Goal: Task Accomplishment & Management: Manage account settings

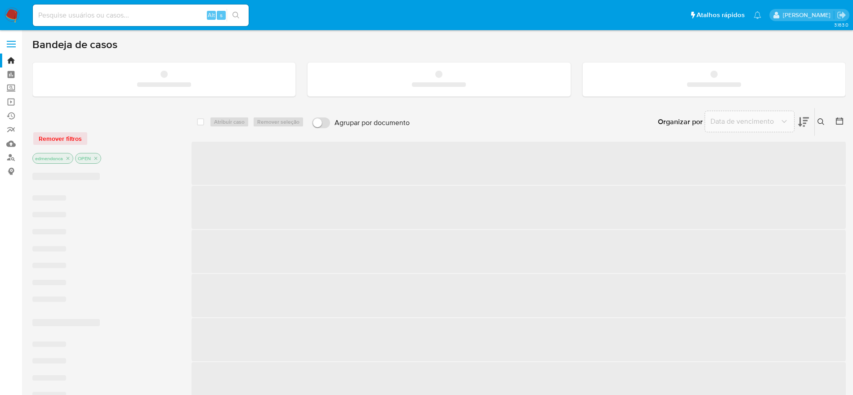
click at [115, 22] on div "Alt s" at bounding box center [141, 15] width 216 height 22
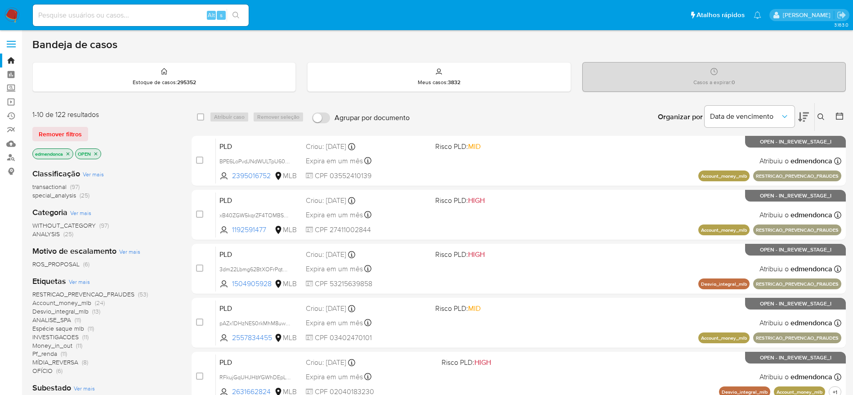
click at [115, 22] on div "Alt s" at bounding box center [141, 15] width 216 height 22
click at [159, 11] on input at bounding box center [141, 15] width 216 height 12
paste input "tAiF7amI0lWMs5j3zF8pf8zk"
type input "tAiF7amI0lWMs5j3zF8pf8zk"
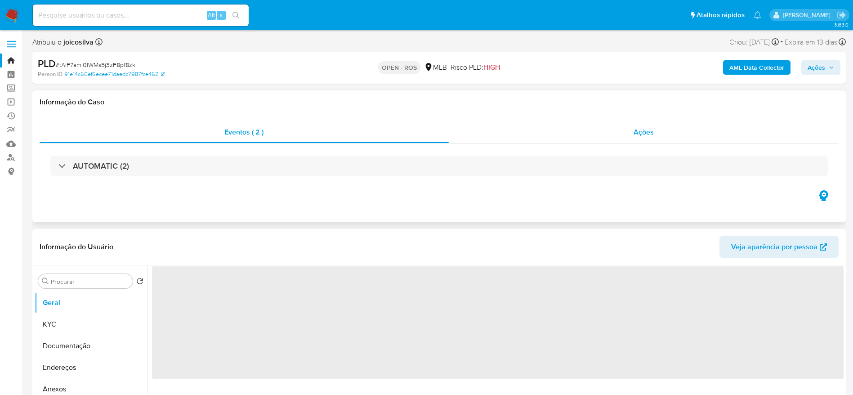
select select "10"
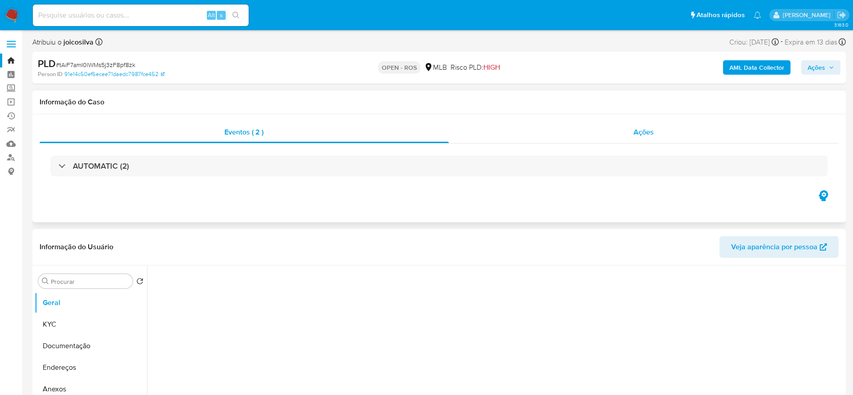
click at [605, 142] on div "Ações" at bounding box center [644, 132] width 390 height 22
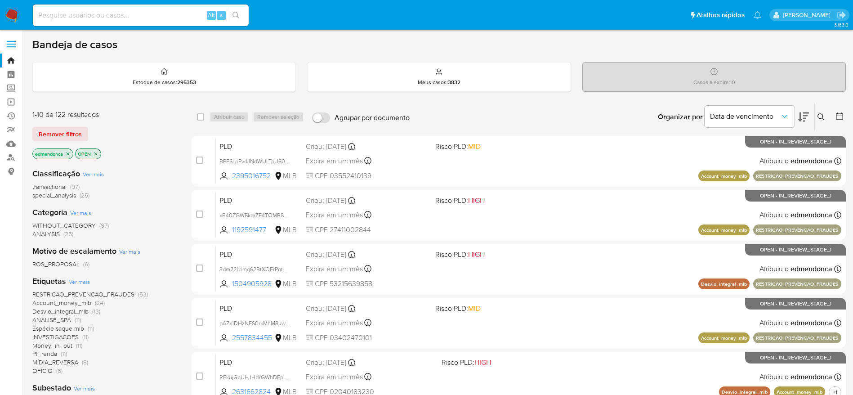
click at [93, 22] on div "Alt s" at bounding box center [141, 15] width 216 height 22
click at [98, 13] on input at bounding box center [141, 15] width 216 height 12
paste input "1QtfzhgbXlRY5HGaVLmTAkfc"
type input "1QtfzhgbXlRY5HGaVLmTAkfc"
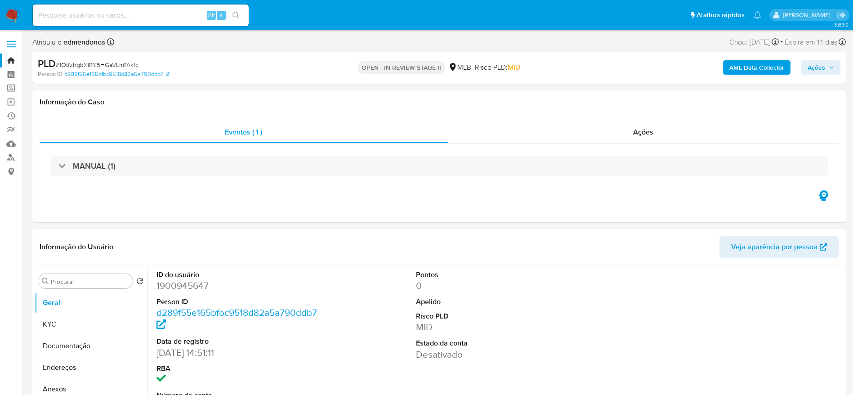
select select "10"
click at [545, 129] on div "Ações" at bounding box center [643, 132] width 391 height 22
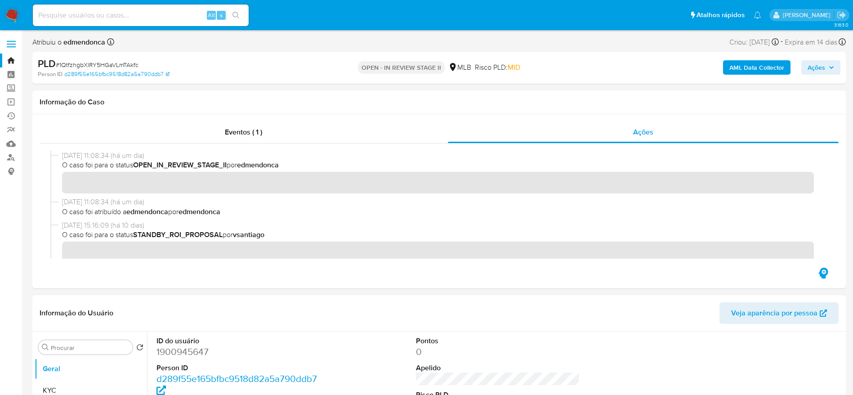
click at [186, 356] on dd "1900945647" at bounding box center [238, 351] width 164 height 13
copy dd "1900945647"
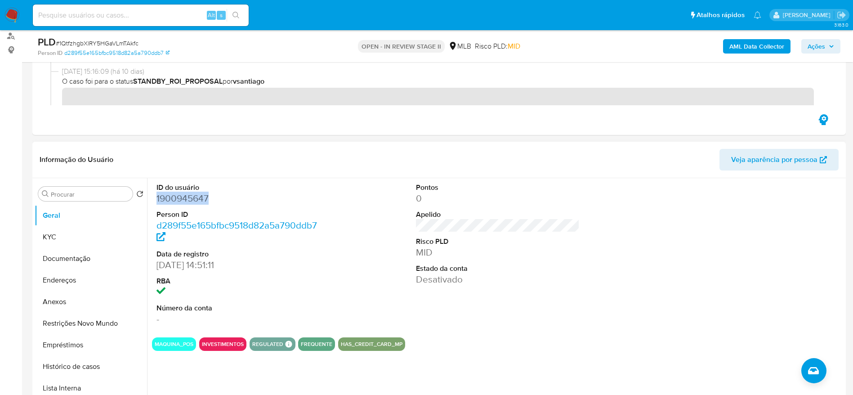
scroll to position [202, 0]
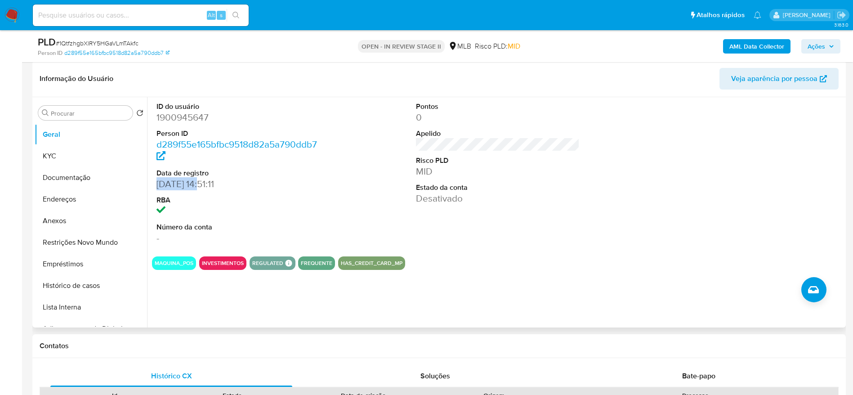
drag, startPoint x: 158, startPoint y: 183, endPoint x: 204, endPoint y: 185, distance: 45.4
click at [204, 185] on dd "[DATE] 14:51:11" at bounding box center [238, 184] width 164 height 13
copy dd "15/07/2024"
click at [122, 9] on input at bounding box center [141, 15] width 216 height 12
paste input "1QtfzhgbXlRY5HGaVLmTAkfc"
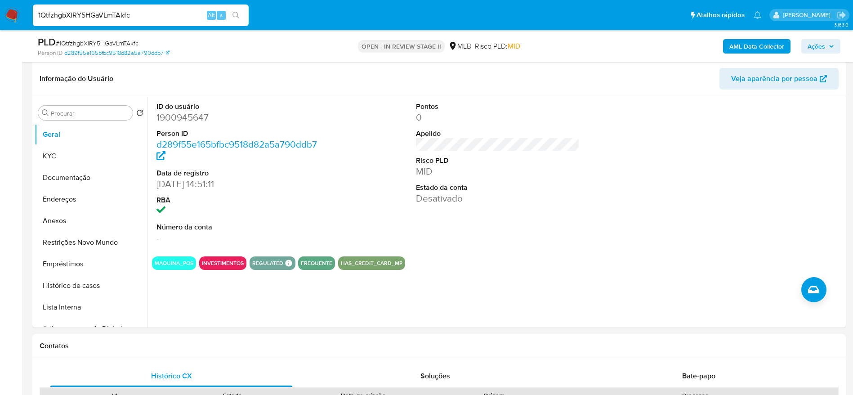
type input "1QtfzhgbXlRY5HGaVLmTAkfc"
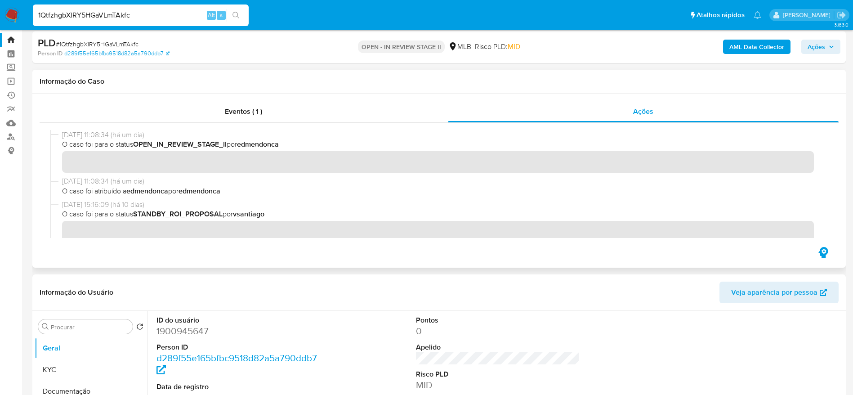
scroll to position [0, 0]
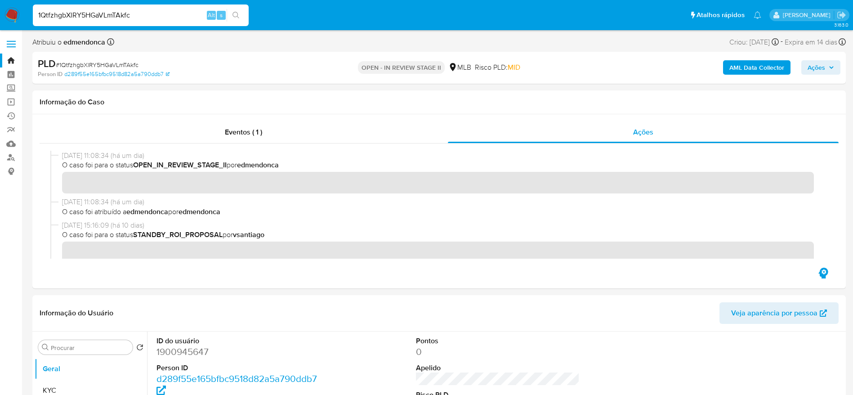
click at [835, 71] on button "Ações" at bounding box center [820, 67] width 39 height 14
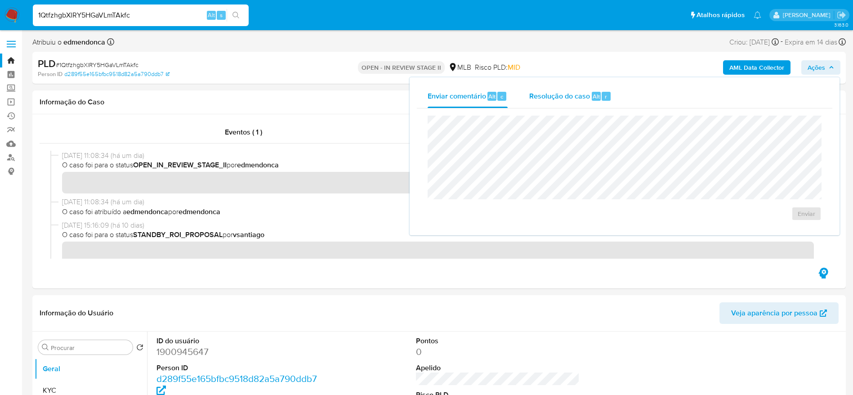
click at [540, 96] on span "Resolução do caso" at bounding box center [559, 96] width 61 height 10
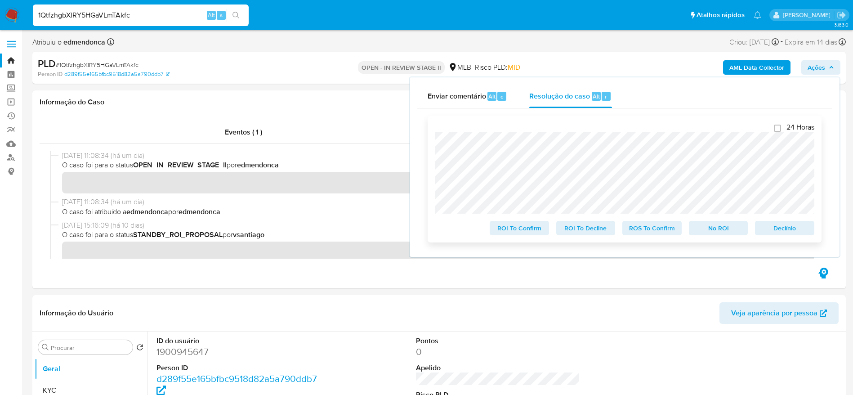
click at [799, 228] on span "Declínio" at bounding box center [784, 228] width 47 height 13
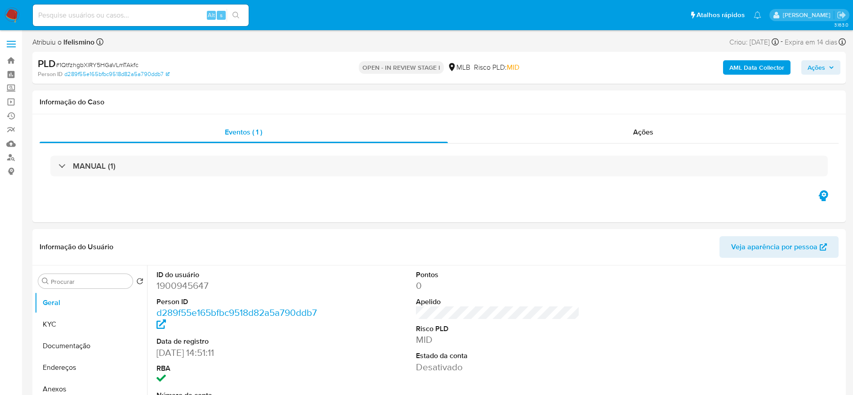
select select "10"
click at [113, 62] on span "# 1QtfzhgbXlRY5HGaVLmTAkfc" at bounding box center [97, 64] width 83 height 9
copy span "1QtfzhgbXlRY5HGaVLmTAkfc"
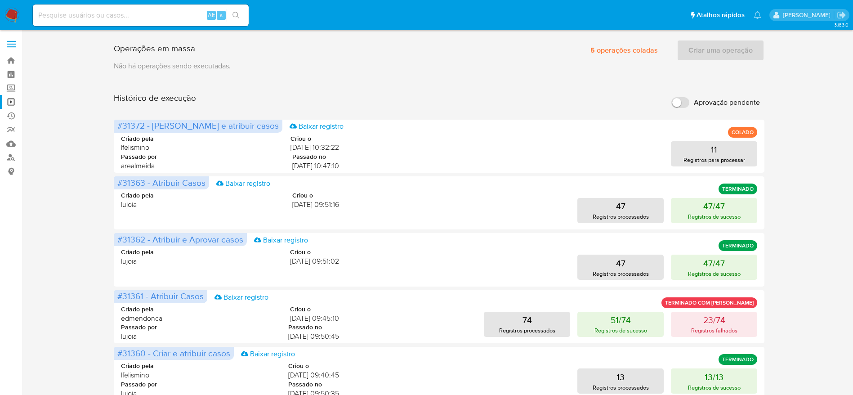
click at [12, 16] on img at bounding box center [11, 15] width 15 height 15
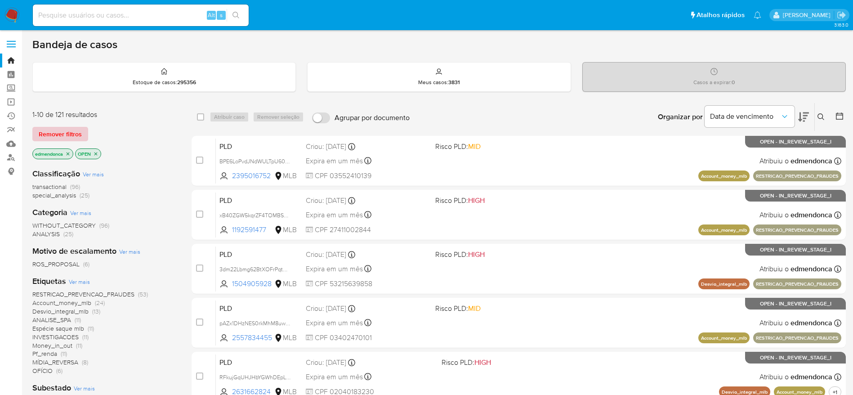
click at [67, 130] on span "Remover filtros" at bounding box center [60, 134] width 43 height 13
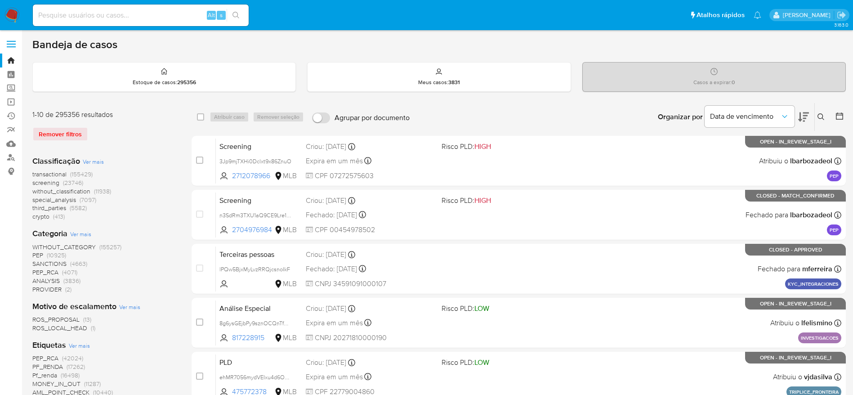
click at [825, 114] on button at bounding box center [822, 117] width 15 height 11
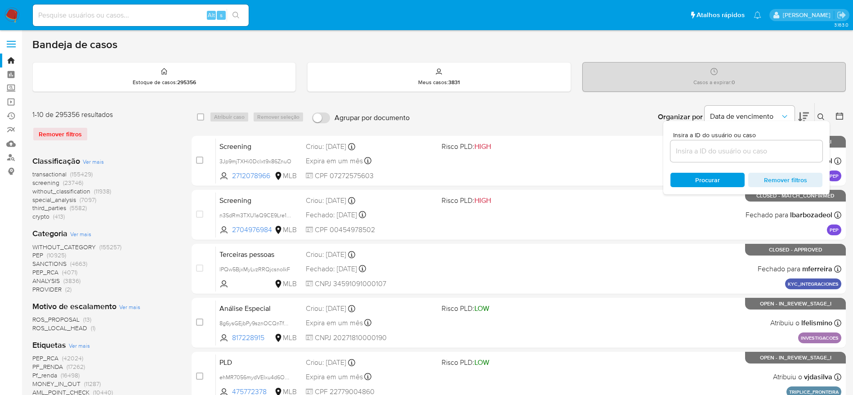
click at [768, 143] on div at bounding box center [746, 151] width 152 height 22
click at [769, 150] on input at bounding box center [746, 151] width 152 height 12
paste input "1QtfzhgbXlRY5HGaVLmTAkfc"
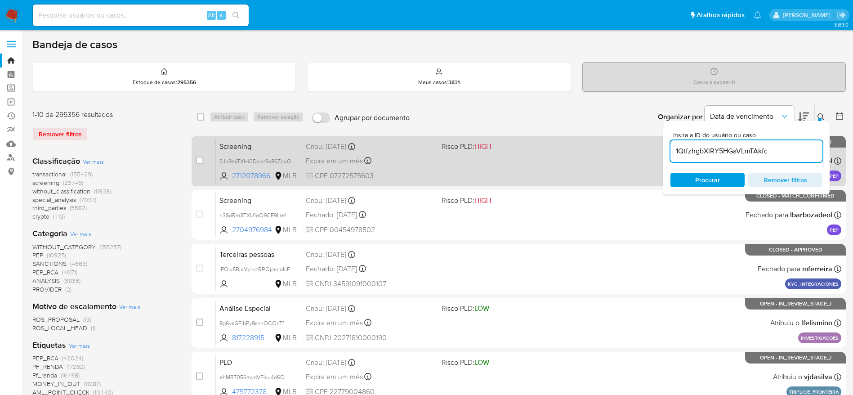
type input "1QtfzhgbXlRY5HGaVLmTAkfc"
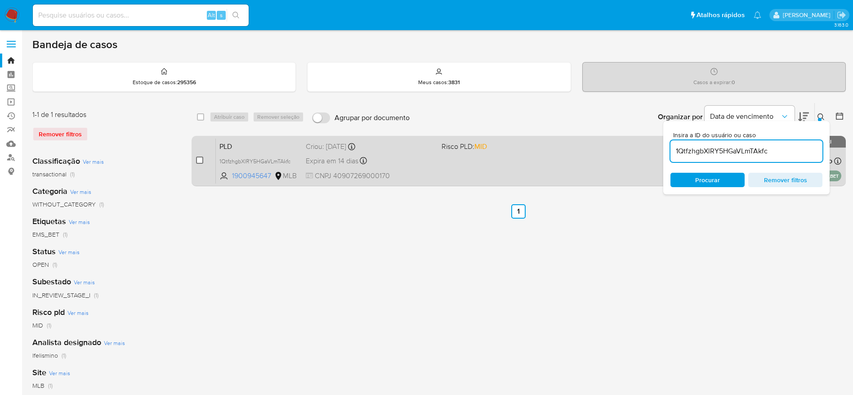
click at [199, 157] on input "checkbox" at bounding box center [199, 159] width 7 height 7
checkbox input "true"
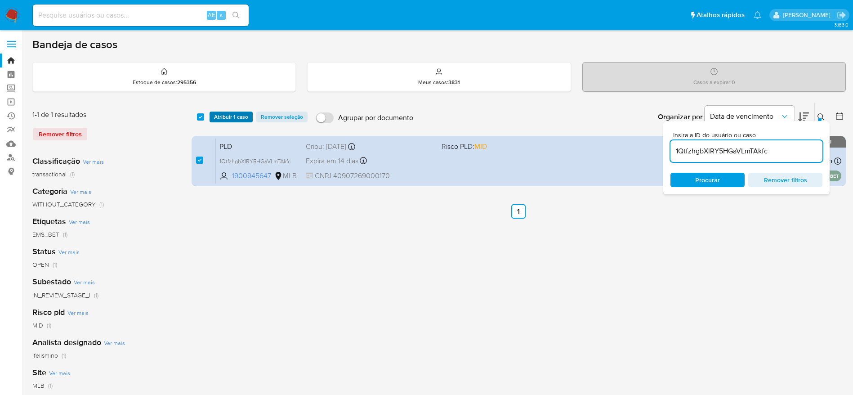
click at [242, 120] on span "Atribuir 1 caso" at bounding box center [231, 116] width 34 height 9
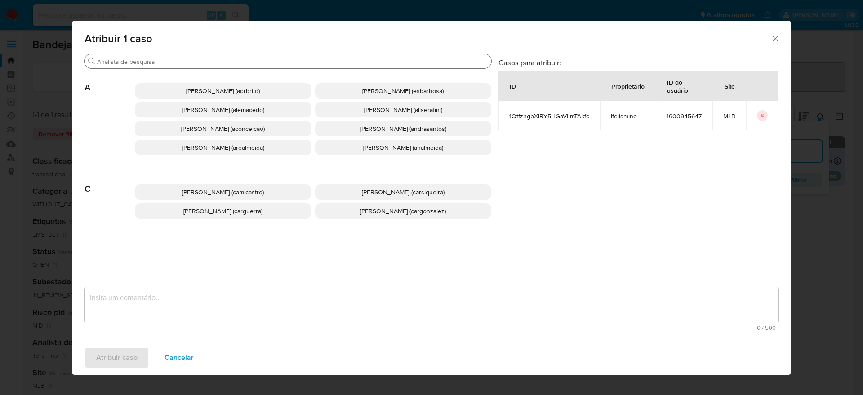
click at [198, 58] on input "Buscar" at bounding box center [292, 62] width 391 height 8
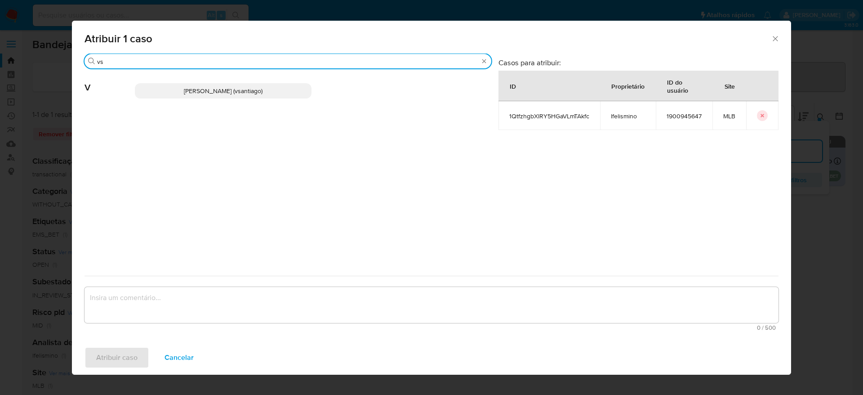
type input "vs"
click at [219, 91] on span "Vinicius Santiago Souza (vsantiago)" at bounding box center [223, 90] width 79 height 9
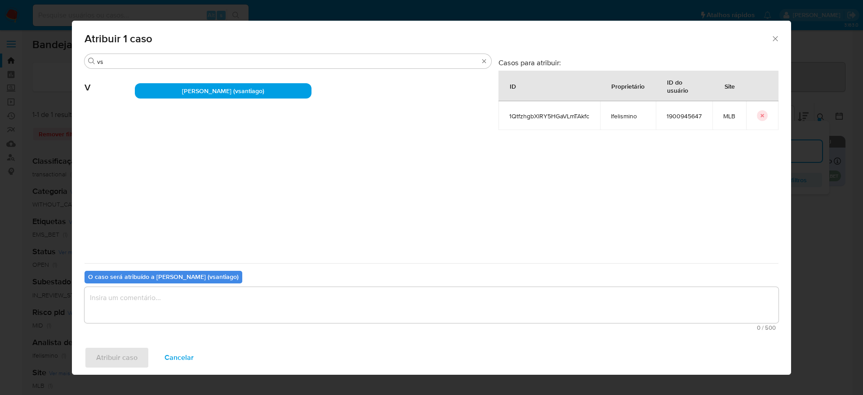
click at [219, 302] on textarea "assign-modal" at bounding box center [432, 305] width 694 height 36
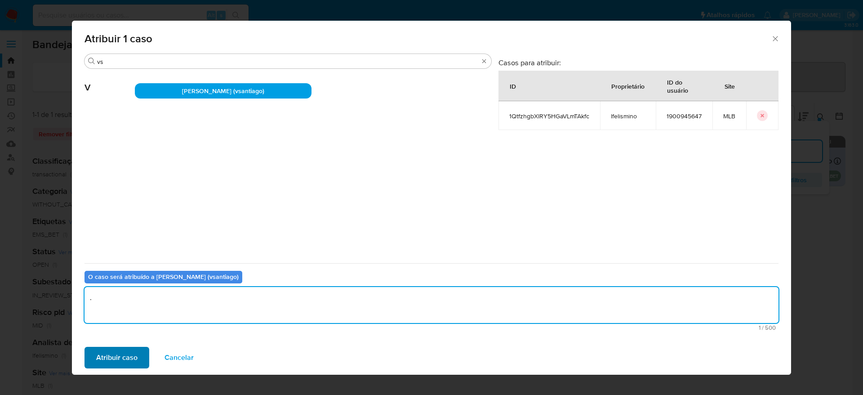
type textarea "."
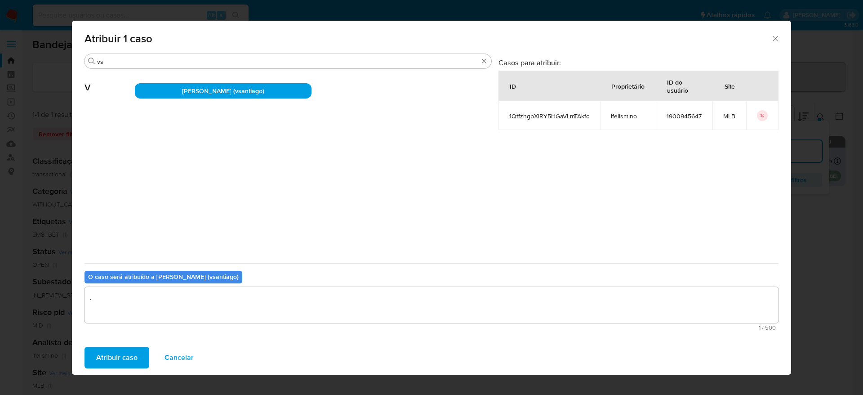
click at [117, 353] on span "Atribuir caso" at bounding box center [116, 358] width 41 height 20
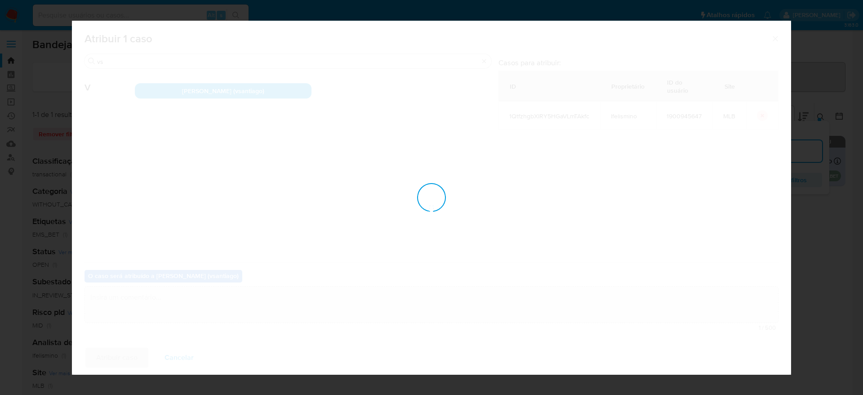
checkbox input "false"
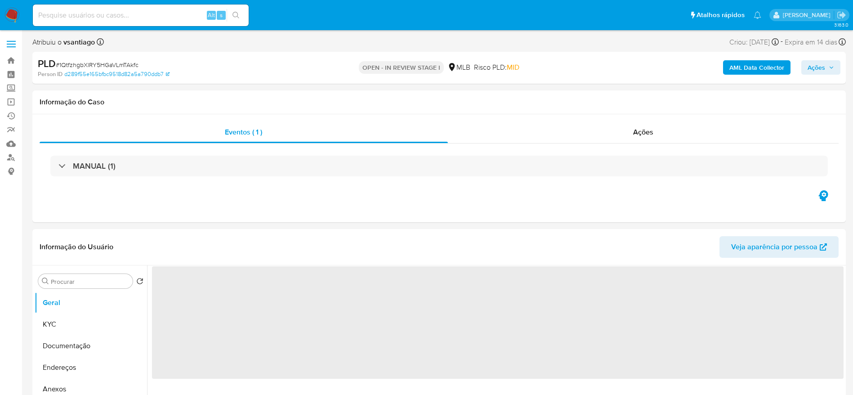
select select "10"
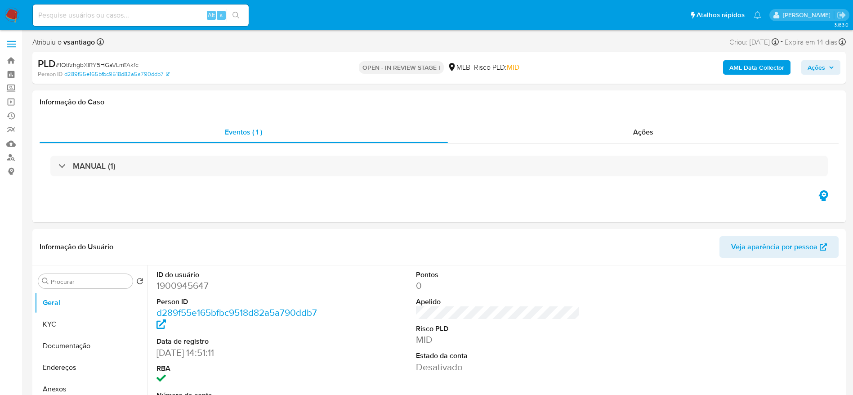
click at [187, 19] on input at bounding box center [141, 15] width 216 height 12
paste input "0aZ0NfUKqFjC88Wu5sM471qw"
type input "0aZ0NfUKqFjC88Wu5sM471qw"
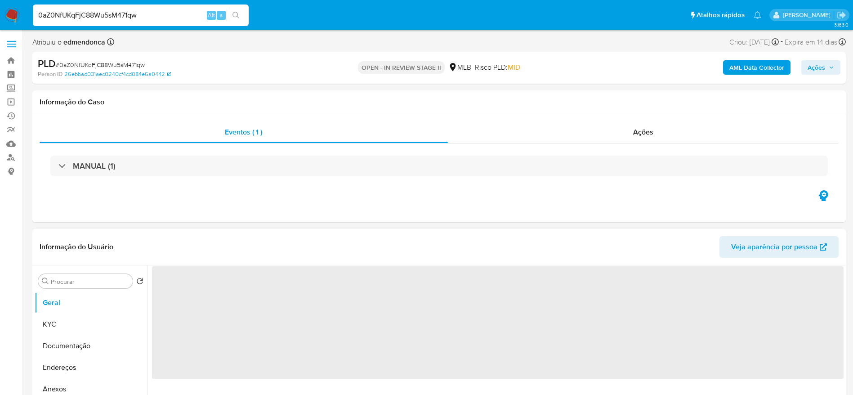
select select "10"
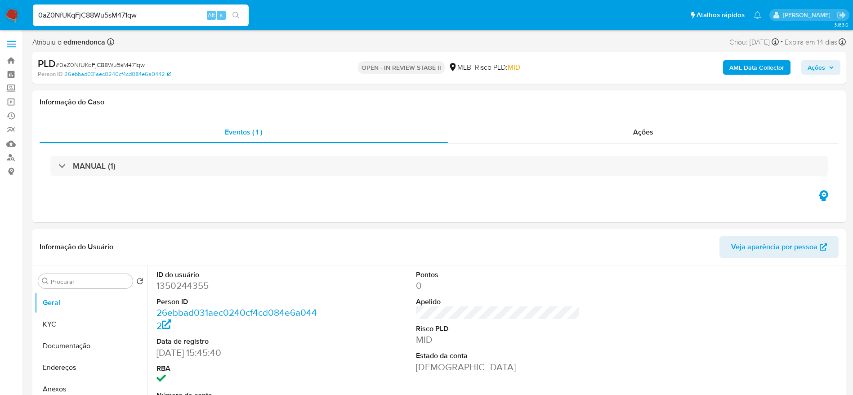
click at [12, 18] on img at bounding box center [11, 15] width 15 height 15
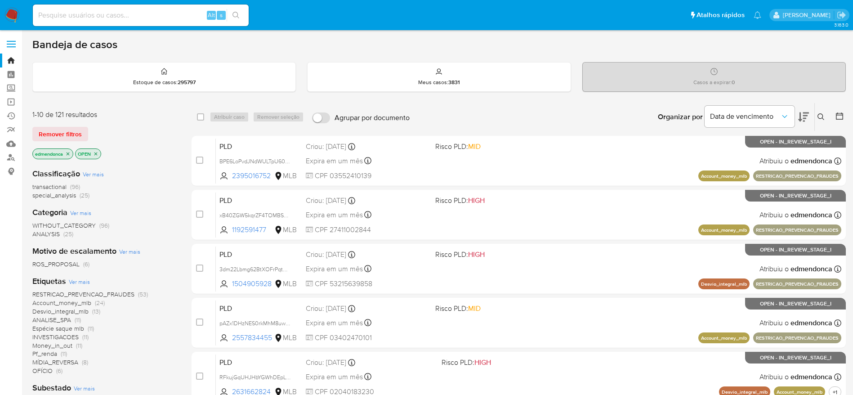
click at [70, 153] on icon "close-filter" at bounding box center [67, 153] width 5 height 5
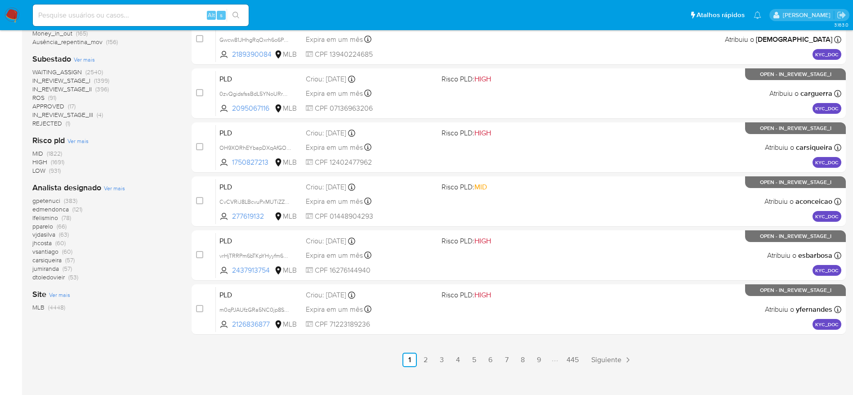
scroll to position [202, 0]
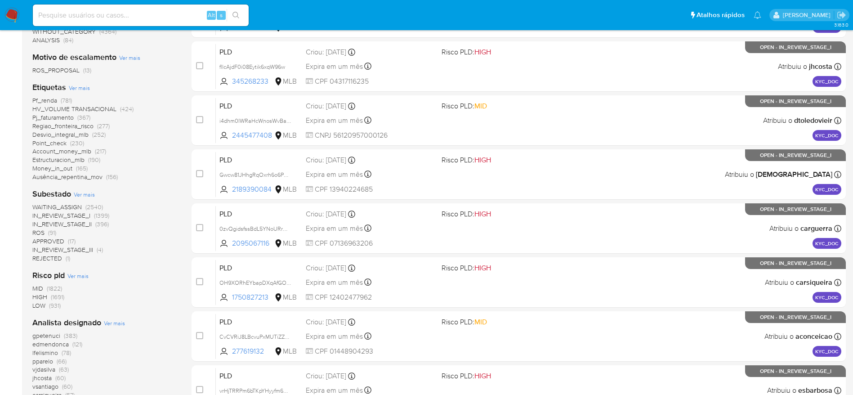
click at [40, 232] on span "ROS" at bounding box center [38, 232] width 12 height 9
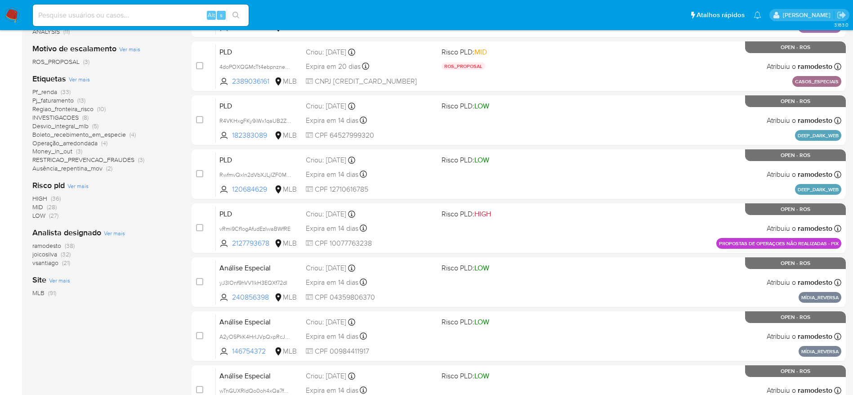
click at [117, 11] on input at bounding box center [141, 15] width 216 height 12
paste input "tu252ObyBMMgTl5Q1HgyjMnt"
type input "tu252ObyBMMgTl5Q1HgyjMnt"
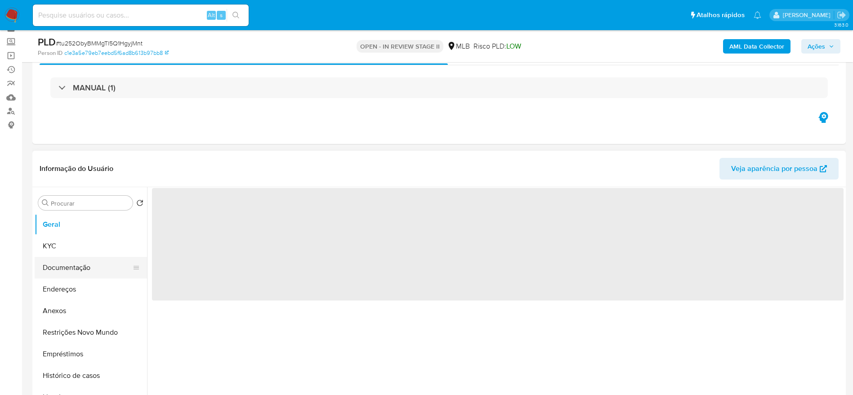
scroll to position [67, 0]
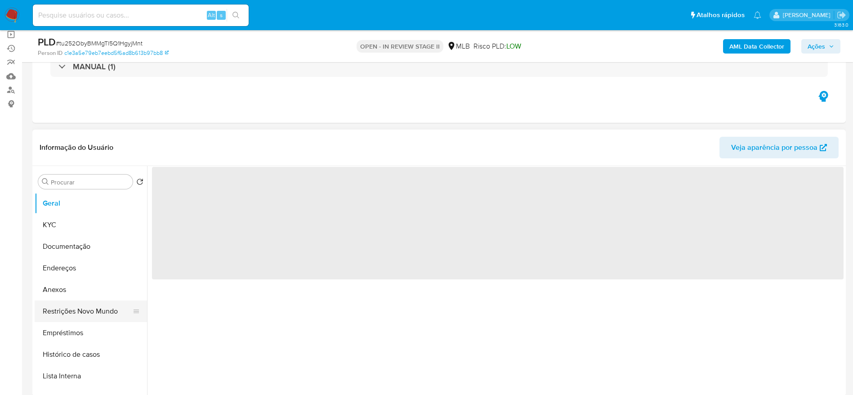
select select "10"
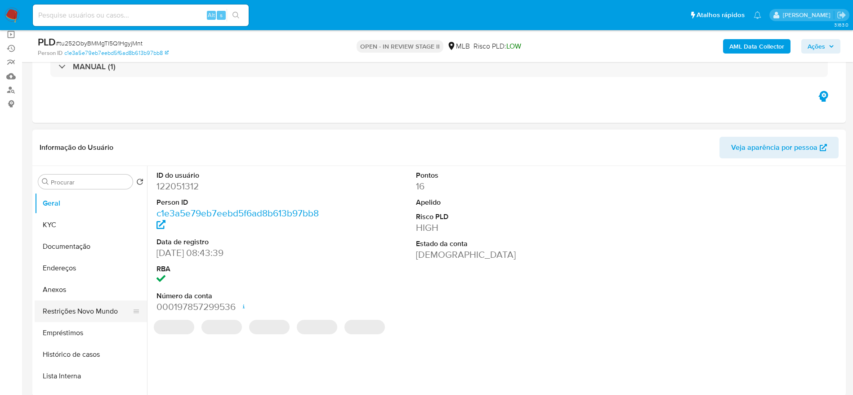
click at [69, 309] on button "Restrições Novo Mundo" at bounding box center [87, 311] width 105 height 22
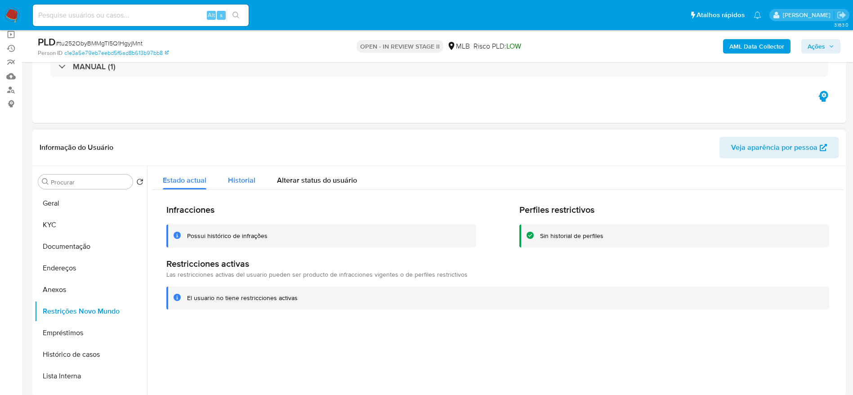
click at [232, 186] on div "Historial" at bounding box center [241, 178] width 27 height 24
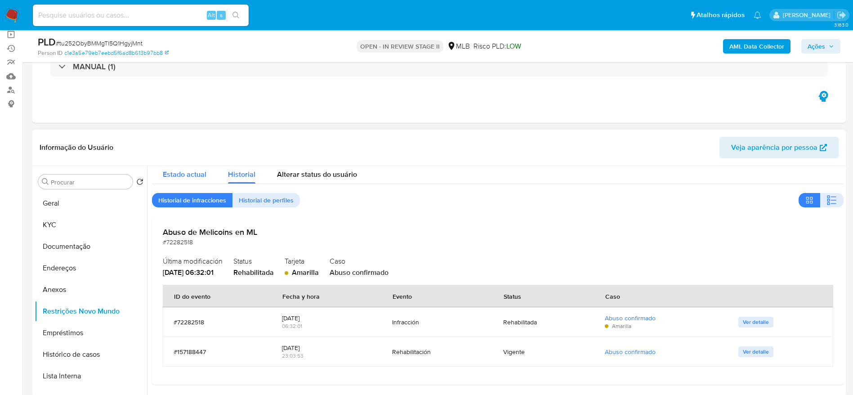
click at [188, 173] on span "Estado actual" at bounding box center [185, 174] width 44 height 10
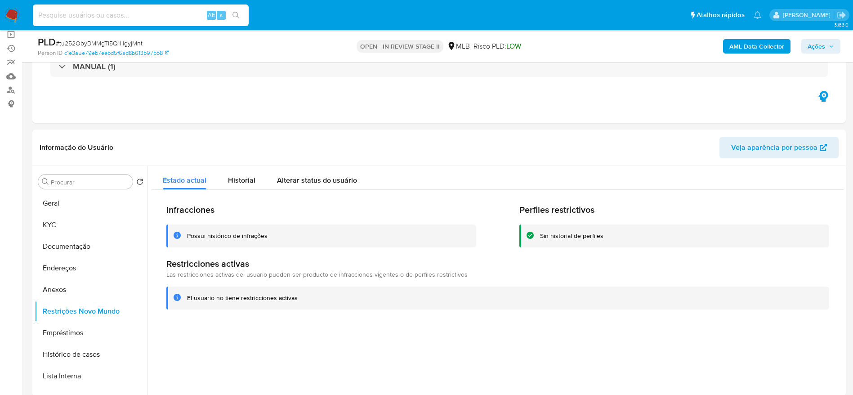
click at [187, 13] on input at bounding box center [141, 15] width 216 height 12
paste input "0aZ0NfUKqFjC88Wu5sM471qw"
type input "0aZ0NfUKqFjC88Wu5sM471qw"
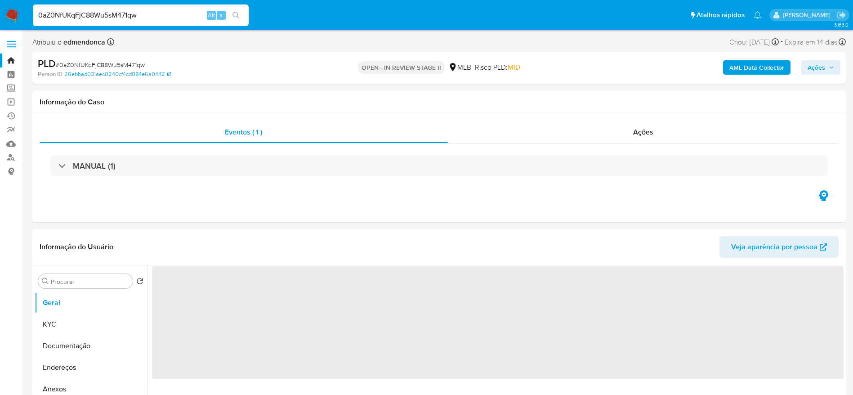
select select "10"
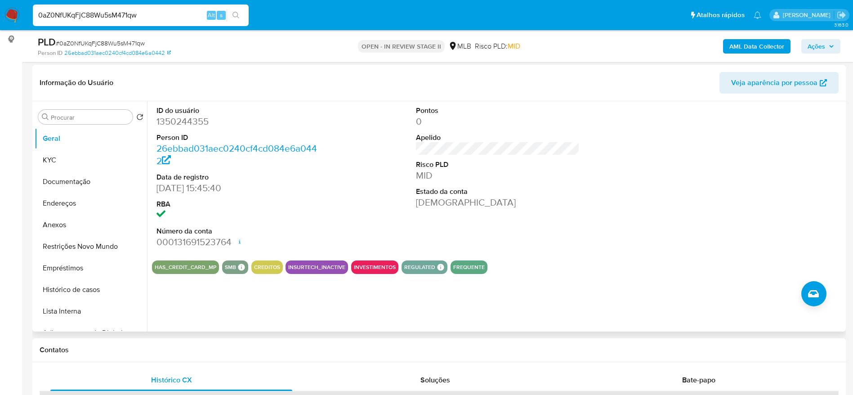
scroll to position [135, 0]
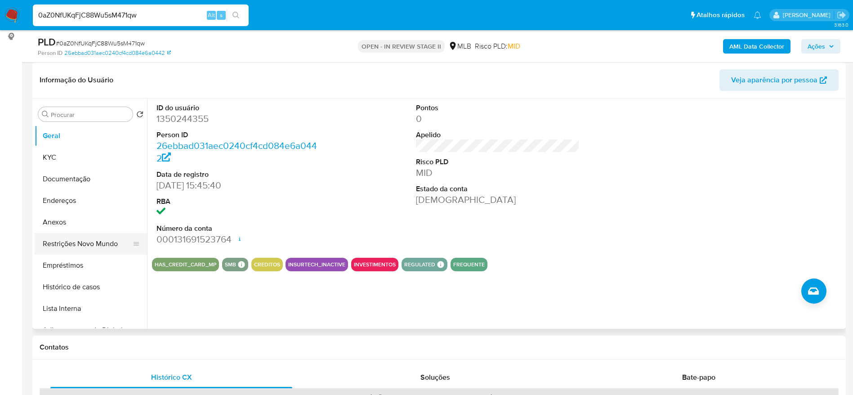
click at [84, 245] on button "Restrições Novo Mundo" at bounding box center [87, 244] width 105 height 22
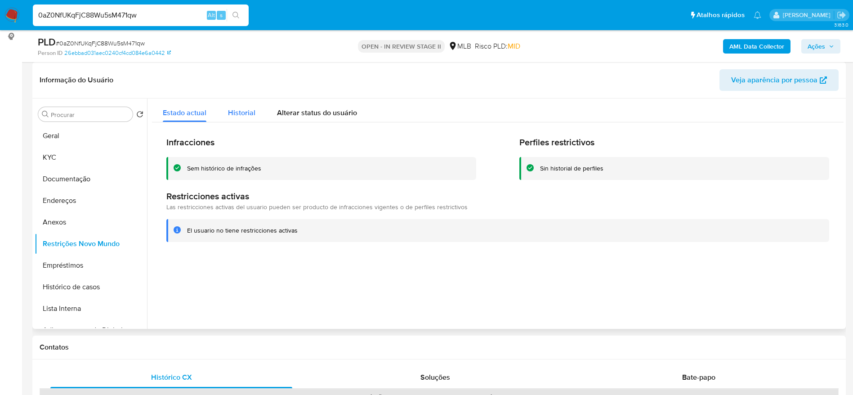
click at [256, 110] on button "Historial" at bounding box center [241, 110] width 49 height 24
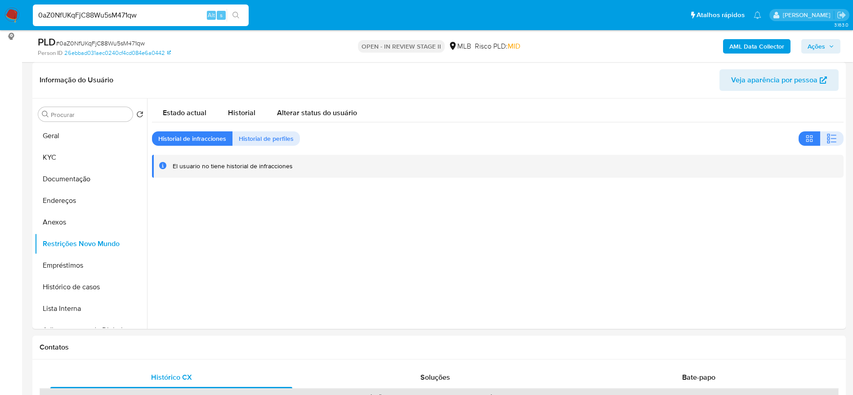
click at [178, 19] on input "0aZ0NfUKqFjC88Wu5sM471qw" at bounding box center [141, 15] width 216 height 12
click at [178, 20] on input "0aZ0NfUKqFjC88Wu5sM471qw" at bounding box center [141, 15] width 216 height 12
paste input "KEU4SXEbVn7WpFiYw3vCaPCh"
type input "KEU4SXEbVn7WpFiYw3vCaPCh"
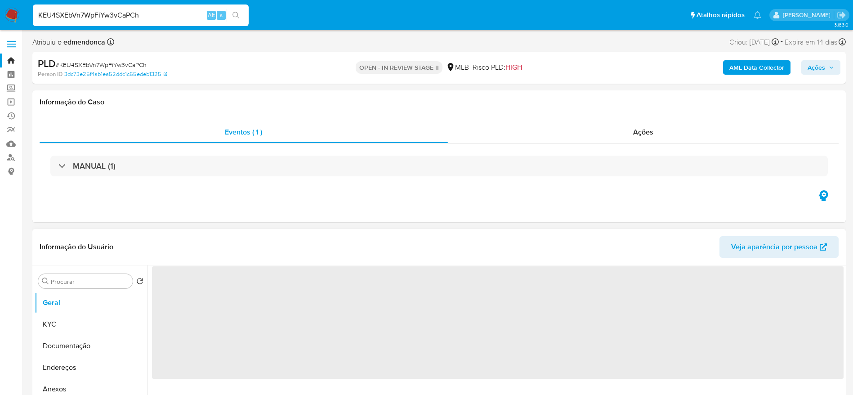
select select "10"
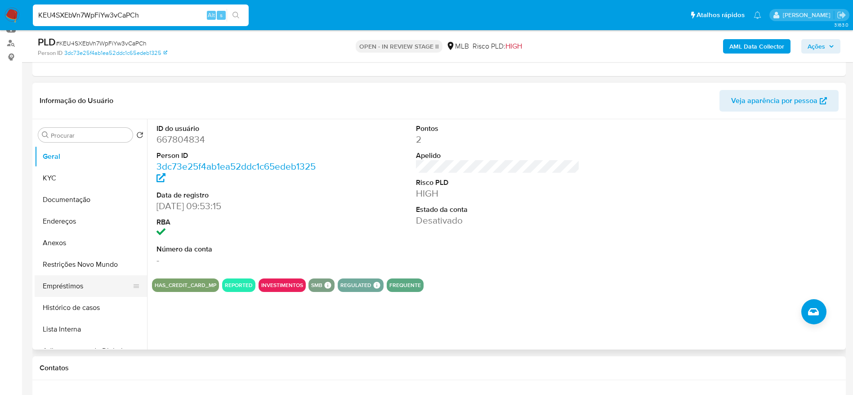
scroll to position [135, 0]
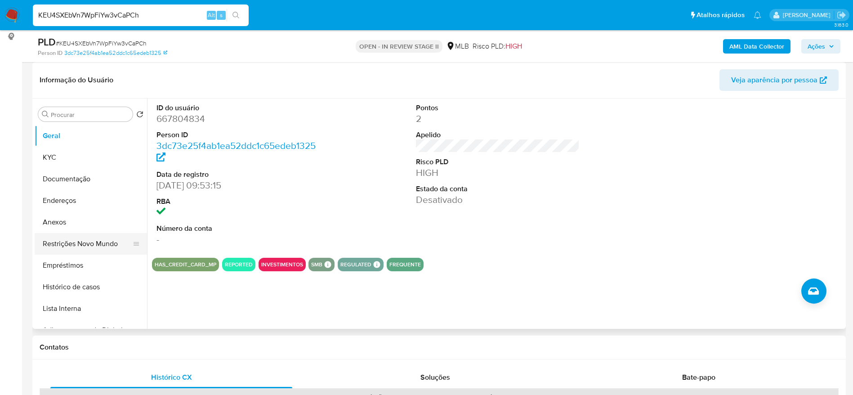
click at [75, 241] on button "Restrições Novo Mundo" at bounding box center [87, 244] width 105 height 22
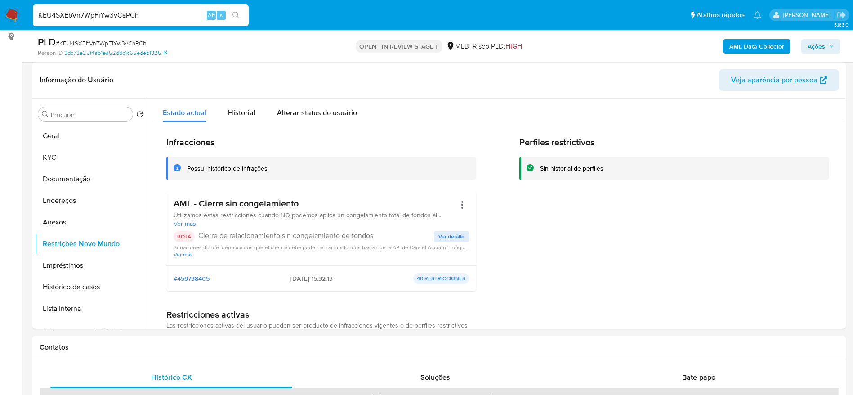
click at [97, 17] on input "KEU4SXEbVn7WpFiYw3vCaPCh" at bounding box center [141, 15] width 216 height 12
paste input "Sfexb6JBIdIGYjHUNTRg0kEA"
type input "Sfexb6JBIdIGYjHUNTRg0kEA"
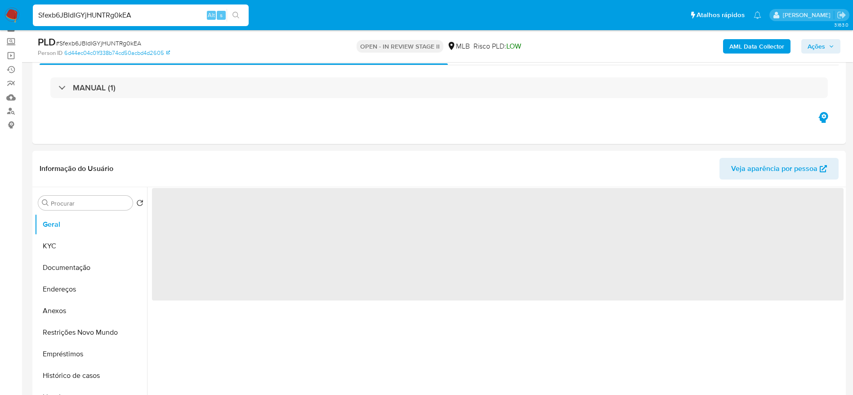
scroll to position [67, 0]
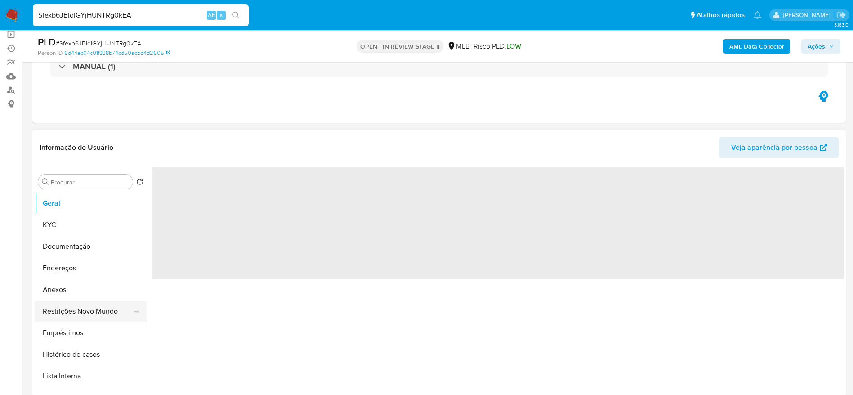
select select "10"
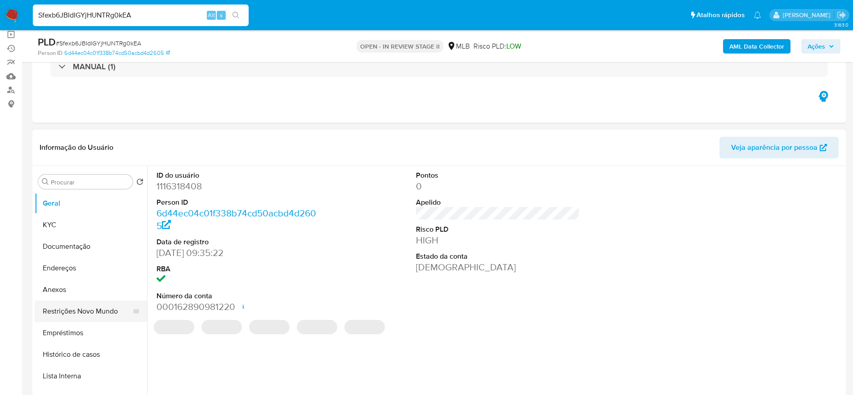
click at [59, 311] on button "Restrições Novo Mundo" at bounding box center [87, 311] width 105 height 22
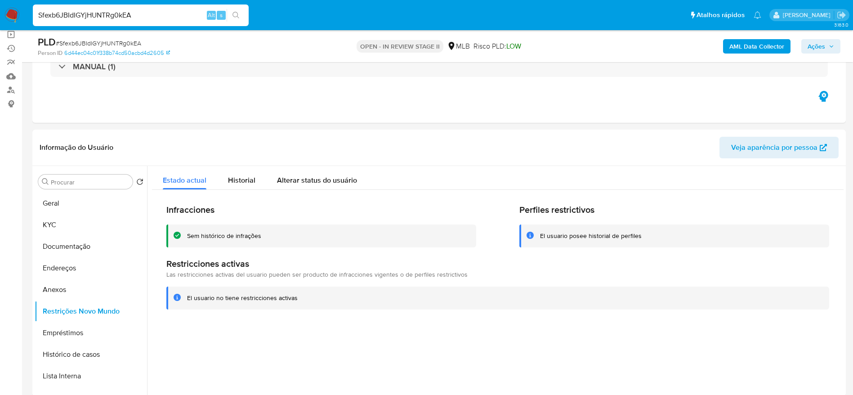
click at [164, 21] on div "Sfexb6JBIdIGYjHUNTRg0kEA Alt s" at bounding box center [141, 15] width 216 height 22
click at [158, 15] on input "Sfexb6JBIdIGYjHUNTRg0kEA" at bounding box center [141, 15] width 216 height 12
paste input "m1qlRVaZUpe3AzvZii5xzust"
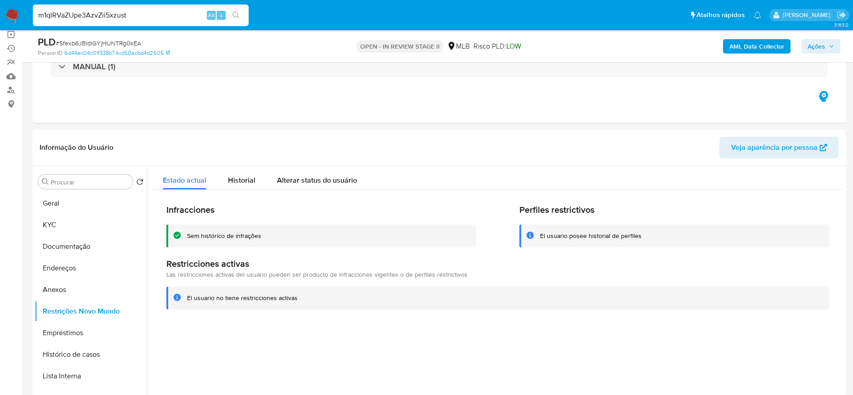
type input "m1qlRVaZUpe3AzvZii5xzust"
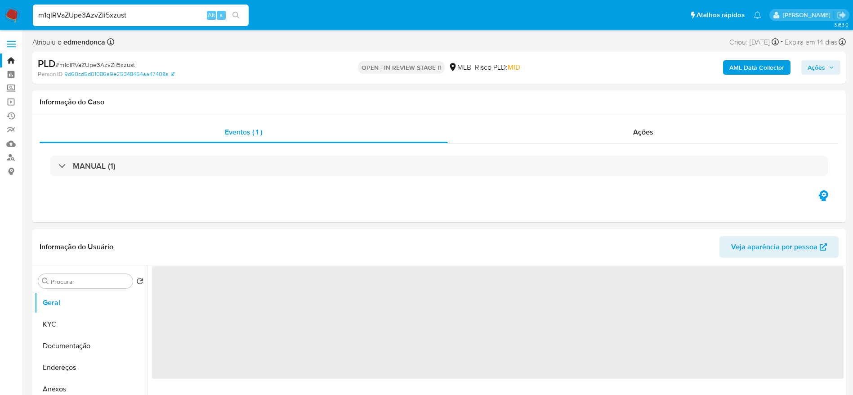
select select "10"
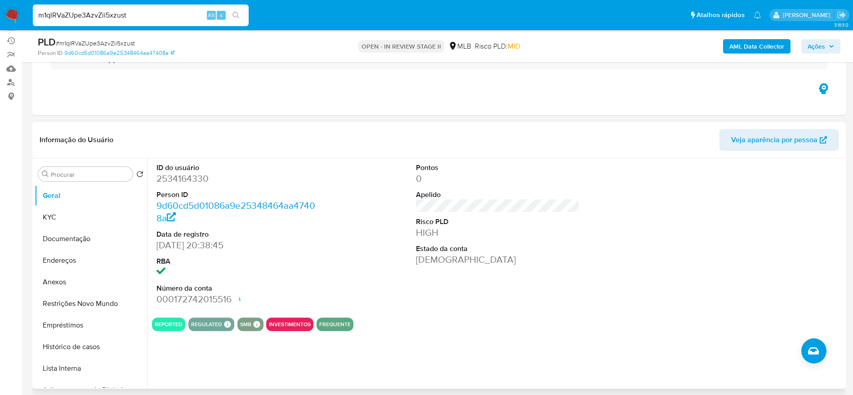
scroll to position [135, 0]
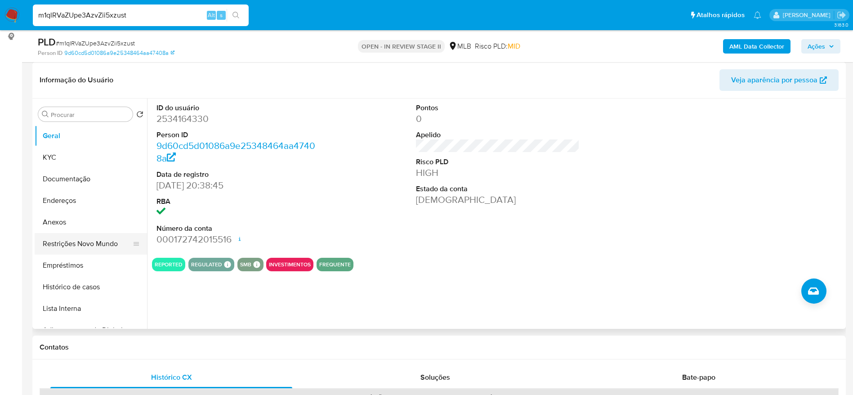
click at [77, 244] on button "Restrições Novo Mundo" at bounding box center [87, 244] width 105 height 22
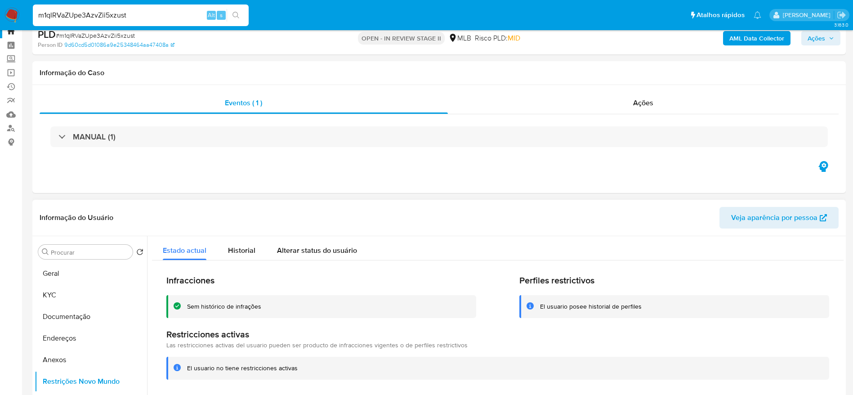
scroll to position [0, 0]
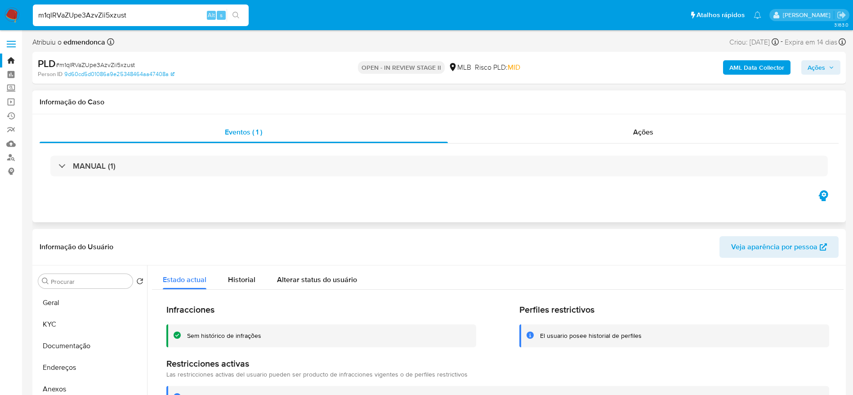
click at [422, 221] on div "Eventos ( 1 ) Ações MANUAL (1)" at bounding box center [438, 168] width 813 height 108
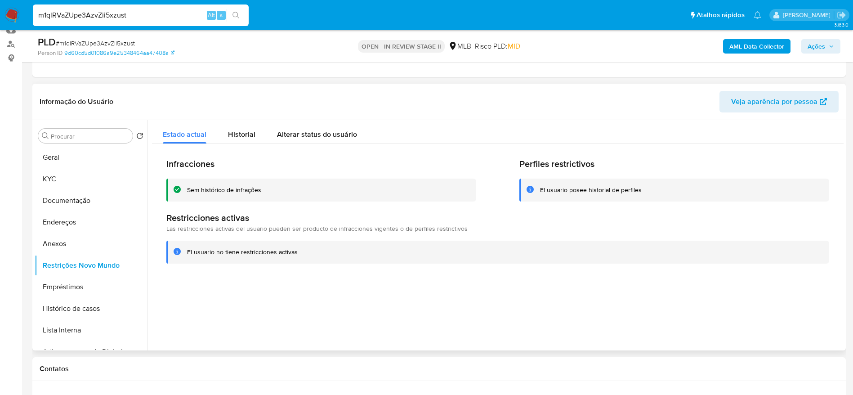
scroll to position [67, 0]
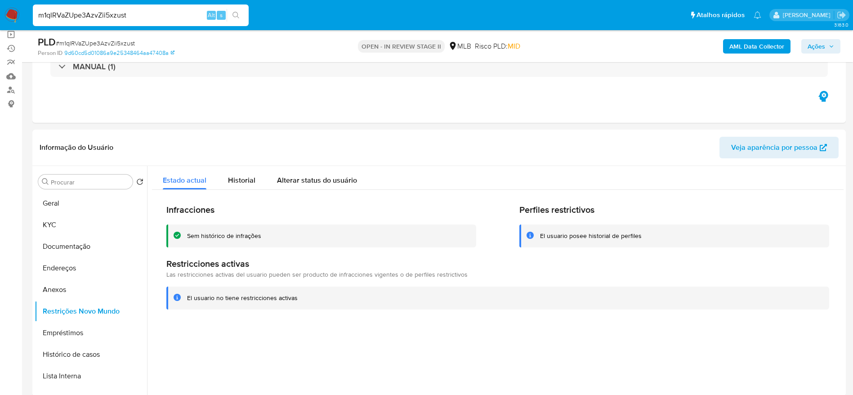
click at [127, 15] on input "m1qlRVaZUpe3AzvZii5xzust" at bounding box center [141, 15] width 216 height 12
paste input "e7RLcfl9h3I3XyT5ETM988QP"
type input "e7RLcfl9h3I3XyT5ETM988QP"
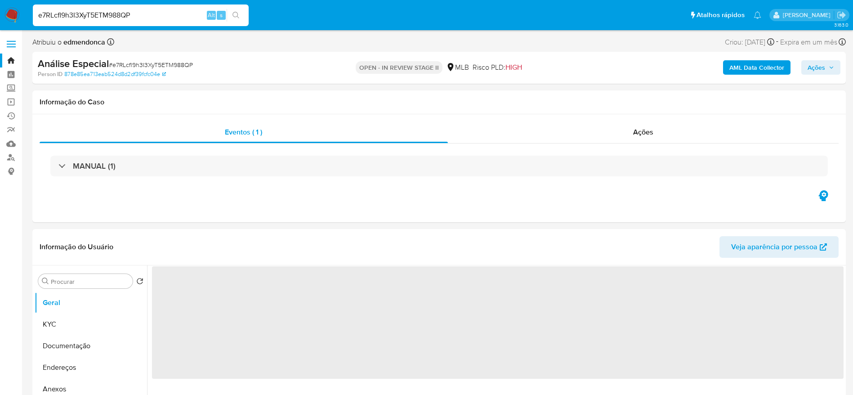
select select "10"
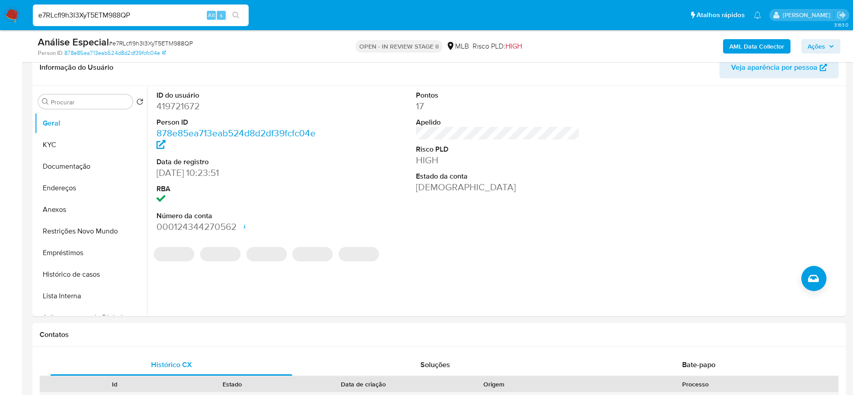
scroll to position [135, 0]
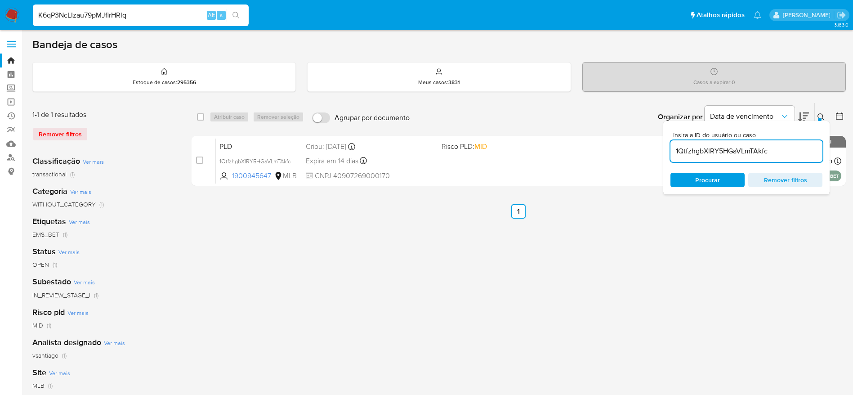
type input "K6qP3NcLIzau79pMJflrHRlq"
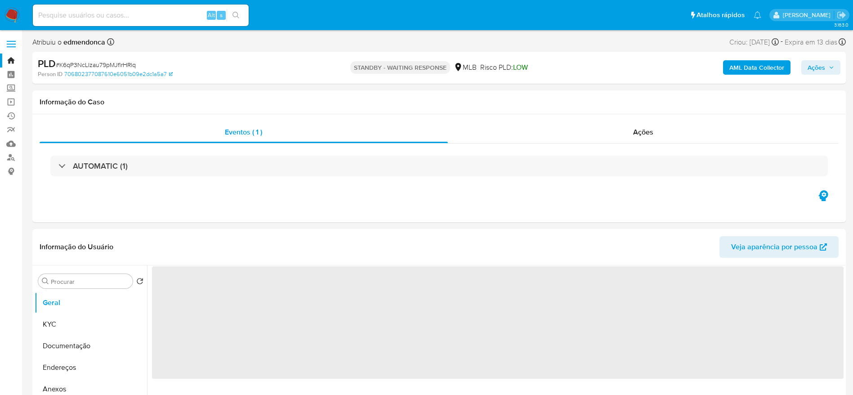
select select "10"
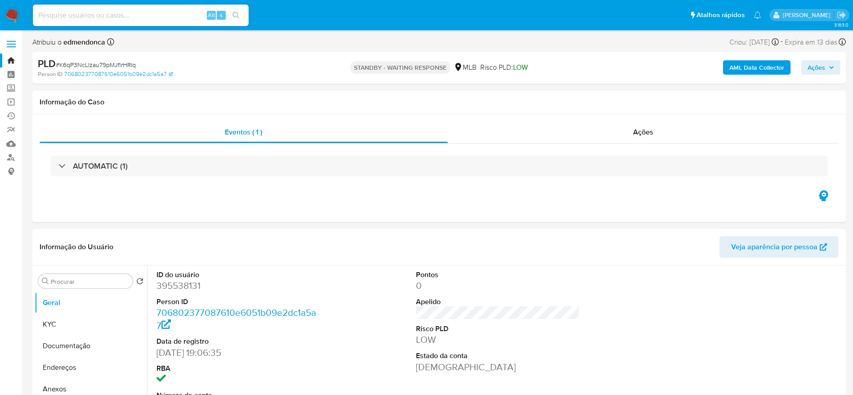
click at [126, 12] on input at bounding box center [141, 15] width 216 height 12
paste input "6KB6rC3EV0pBWrvApi6yGcmZ"
type input "6KB6rC3EV0pBWrvApi6yGcmZ"
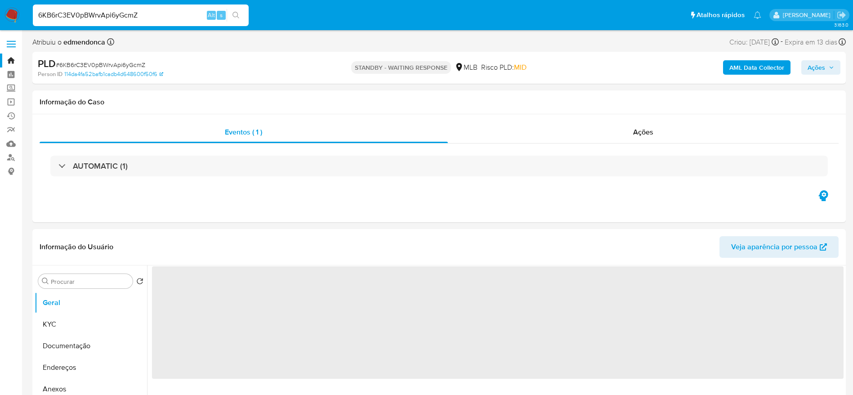
select select "10"
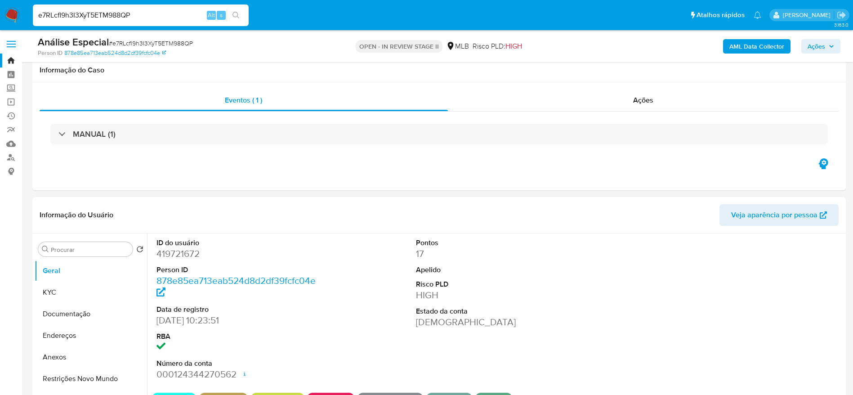
select select "10"
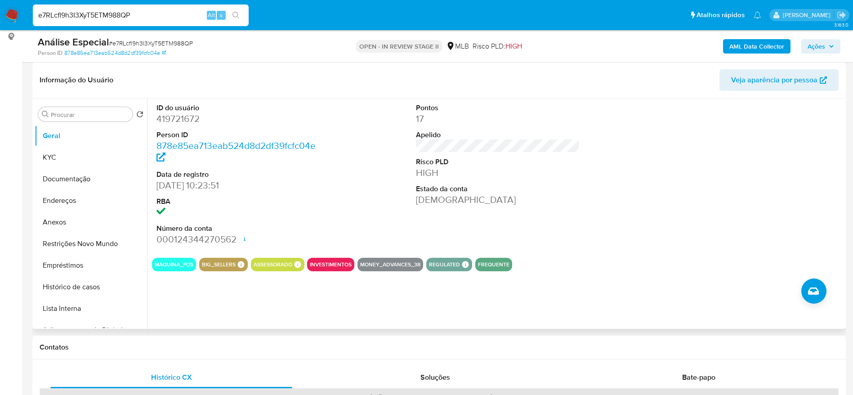
click at [693, 162] on div at bounding box center [757, 174] width 173 height 152
click at [138, 14] on input "e7RLcfl9h3I3XyT5ETM988QP" at bounding box center [141, 15] width 216 height 12
click at [138, 15] on input "e7RLcfl9h3I3XyT5ETM988QP" at bounding box center [141, 15] width 216 height 12
click at [718, 213] on div at bounding box center [757, 174] width 173 height 152
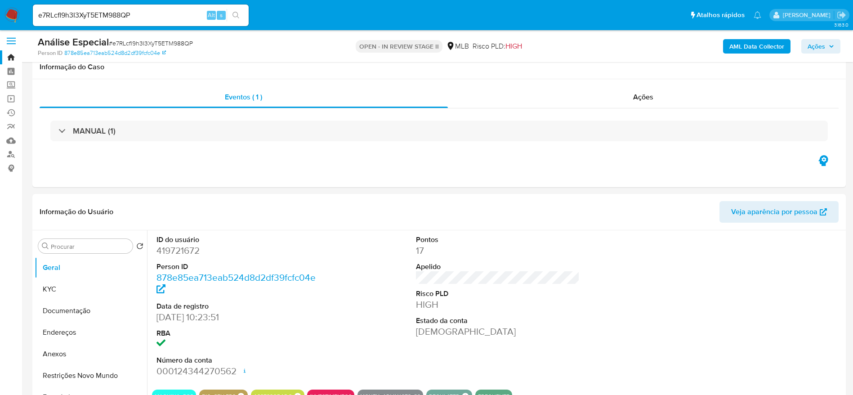
scroll to position [0, 0]
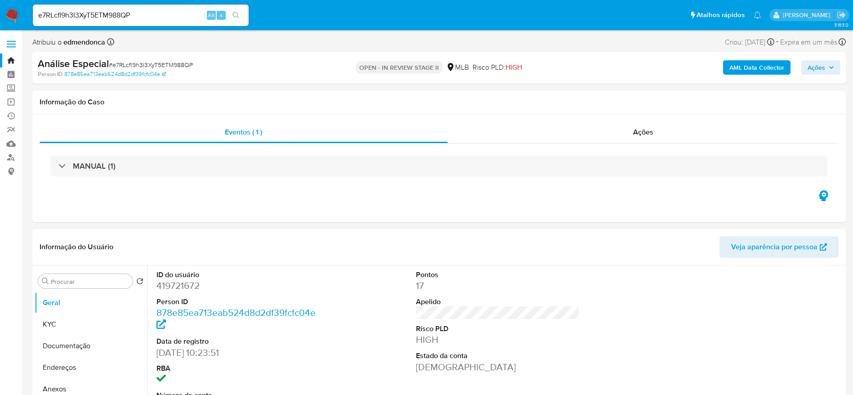
click at [819, 60] on span "Ações" at bounding box center [816, 67] width 18 height 14
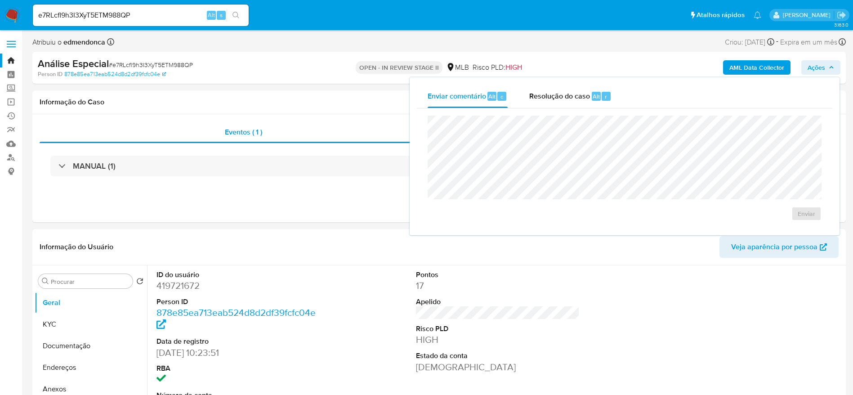
click at [626, 85] on div "Enviar comentário Alt c Resolução do caso Alt r" at bounding box center [624, 96] width 415 height 23
click at [555, 99] on span "Resolução do caso" at bounding box center [559, 96] width 61 height 10
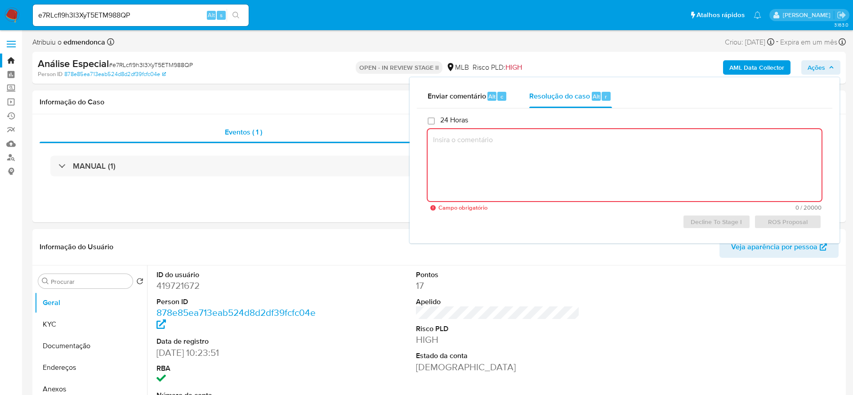
click at [546, 152] on textarea at bounding box center [625, 165] width 394 height 72
paste textarea "Favorável ao DECLÍNIO e à manutenção do relacionamento, conforme informações el…"
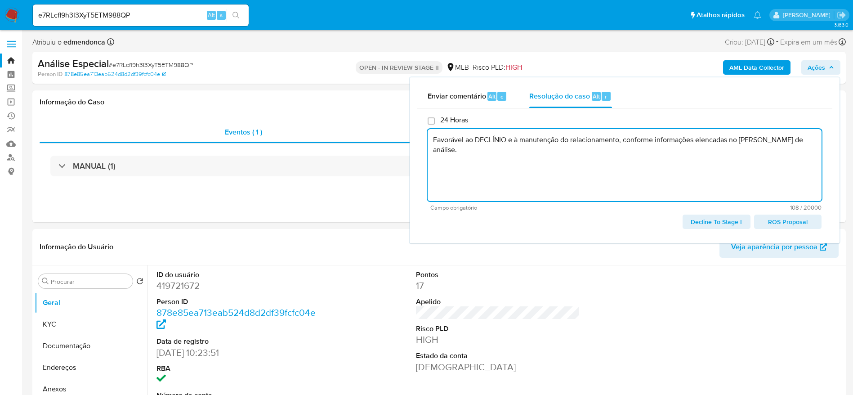
click at [713, 227] on span "Decline To Stage I" at bounding box center [716, 221] width 55 height 13
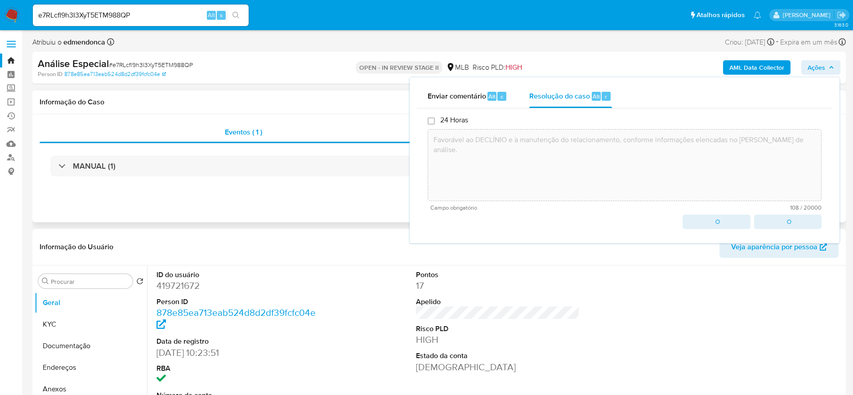
type textarea "Favorável ao DECLÍNIO e à manutenção do relacionamento, conforme informações el…"
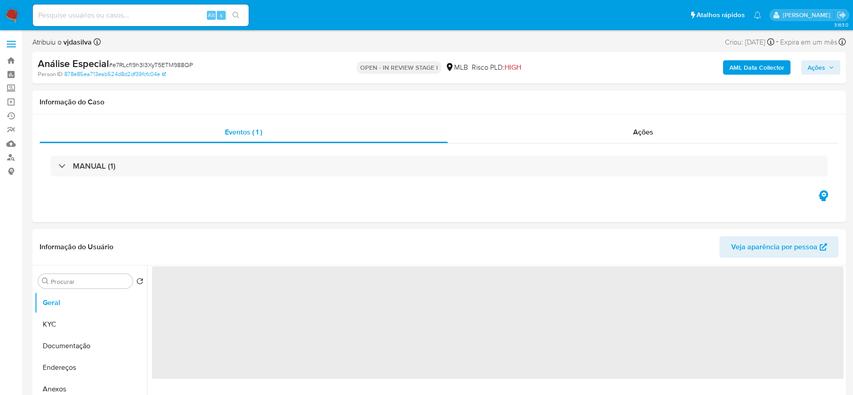
select select "10"
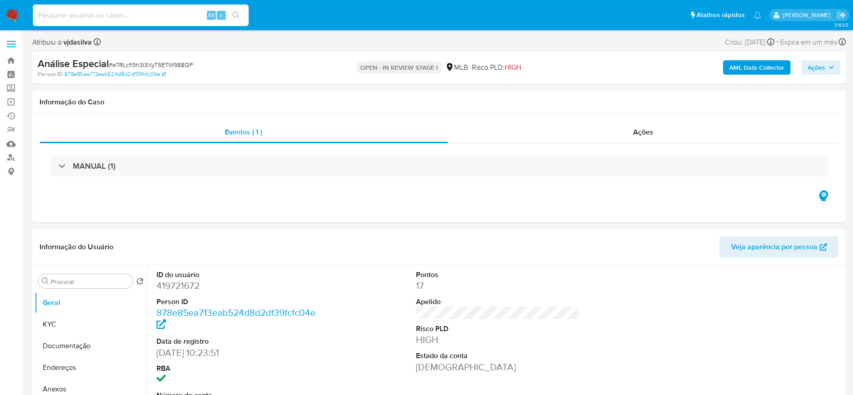
click at [156, 13] on input at bounding box center [141, 15] width 216 height 12
paste input "Cm5hwJOa5Ebmr2j65UiUBxsv"
type input "Cm5hwJOa5Ebmr2j65UiUBxsv"
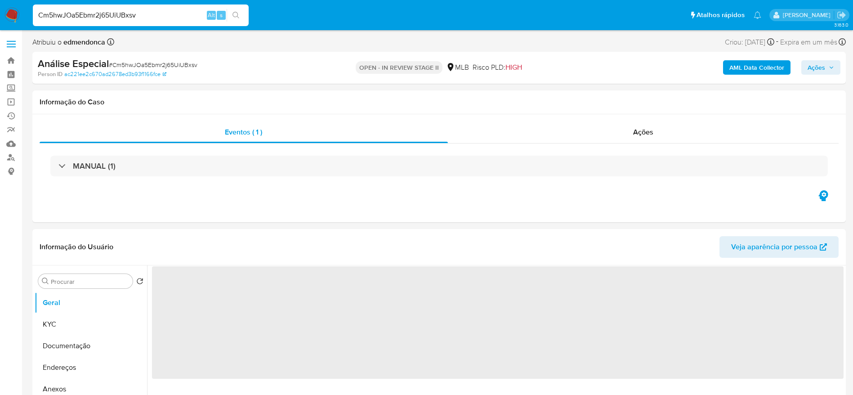
select select "10"
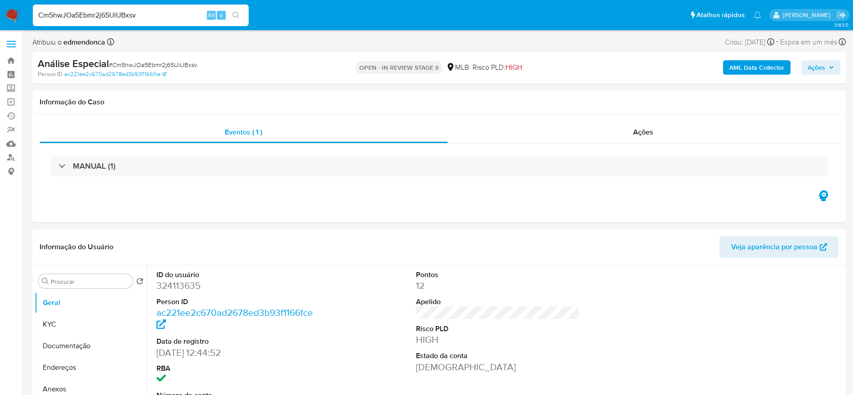
click at [829, 69] on icon "button" at bounding box center [831, 67] width 5 height 5
drag, startPoint x: 825, startPoint y: 65, endPoint x: 798, endPoint y: 71, distance: 28.1
click at [826, 65] on span "Ações" at bounding box center [820, 67] width 27 height 13
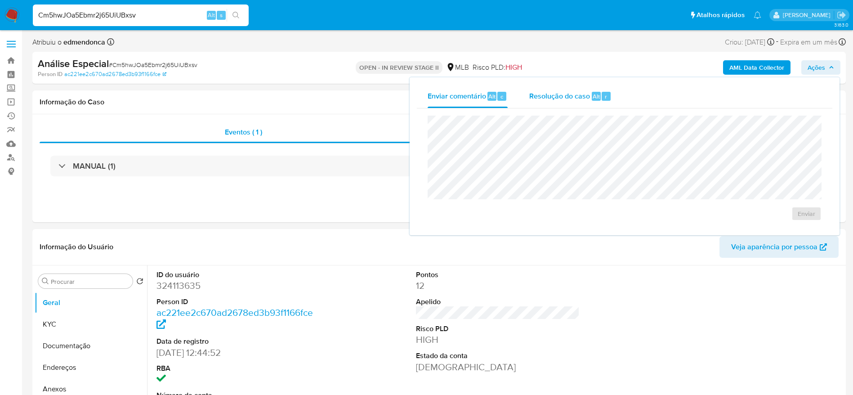
click at [599, 95] on div "Alt" at bounding box center [596, 96] width 9 height 9
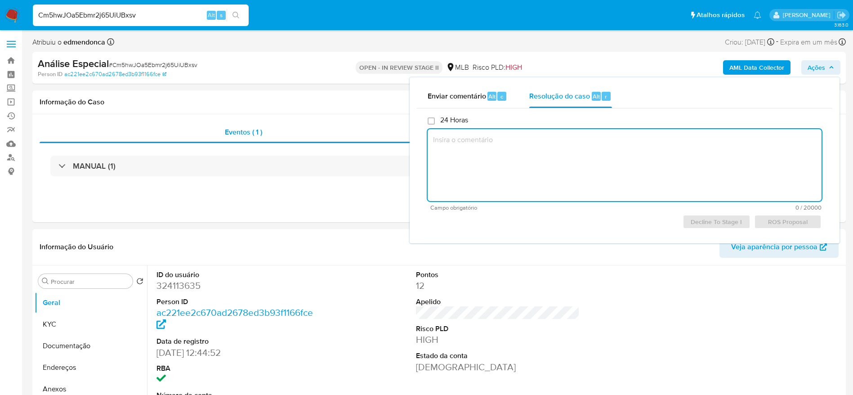
paste textarea "Favorável ao DECLÍNIO e à manutenção do relacionamento, conforme informações el…"
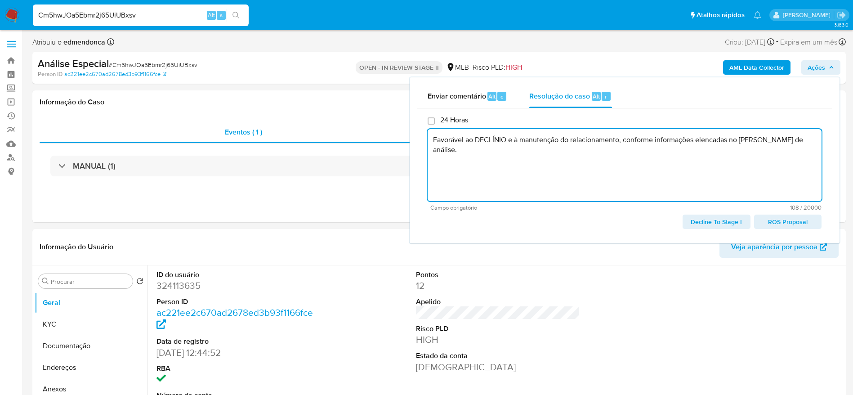
click at [717, 223] on span "Decline To Stage I" at bounding box center [716, 221] width 55 height 13
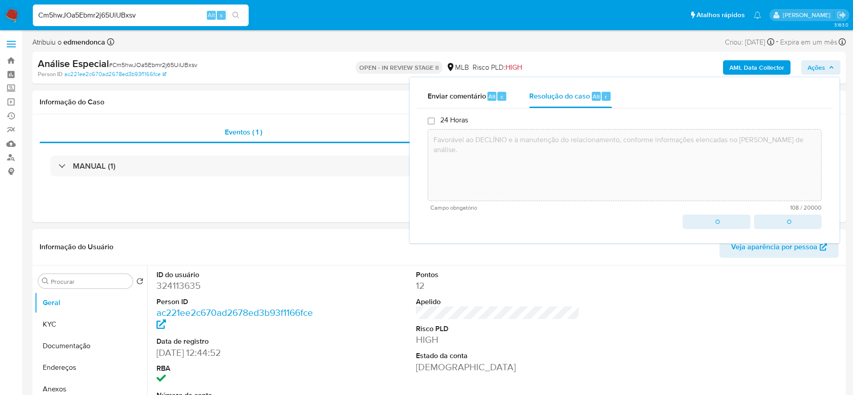
type textarea "Favorável ao DECLÍNIO e à manutenção do relacionamento, conforme informações el…"
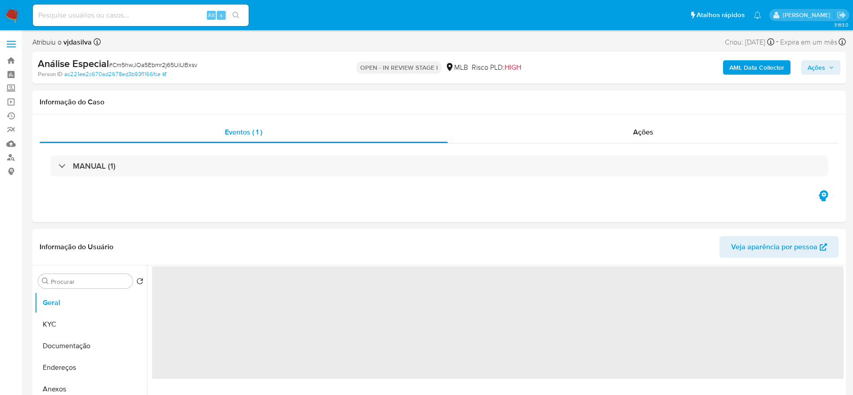
select select "10"
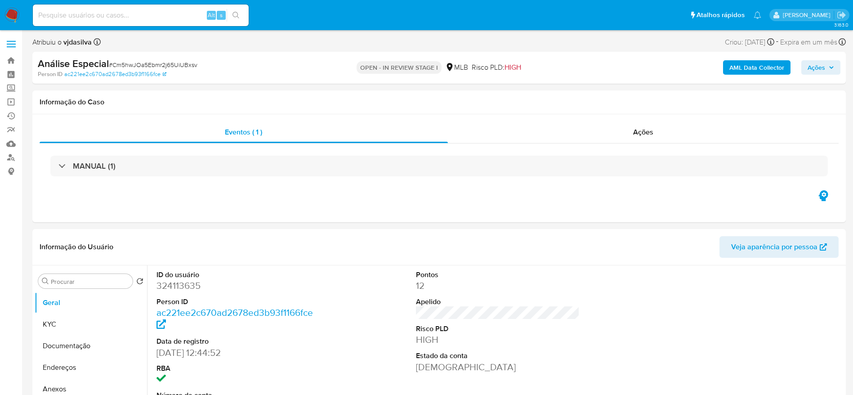
click at [167, 14] on input at bounding box center [141, 15] width 216 height 12
paste input "J3gQOPQIAybOBQMVMiZkIUub"
type input "J3gQOPQIAybOBQMVMiZkIUub"
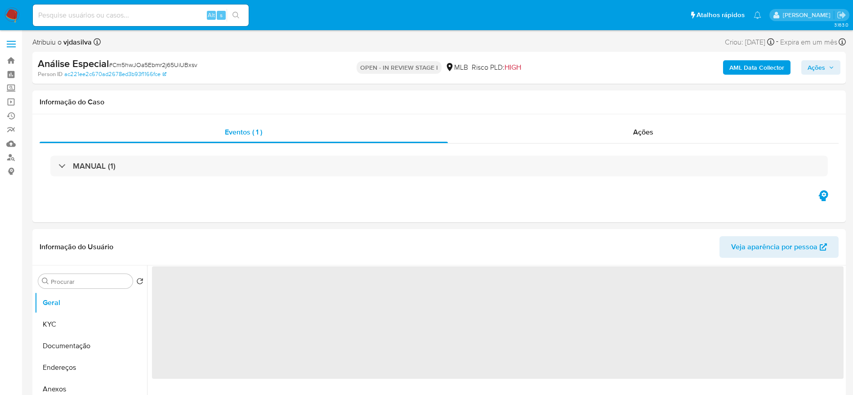
select select "10"
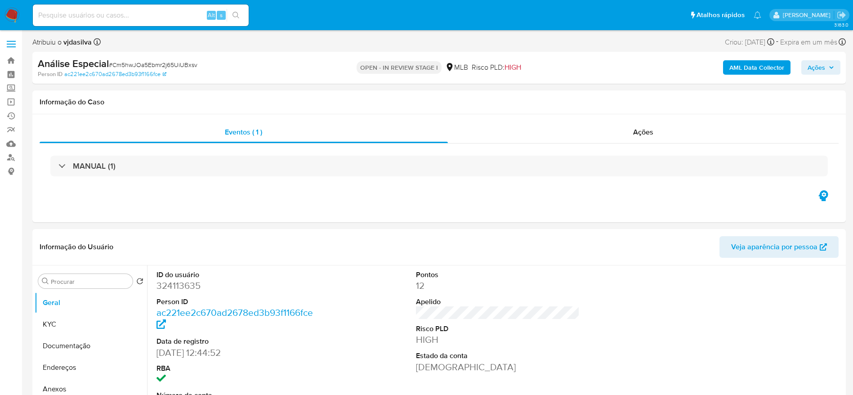
click at [113, 22] on div "Alt s" at bounding box center [141, 15] width 216 height 22
click at [138, 6] on div "Alt s" at bounding box center [141, 15] width 216 height 22
click at [140, 14] on input at bounding box center [141, 15] width 216 height 12
paste input "J3gQOPQIAybOBQMVMiZkIUub"
type input "J3gQOPQIAybOBQMVMiZkIUub"
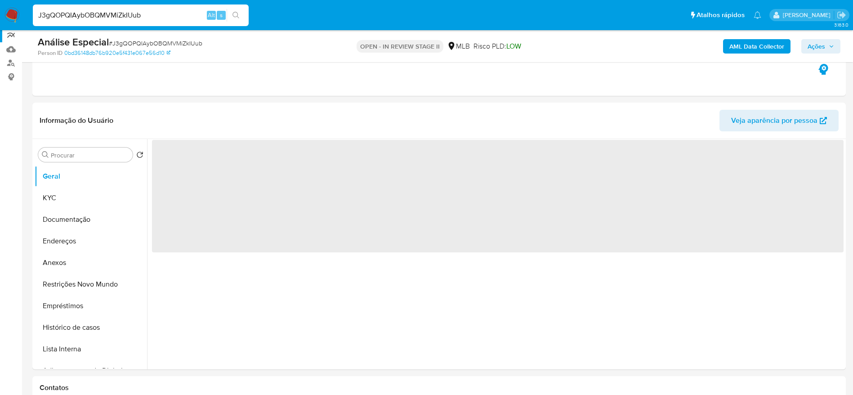
scroll to position [135, 0]
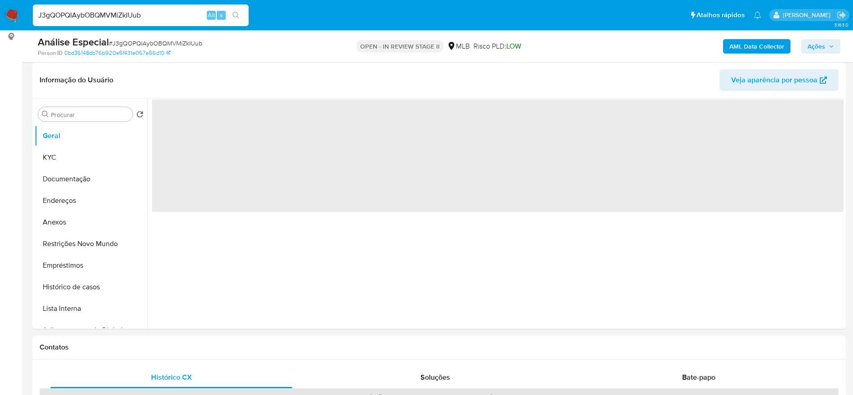
select select "10"
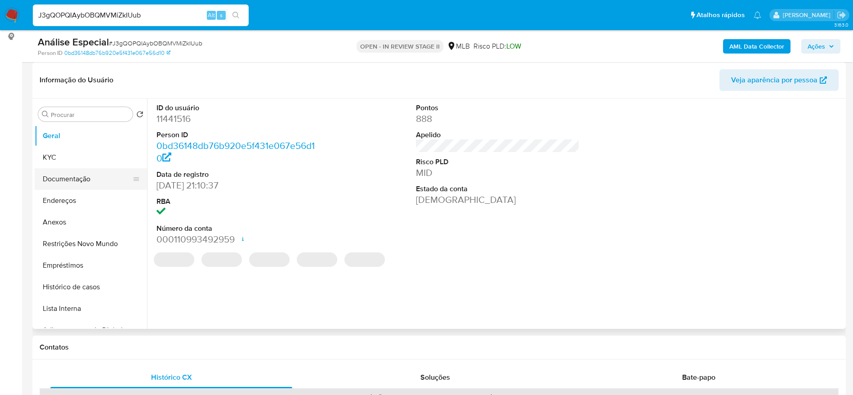
click at [60, 181] on button "Documentação" at bounding box center [87, 179] width 105 height 22
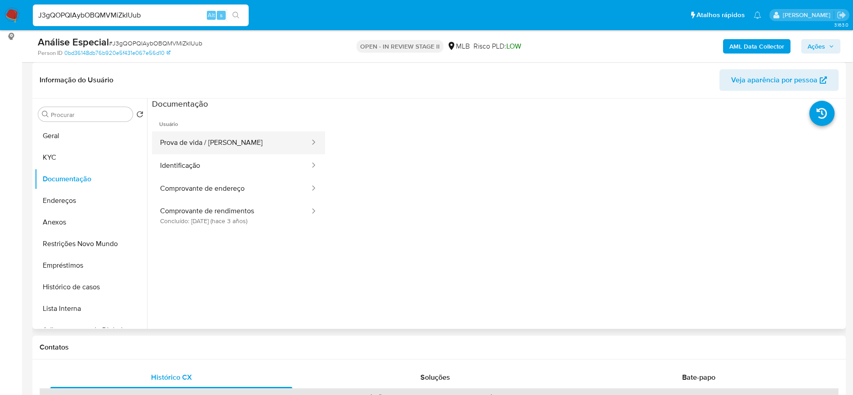
click at [229, 144] on button "Prova de vida / [PERSON_NAME]" at bounding box center [231, 142] width 159 height 23
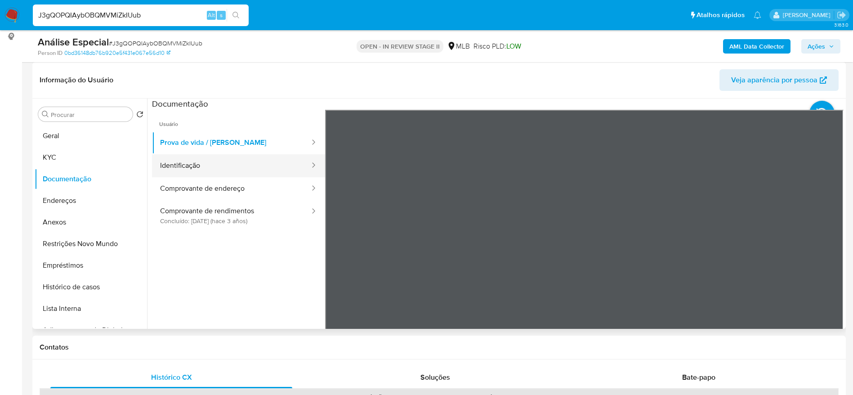
click at [237, 168] on button "Identificação" at bounding box center [231, 165] width 159 height 23
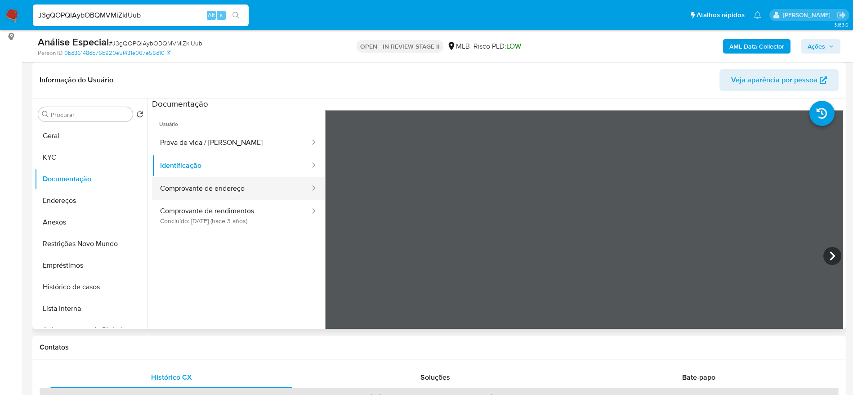
click at [287, 196] on button "Comprovante de endereço" at bounding box center [231, 188] width 159 height 23
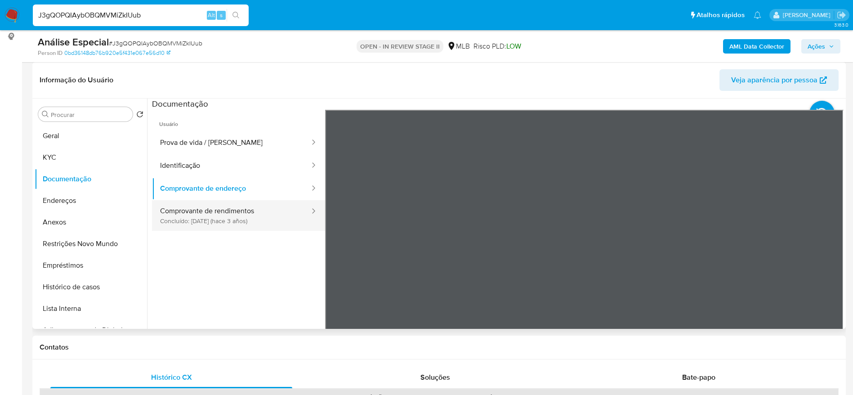
click at [250, 214] on button "Comprovante de rendimentos Concluído: 27/04/2022 (hace 3 años)" at bounding box center [231, 215] width 159 height 31
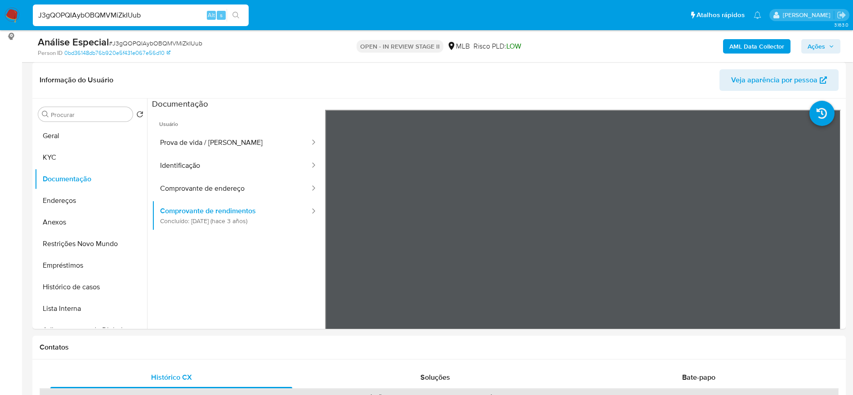
click at [188, 9] on div "J3gQOPQIAybOBQMVMiZkIUub Alt s" at bounding box center [141, 15] width 216 height 22
click at [165, 14] on input "J3gQOPQIAybOBQMVMiZkIUub" at bounding box center [141, 15] width 216 height 12
click at [73, 304] on button "Lista Interna" at bounding box center [87, 309] width 105 height 22
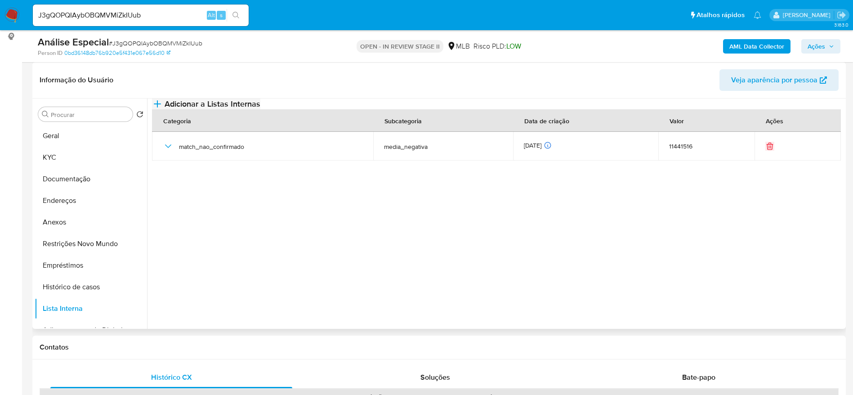
click at [260, 109] on span "Adicionar a Listas Internas" at bounding box center [213, 104] width 96 height 10
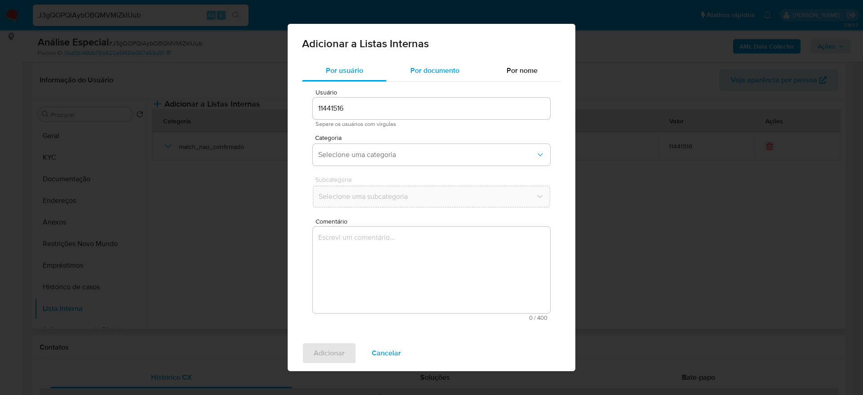
click at [425, 76] on div "Por documento" at bounding box center [435, 71] width 96 height 22
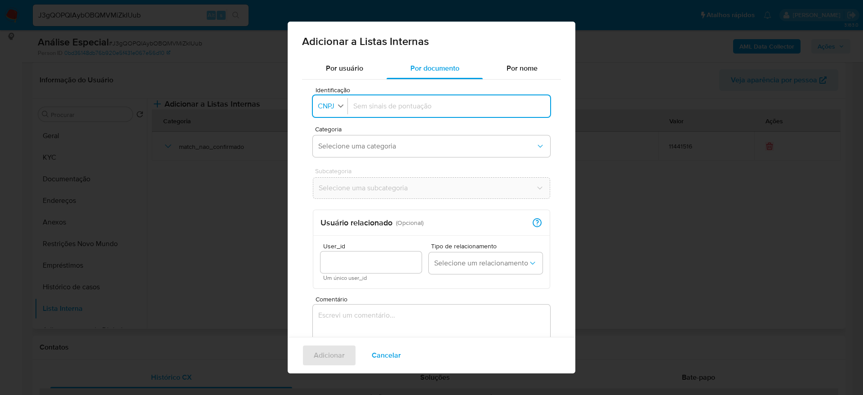
click at [338, 111] on div "button" at bounding box center [341, 106] width 8 height 11
click at [338, 110] on icon "button" at bounding box center [341, 107] width 8 height 8
click at [376, 101] on input "Identificação" at bounding box center [449, 106] width 192 height 10
type input "03880964000160"
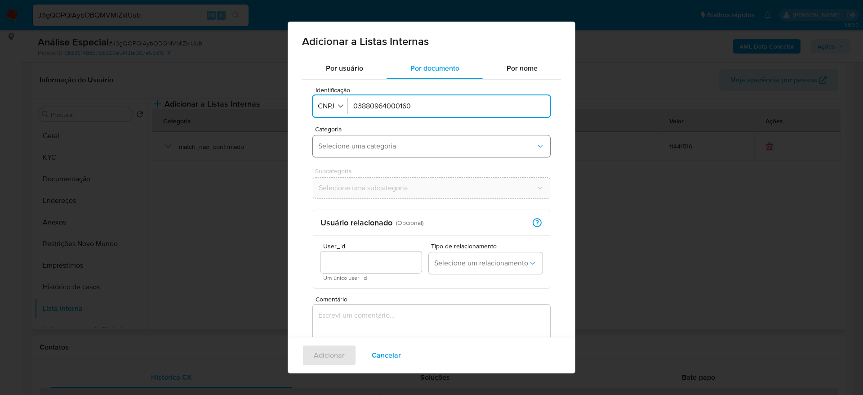
click at [419, 138] on button "Selecione uma categoria" at bounding box center [431, 146] width 237 height 22
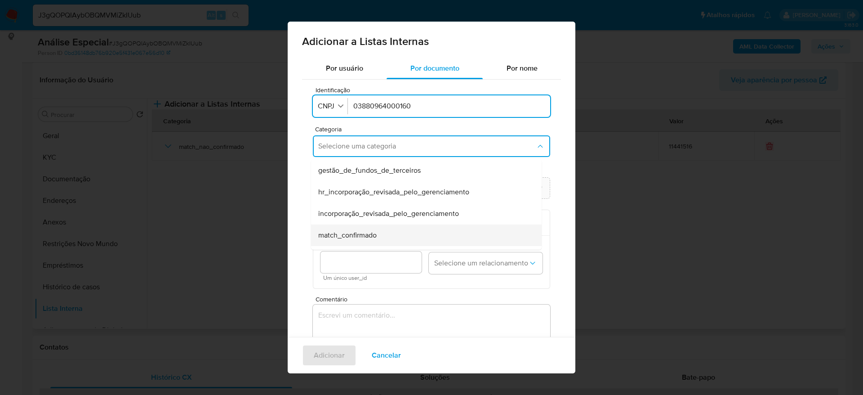
click at [397, 232] on div "match_confirmado" at bounding box center [423, 235] width 211 height 22
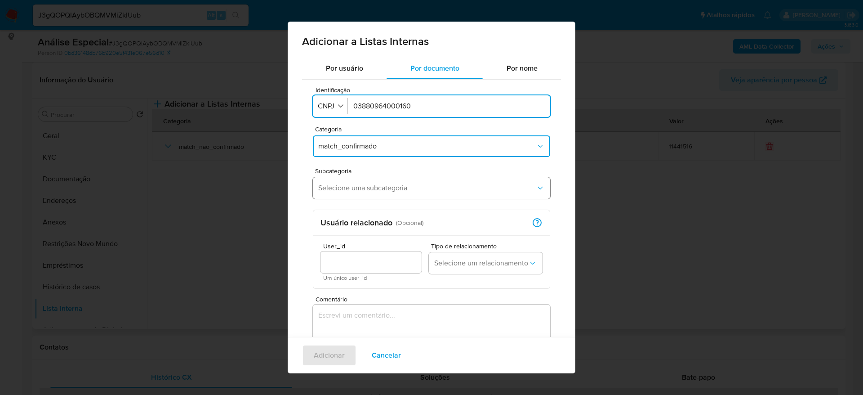
click at [404, 195] on button "Selecione uma subcategoria" at bounding box center [431, 188] width 237 height 22
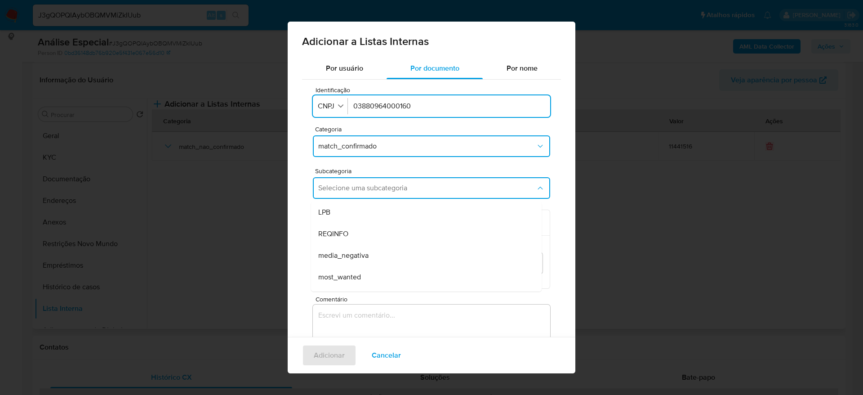
click at [394, 255] on div "media_negativa" at bounding box center [423, 256] width 211 height 22
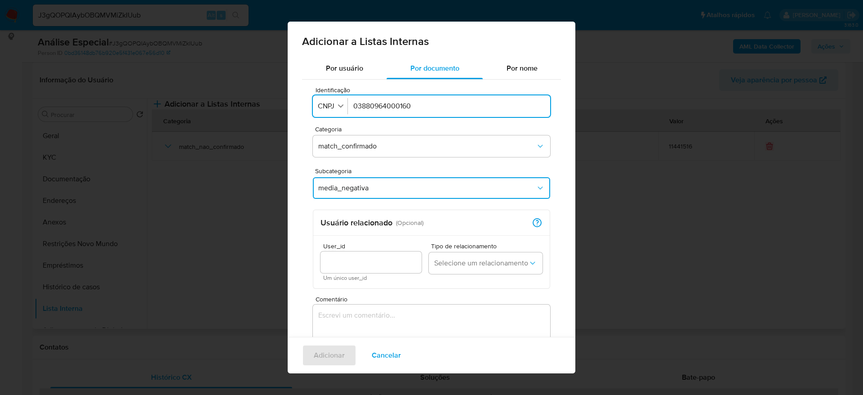
click at [381, 332] on textarea "Comentário" at bounding box center [431, 347] width 237 height 86
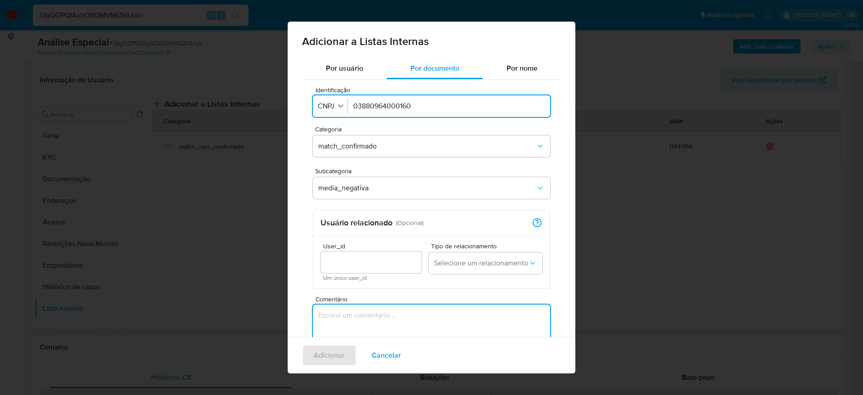
paste textarea "[URL][DOMAIN_NAME]"
type textarea "[URL][DOMAIN_NAME]"
click at [336, 357] on span "Adicionar" at bounding box center [329, 355] width 31 height 20
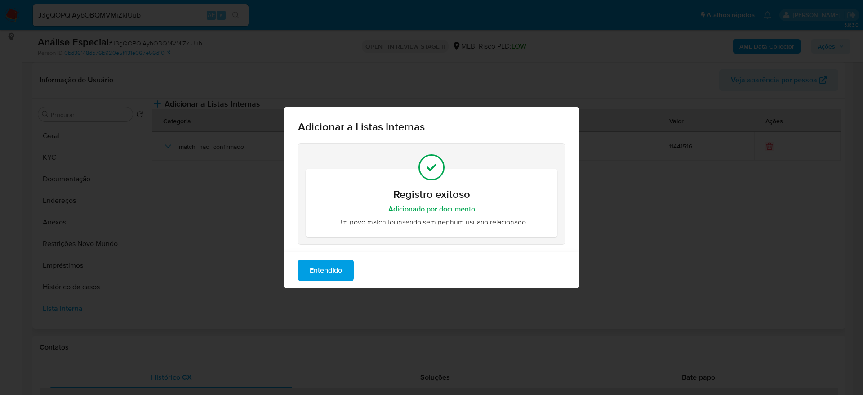
click at [325, 275] on span "Entendido" at bounding box center [326, 270] width 32 height 20
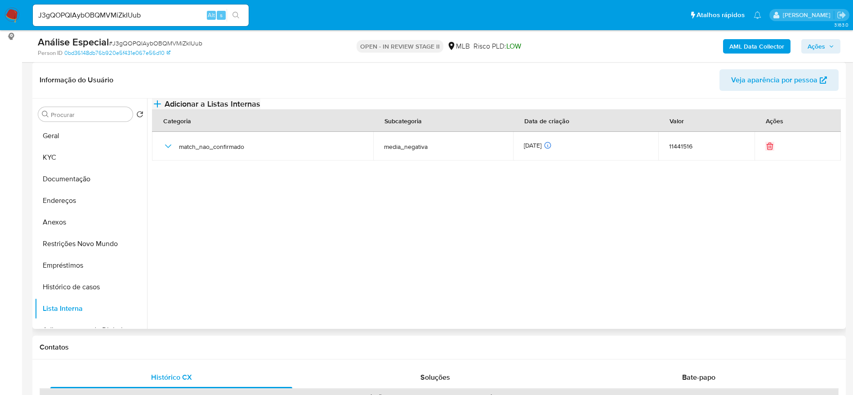
click at [260, 109] on span "Adicionar a Listas Internas" at bounding box center [213, 104] width 96 height 10
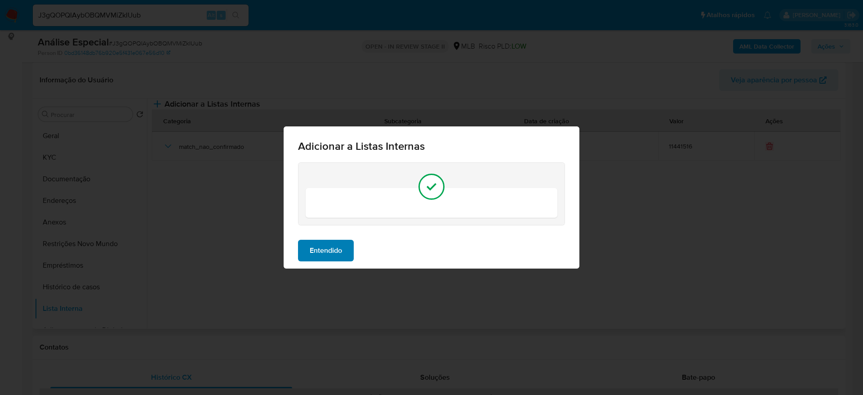
click at [308, 252] on button "Entendido" at bounding box center [326, 251] width 56 height 22
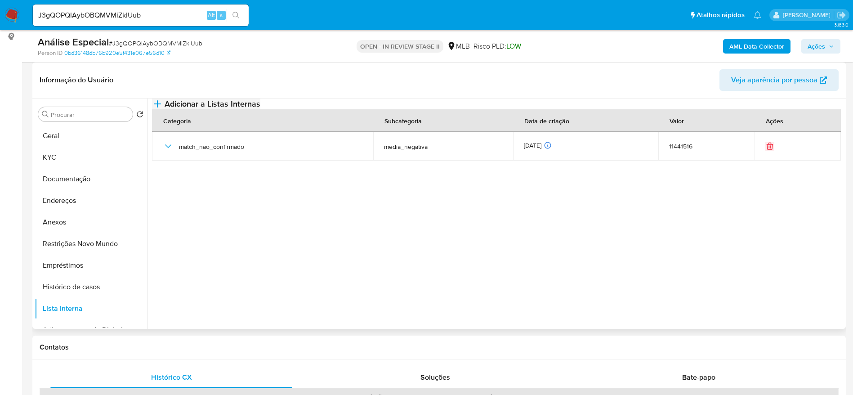
click at [260, 107] on span "Adicionar a Listas Internas" at bounding box center [213, 104] width 96 height 10
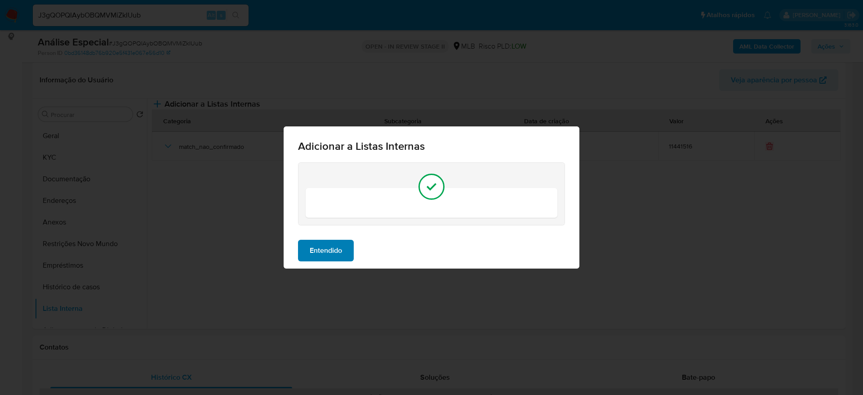
click at [330, 241] on span "Entendido" at bounding box center [326, 251] width 32 height 20
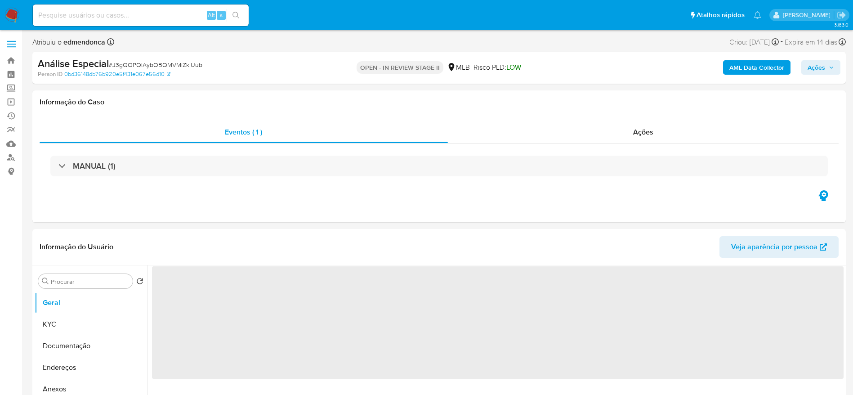
select select "10"
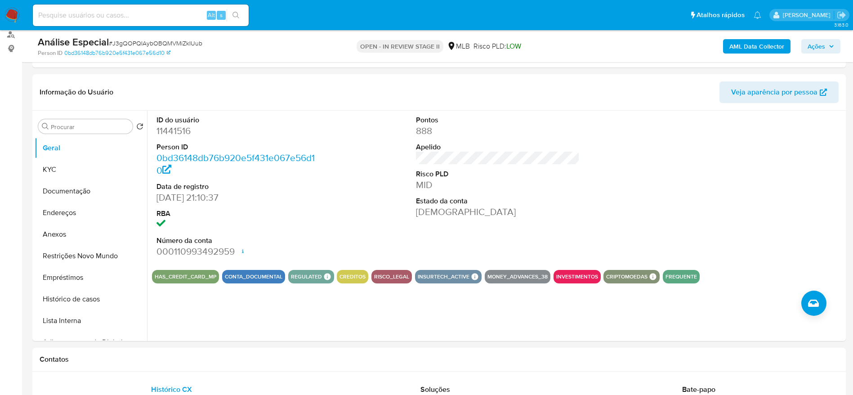
scroll to position [135, 0]
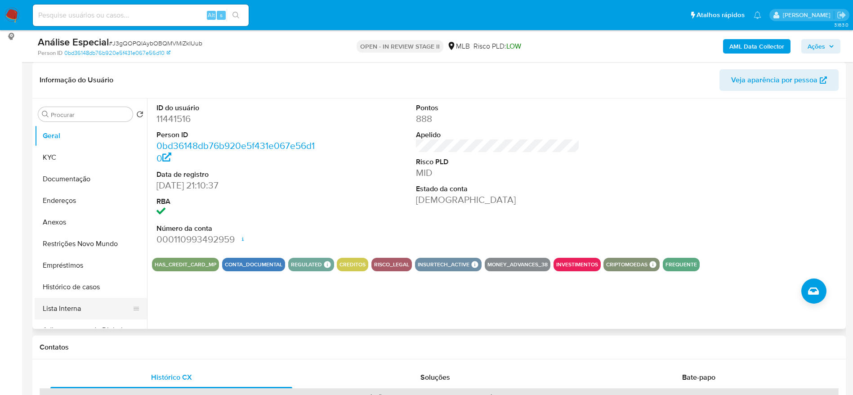
click at [55, 304] on button "Lista Interna" at bounding box center [87, 309] width 105 height 22
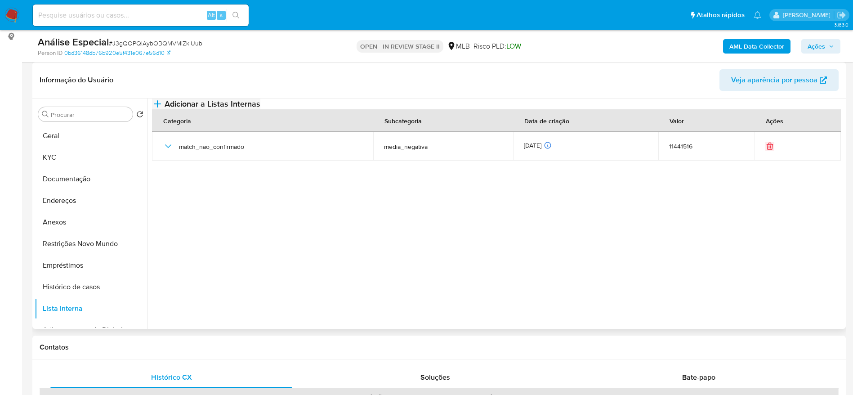
click at [163, 109] on icon "button" at bounding box center [157, 103] width 11 height 11
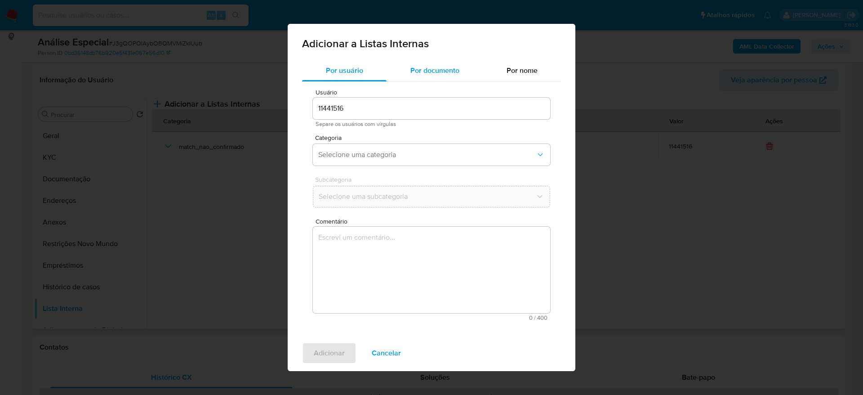
click at [420, 70] on span "Por documento" at bounding box center [434, 70] width 49 height 10
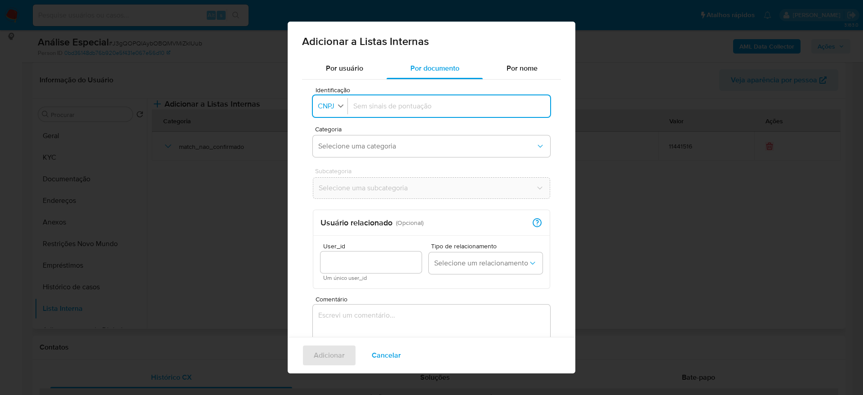
drag, startPoint x: 331, startPoint y: 101, endPoint x: 325, endPoint y: 106, distance: 7.7
click at [332, 102] on span "CNPJ" at bounding box center [326, 106] width 18 height 9
drag, startPoint x: 327, startPoint y: 146, endPoint x: 323, endPoint y: 134, distance: 13.4
click at [328, 146] on span "CPF" at bounding box center [325, 145] width 13 height 9
click at [424, 107] on input "Identificação" at bounding box center [447, 106] width 195 height 10
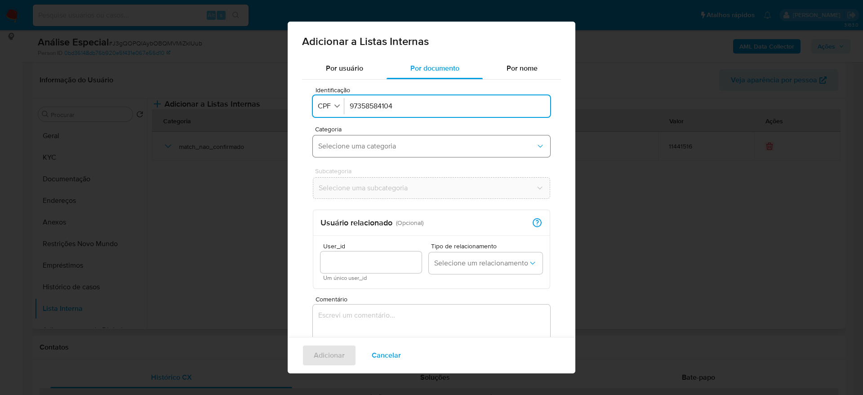
type input "97358584104"
click at [358, 146] on span "Selecione uma categoria" at bounding box center [427, 146] width 218 height 9
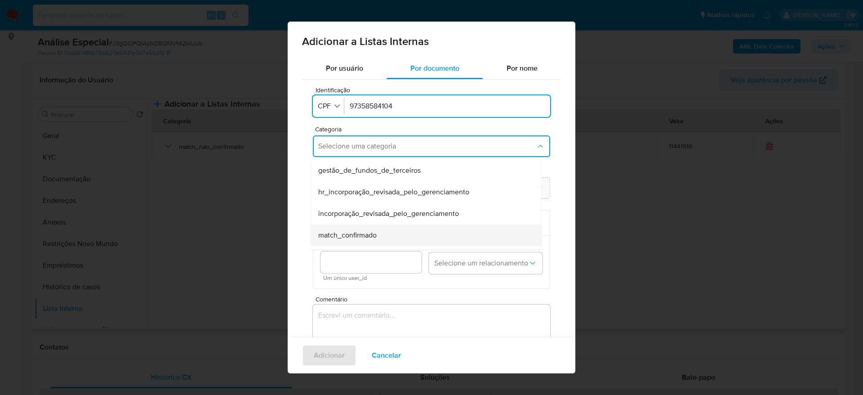
click at [378, 234] on div "match_confirmado" at bounding box center [423, 235] width 211 height 22
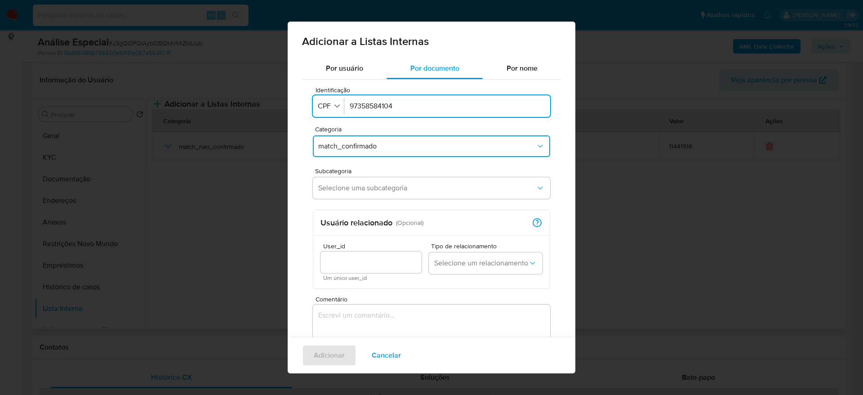
click at [385, 209] on div "Identificação Identificação CPF 97358584104 Categoria match_confirmado Subcateg…" at bounding box center [431, 243] width 259 height 326
click at [394, 197] on button "Selecione uma subcategoria" at bounding box center [431, 188] width 237 height 22
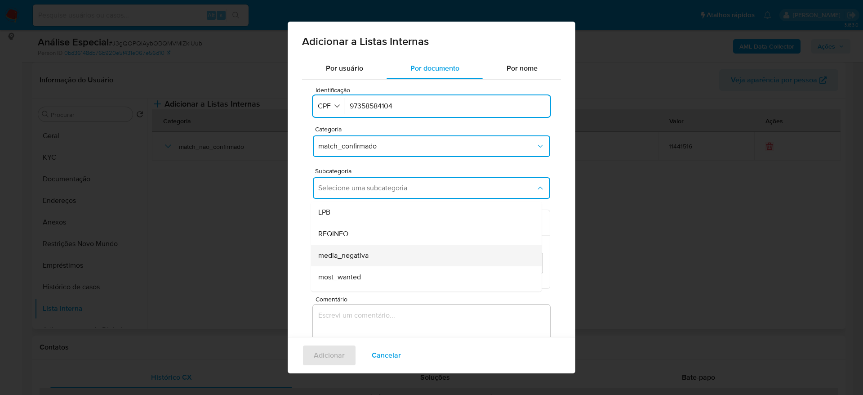
click at [393, 258] on div "media_negativa" at bounding box center [423, 256] width 211 height 22
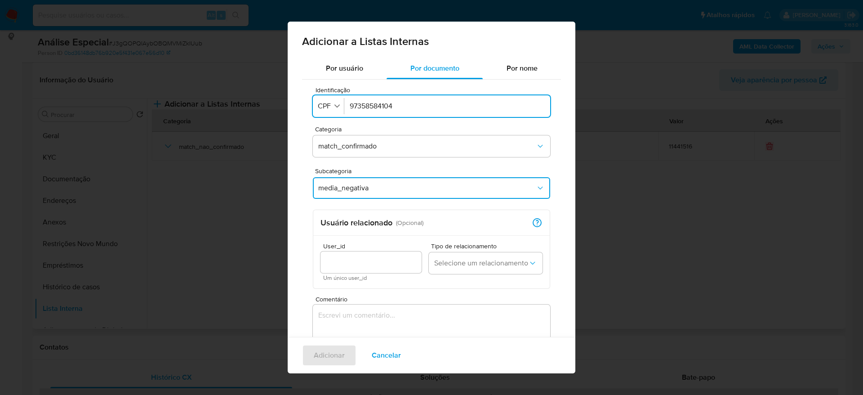
click at [382, 317] on textarea "Comentário" at bounding box center [431, 347] width 237 height 86
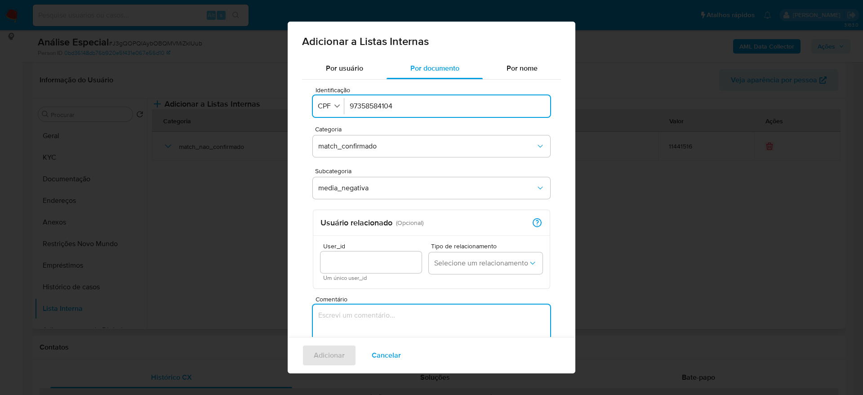
paste textarea "[URL][DOMAIN_NAME]"
type textarea "[URL][DOMAIN_NAME]"
click at [336, 360] on span "Adicionar" at bounding box center [329, 355] width 31 height 20
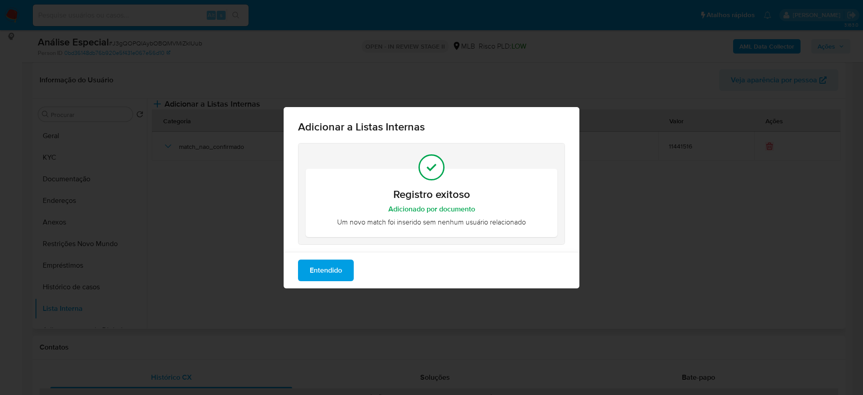
click at [337, 271] on span "Entendido" at bounding box center [326, 270] width 32 height 20
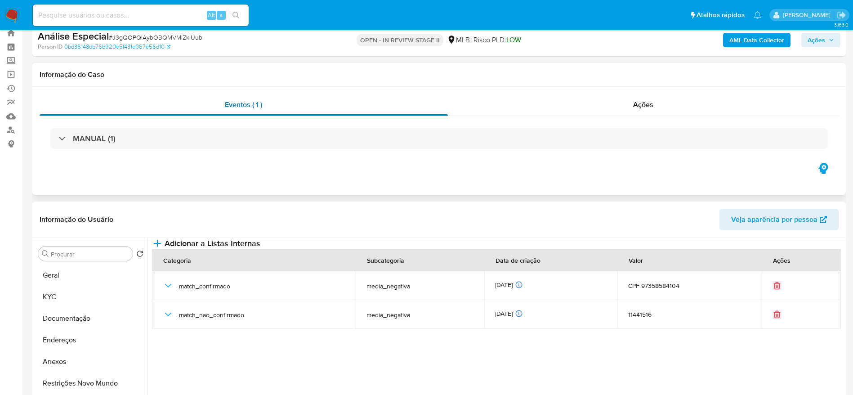
scroll to position [0, 0]
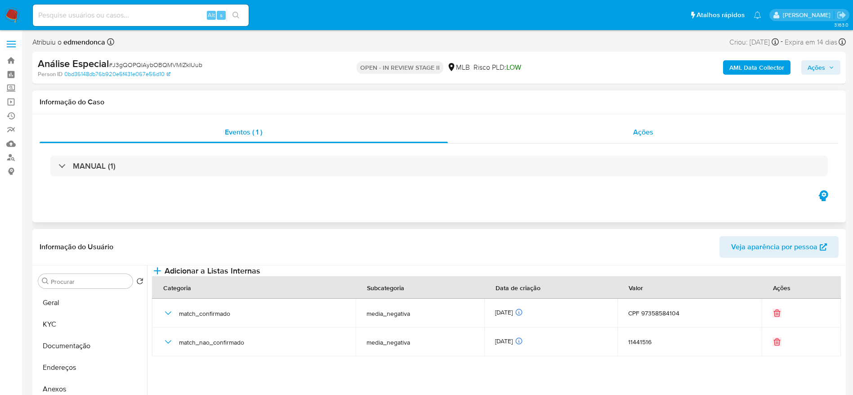
click at [651, 134] on span "Ações" at bounding box center [643, 132] width 20 height 10
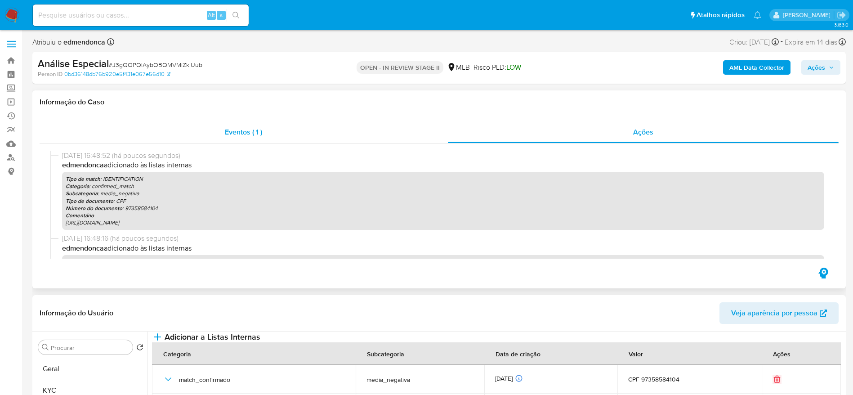
click at [211, 127] on div "Eventos ( 1 )" at bounding box center [244, 132] width 408 height 22
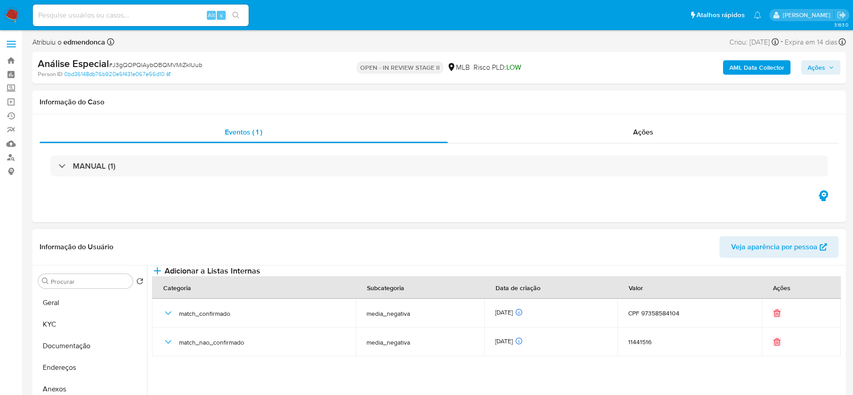
click at [177, 62] on span "# J3gQOPQIAybOBQMVMiZkIUub" at bounding box center [156, 64] width 94 height 9
copy span "J3gQOPQIAybOBQMVMiZkIUub"
click at [123, 13] on input at bounding box center [141, 15] width 216 height 12
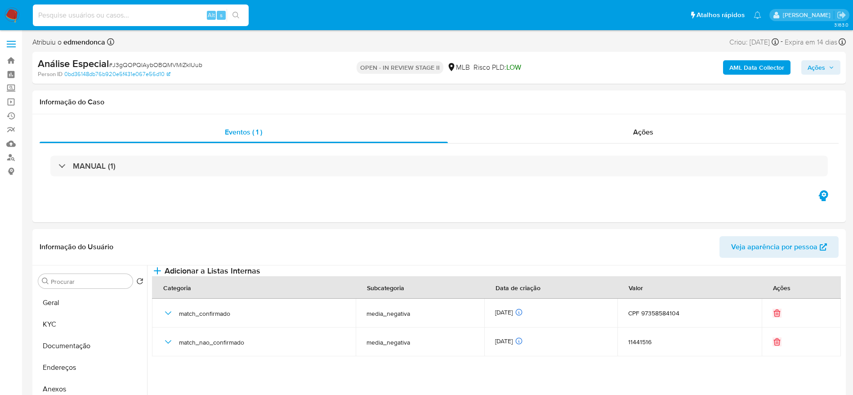
paste input "ra7Cge3glM4MSOz8dkH8CSPj"
type input "ra7Cge3glM4MSOz8dkH8CSPj"
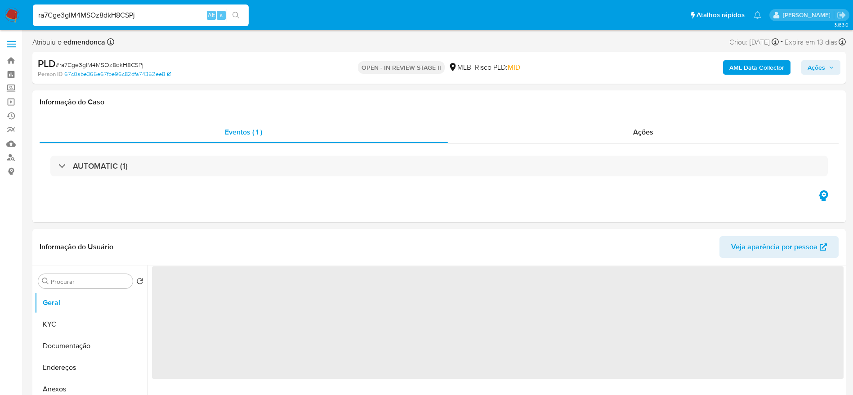
select select "10"
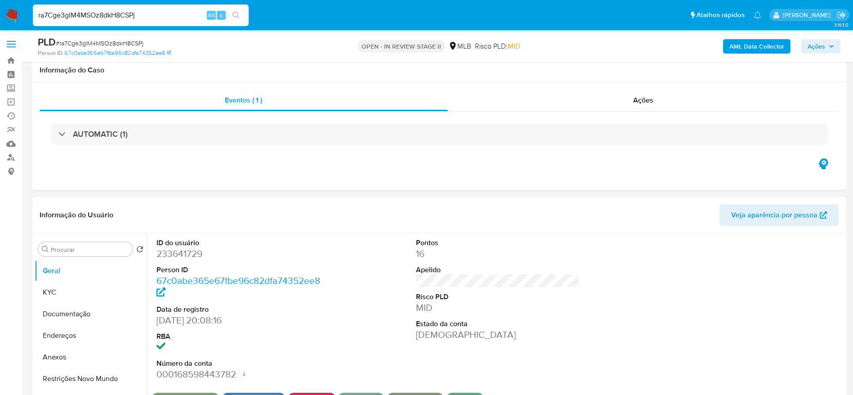
scroll to position [67, 0]
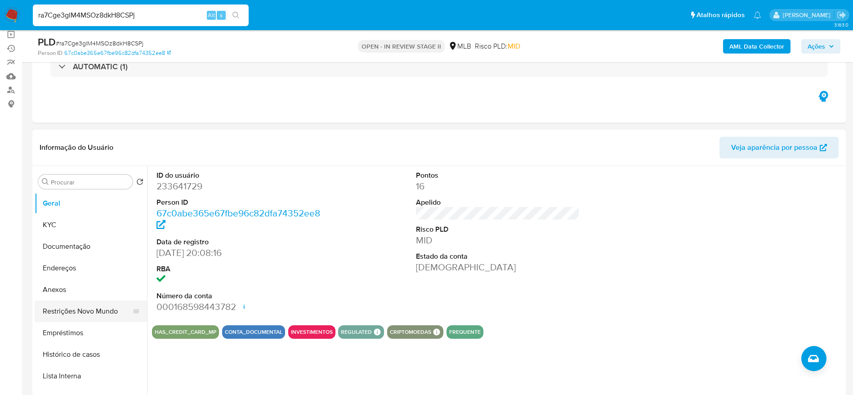
click at [80, 308] on button "Restrições Novo Mundo" at bounding box center [87, 311] width 105 height 22
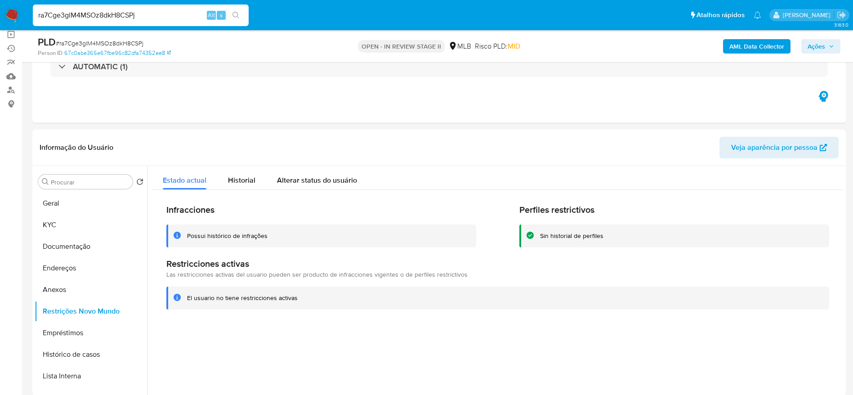
scroll to position [135, 0]
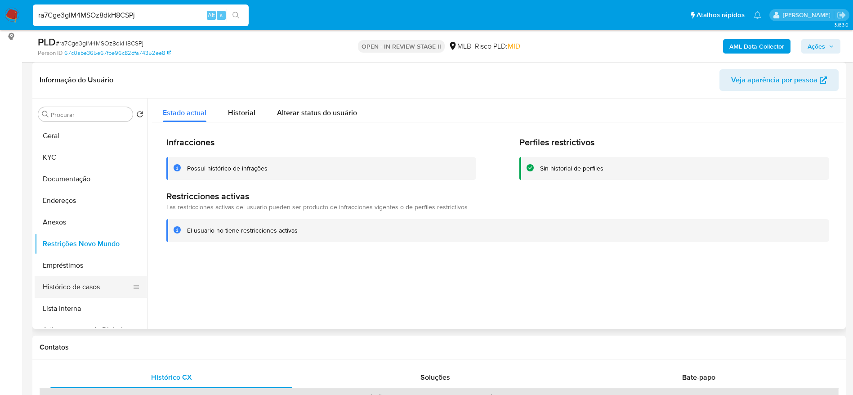
click at [68, 307] on button "Lista Interna" at bounding box center [91, 309] width 112 height 22
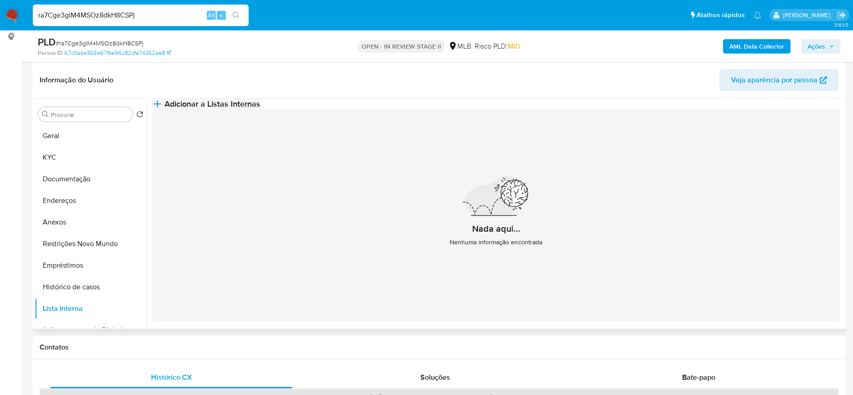
click at [260, 109] on span "Adicionar a Listas Internas" at bounding box center [213, 104] width 96 height 10
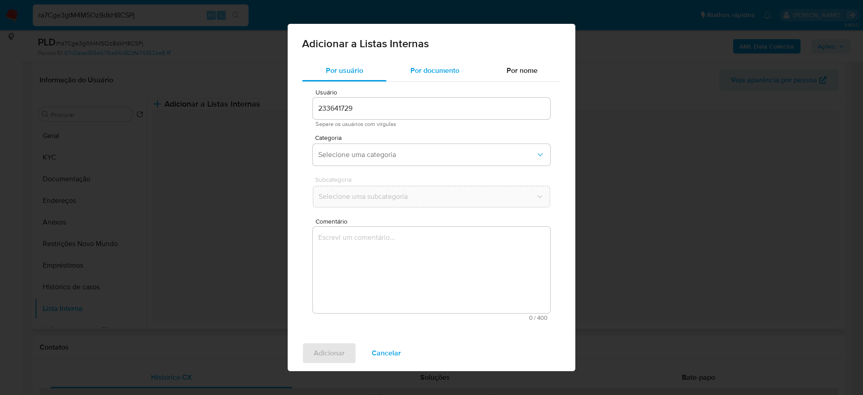
click at [452, 65] on span "Por documento" at bounding box center [434, 70] width 49 height 10
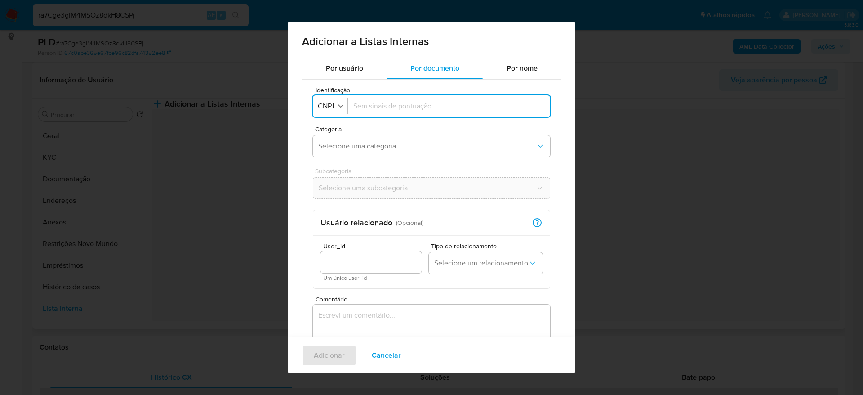
click at [344, 114] on div "Identificação CNPJ" at bounding box center [431, 106] width 237 height 22
click at [342, 103] on icon "button" at bounding box center [341, 106] width 8 height 8
click at [341, 152] on li "CPF" at bounding box center [330, 145] width 37 height 22
click at [433, 105] on input "Identificação" at bounding box center [447, 106] width 195 height 10
type input "68367830210"
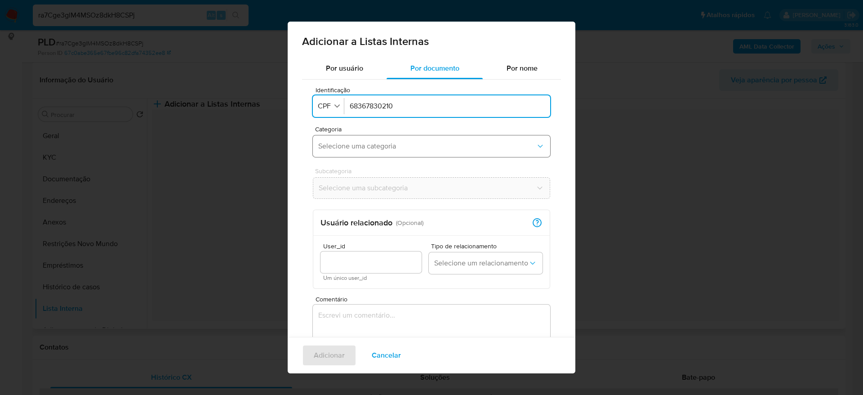
click at [384, 145] on span "Selecione uma categoria" at bounding box center [427, 146] width 218 height 9
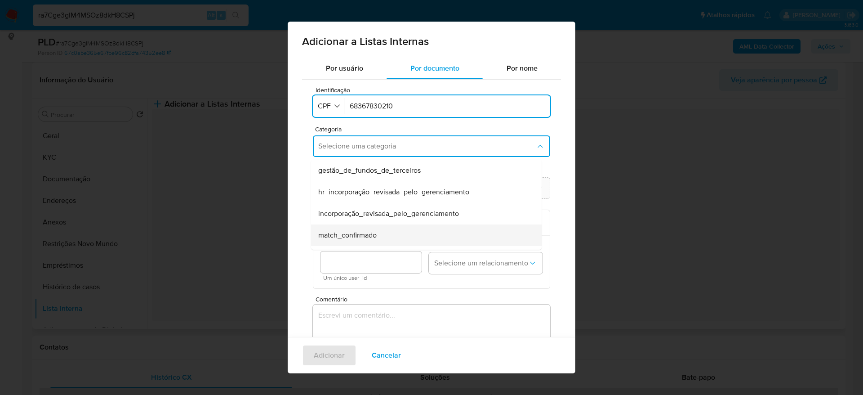
click at [378, 237] on div "match_confirmado" at bounding box center [423, 235] width 211 height 22
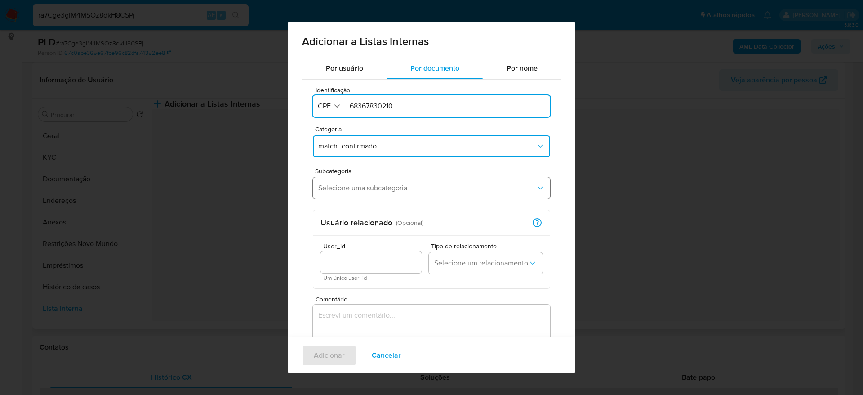
click at [387, 188] on span "Selecione uma subcategoria" at bounding box center [427, 187] width 218 height 9
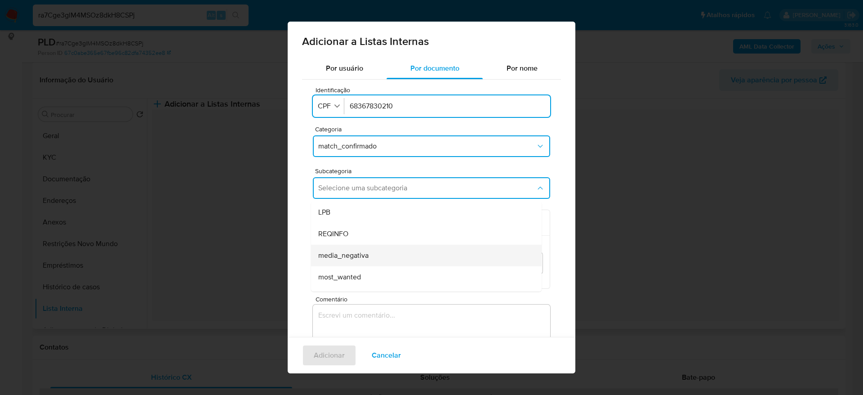
click at [388, 259] on div "media_negativa" at bounding box center [423, 256] width 211 height 22
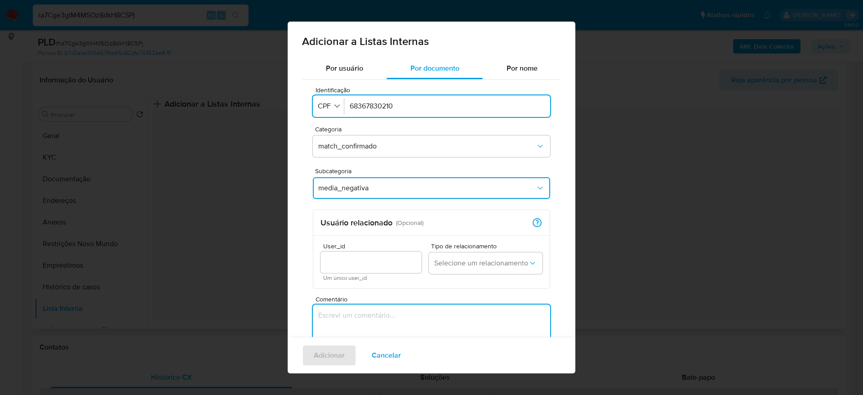
click at [344, 331] on textarea "Comentário" at bounding box center [431, 347] width 237 height 86
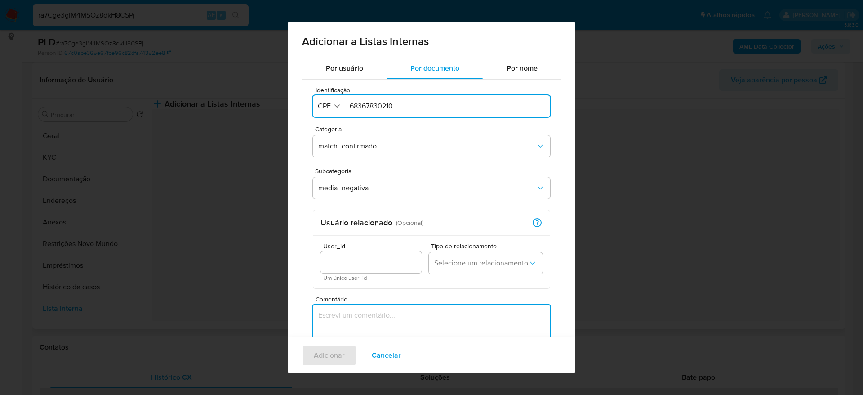
paste textarea "https://pautasam.com/cabide-de-contratos-frauduletos-coren-am-e-denunciado-por-…"
type textarea "https://pautasam.com/cabide-de-contratos-frauduletos-coren-am-e-denunciado-por-…"
click at [345, 354] on button "Adicionar" at bounding box center [329, 355] width 54 height 22
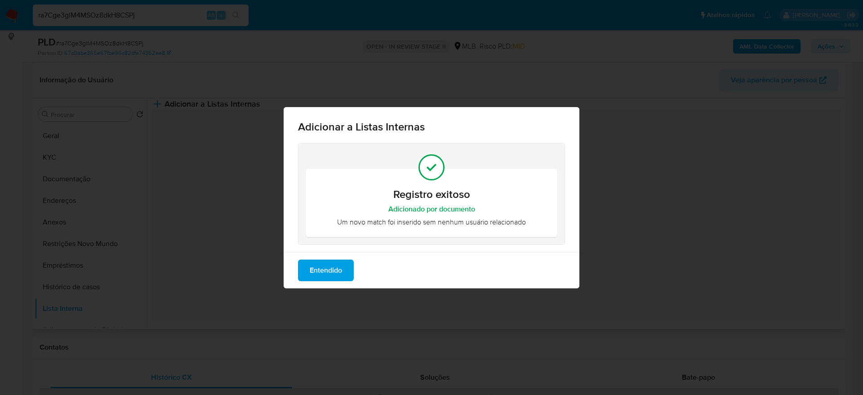
drag, startPoint x: 330, startPoint y: 270, endPoint x: 325, endPoint y: 115, distance: 155.2
click at [329, 269] on span "Entendido" at bounding box center [326, 270] width 32 height 20
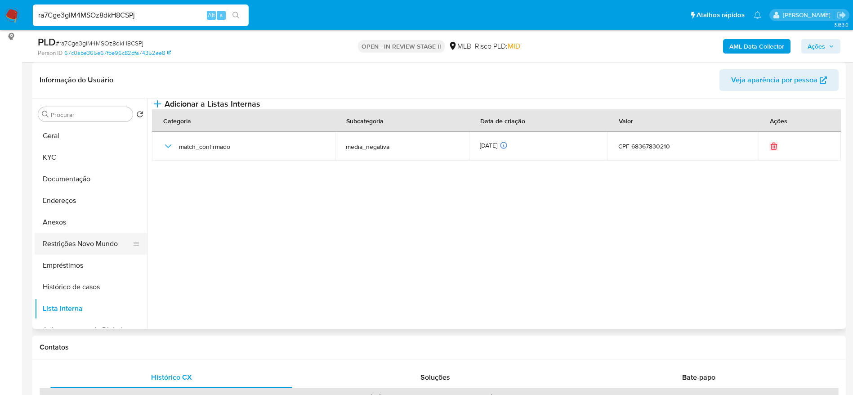
click at [83, 241] on button "Restrições Novo Mundo" at bounding box center [87, 244] width 105 height 22
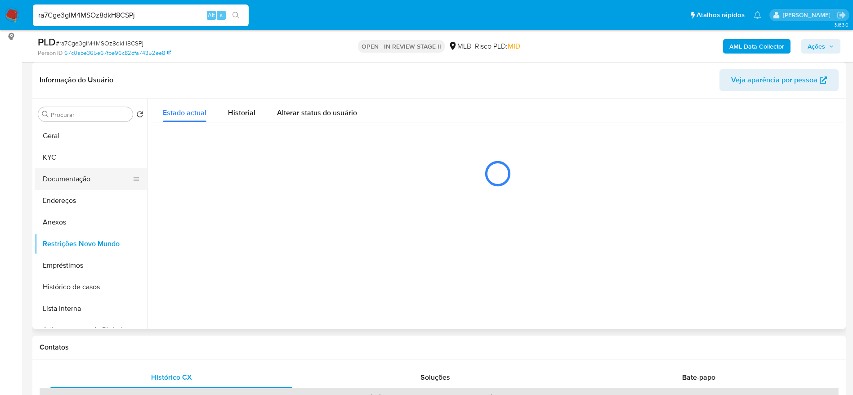
click at [76, 177] on button "Documentação" at bounding box center [87, 179] width 105 height 22
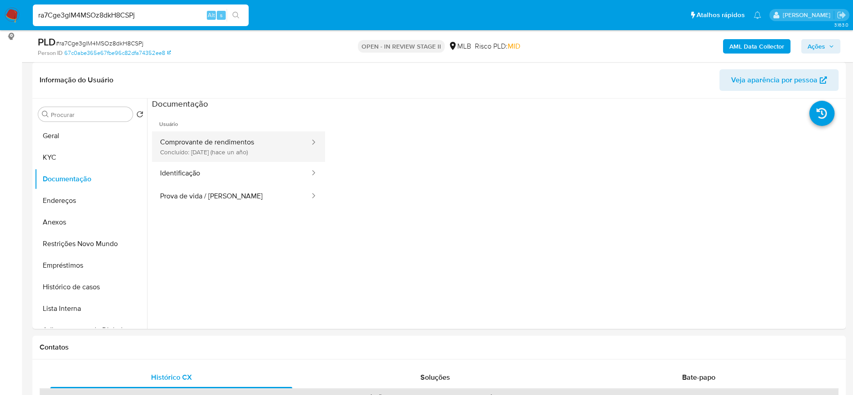
click at [256, 150] on button "Comprovante de rendimentos Concluído: 16/06/2024 (hace un año)" at bounding box center [231, 146] width 159 height 31
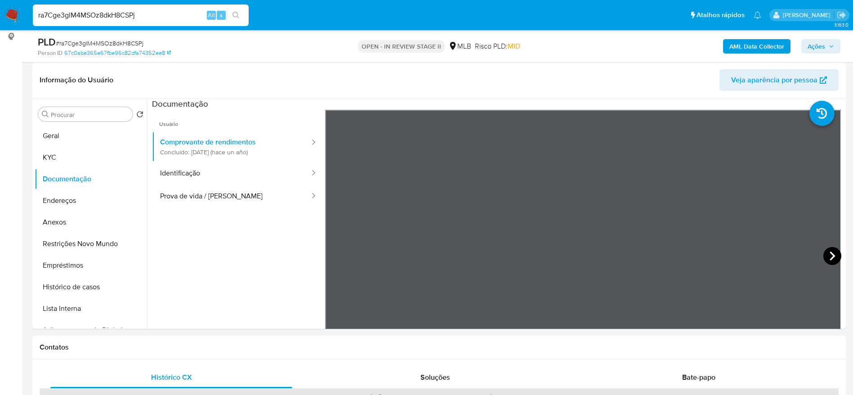
click at [825, 254] on icon at bounding box center [832, 256] width 18 height 18
click at [833, 260] on icon at bounding box center [832, 256] width 18 height 18
click at [832, 260] on icon at bounding box center [832, 256] width 18 height 18
click at [132, 12] on input "ra7Cge3glM4MSOz8dkH8CSPj" at bounding box center [141, 15] width 216 height 12
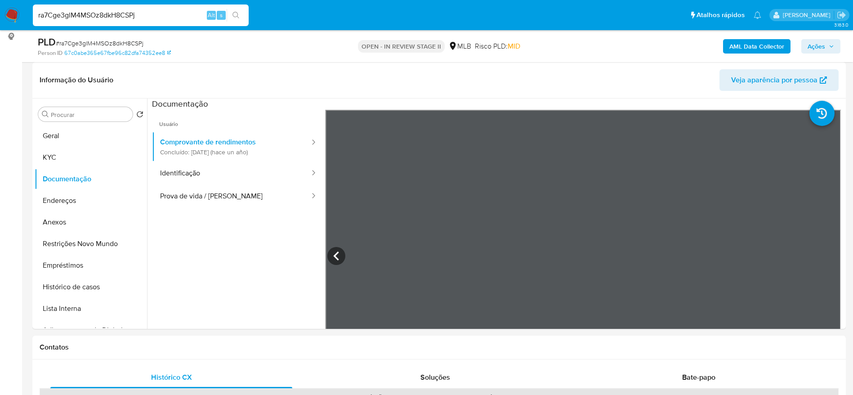
paste input "IH8Tla38mI8p2d7oucuOGayA"
type input "IH8Tla38mI8p2d7oucuOGayA"
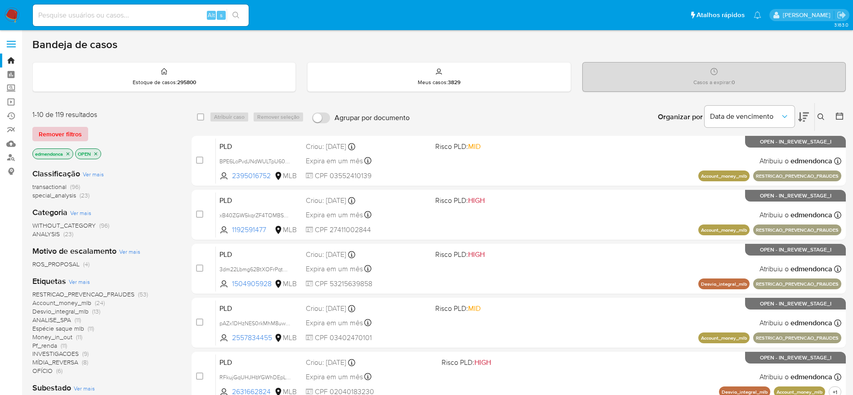
click at [66, 140] on span "Remover filtros" at bounding box center [60, 134] width 43 height 13
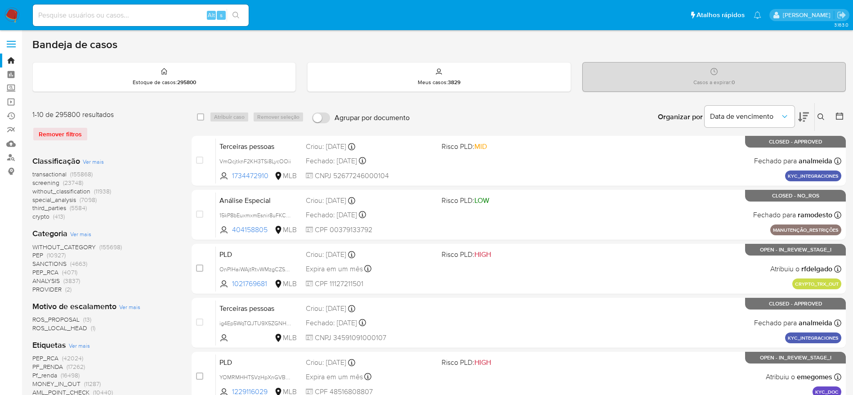
click at [824, 115] on icon at bounding box center [820, 116] width 7 height 7
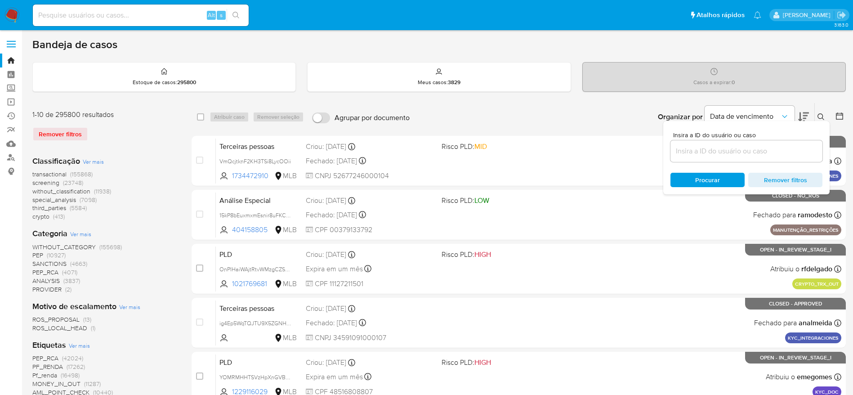
click at [767, 149] on input at bounding box center [746, 151] width 152 height 12
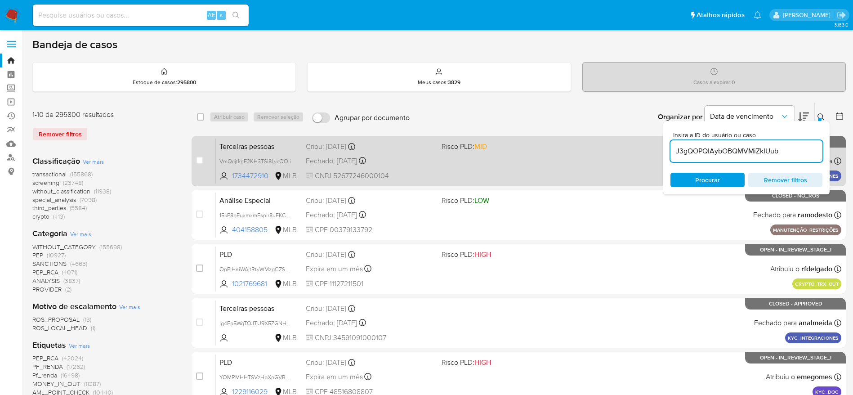
type input "J3gQOPQIAybOBQMVMiZkIUub"
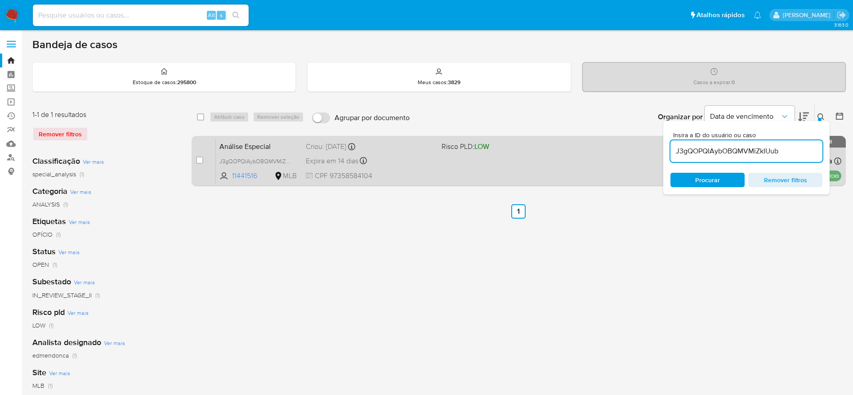
click at [199, 155] on div "case-item-checkbox Incapaz de atribuir o caso" at bounding box center [206, 160] width 20 height 45
click at [199, 157] on input "checkbox" at bounding box center [199, 159] width 7 height 7
checkbox input "true"
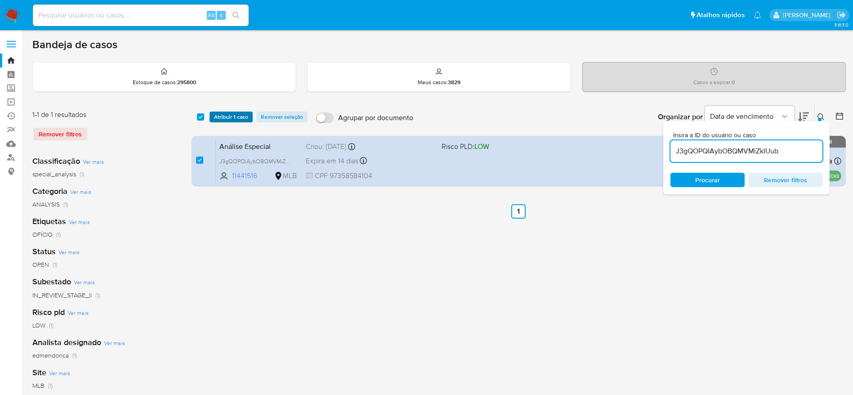
click at [230, 115] on span "Atribuir 1 caso" at bounding box center [231, 116] width 34 height 9
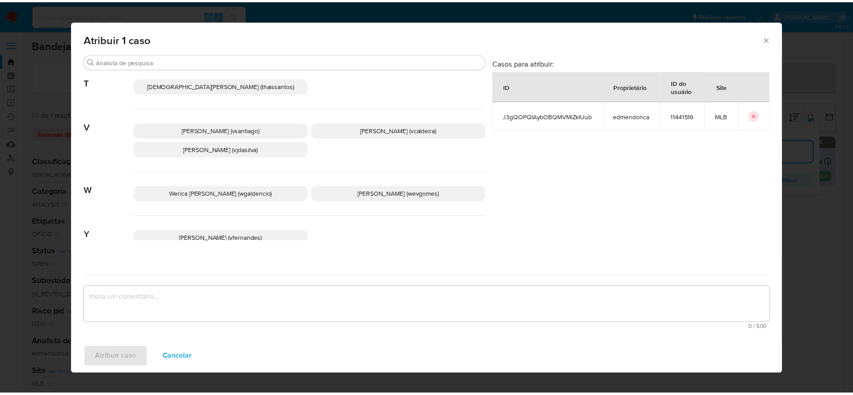
scroll to position [901, 0]
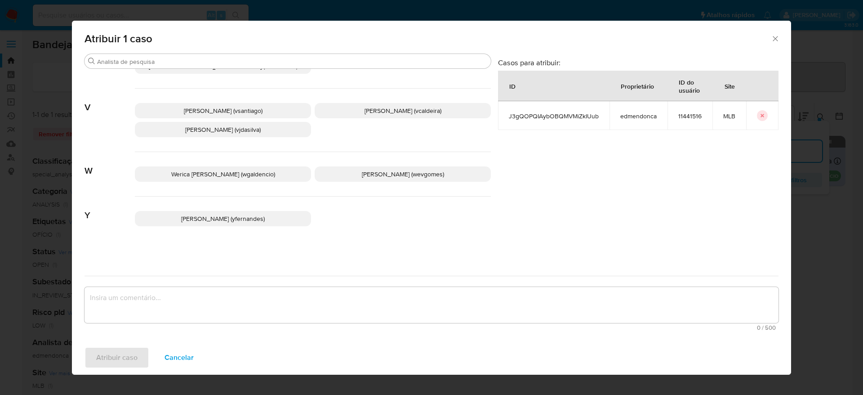
click at [775, 34] on icon "Fechar a janela" at bounding box center [775, 38] width 9 height 9
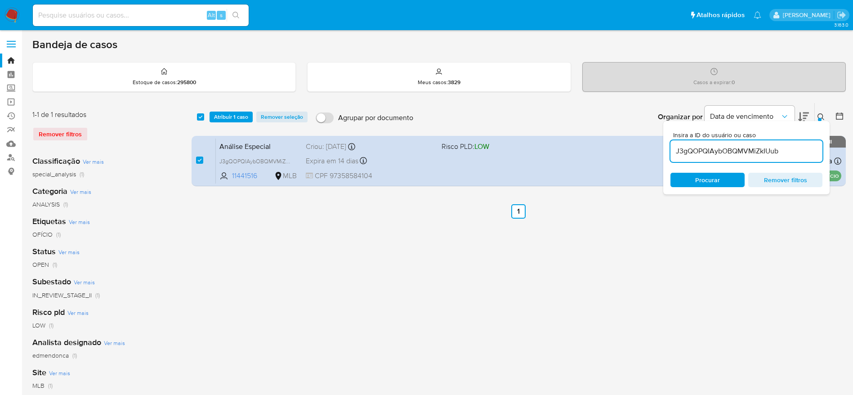
click at [364, 222] on div "select-all-cases-checkbox Atribuir 1 caso Remover seleção Agrupar por documento…" at bounding box center [519, 300] width 654 height 395
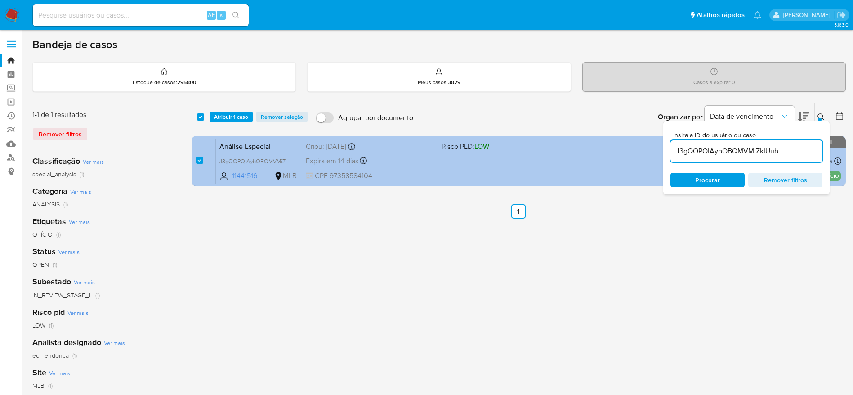
click at [195, 156] on div "case-item-checkbox Incapaz de atribuir o caso Análise Especial J3gQOPQIAybOBQMV…" at bounding box center [519, 161] width 654 height 50
click at [198, 154] on div "case-item-checkbox Incapaz de atribuir o caso" at bounding box center [206, 160] width 20 height 45
click at [204, 156] on div "case-item-checkbox Incapaz de atribuir o caso" at bounding box center [206, 160] width 20 height 45
click at [203, 161] on div "case-item-checkbox Incapaz de atribuir o caso" at bounding box center [206, 160] width 20 height 45
click at [203, 161] on input "checkbox" at bounding box center [199, 159] width 7 height 7
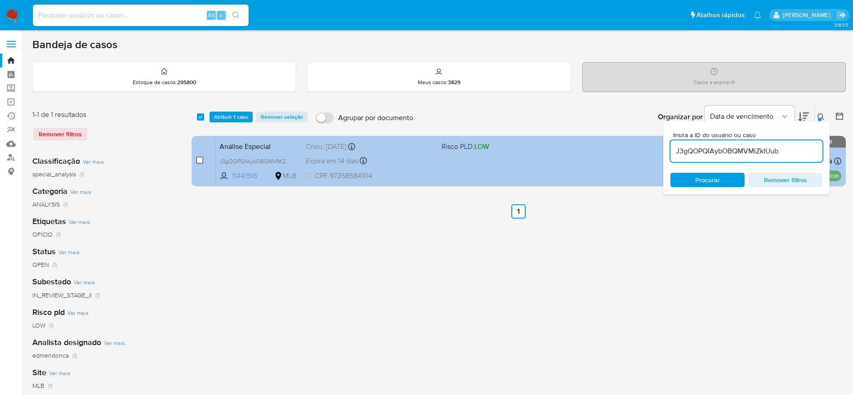
checkbox input "false"
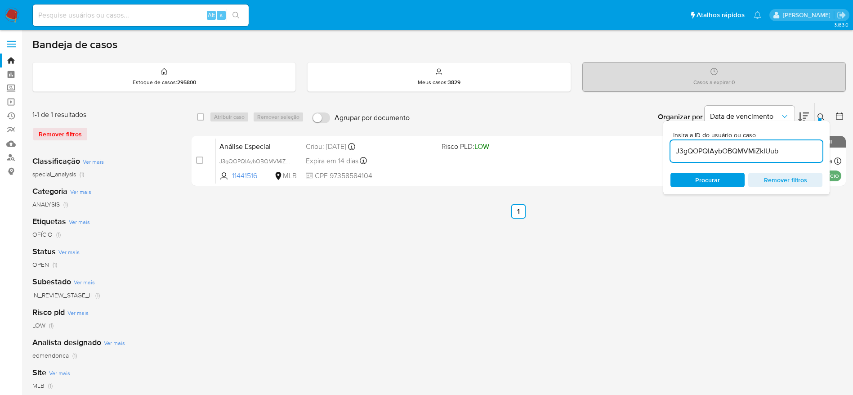
click at [659, 303] on div "select-all-cases-checkbox Atribuir caso Remover seleção Agrupar por documento O…" at bounding box center [519, 300] width 654 height 395
click at [758, 146] on input "J3gQOPQIAybOBQMVMiZkIUub" at bounding box center [746, 151] width 152 height 12
click at [758, 145] on input "J3gQOPQIAybOBQMVMiZkIUub" at bounding box center [746, 151] width 152 height 12
paste input "IH8Tla38mI8p2d7oucuOGayA"
type input "IH8Tla38mI8p2d7oucuOGayA"
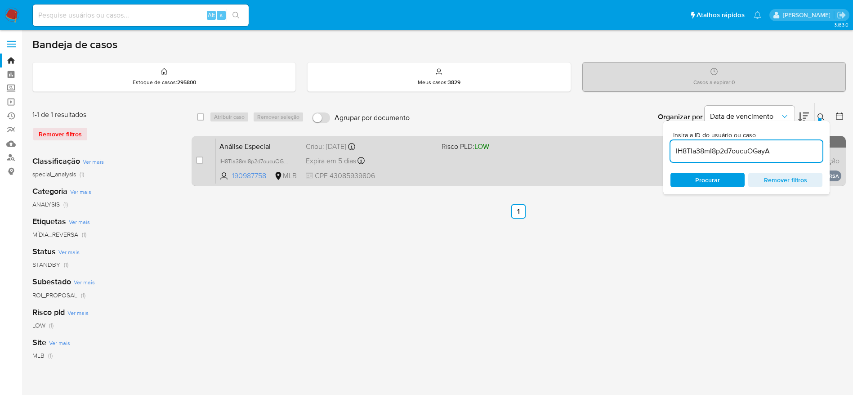
click at [200, 161] on input "checkbox" at bounding box center [199, 159] width 7 height 7
checkbox input "true"
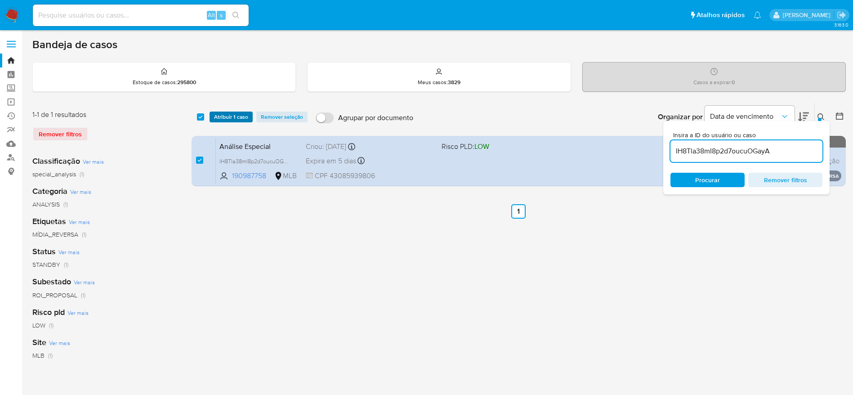
click at [234, 120] on span "Atribuir 1 caso" at bounding box center [231, 116] width 34 height 9
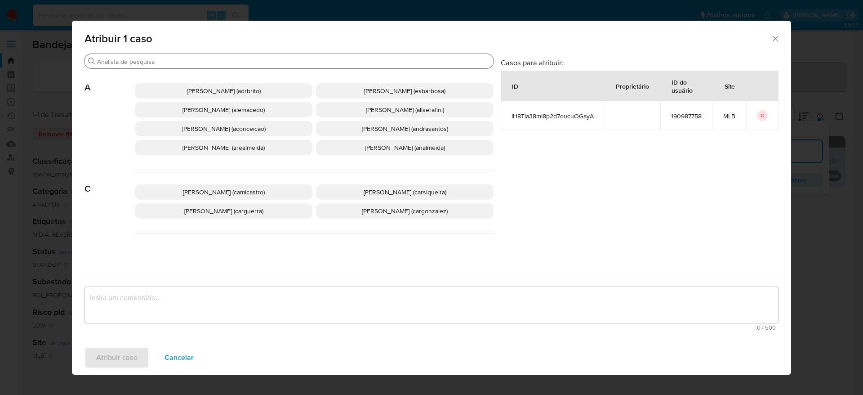
click at [240, 60] on input "Buscar" at bounding box center [293, 62] width 393 height 8
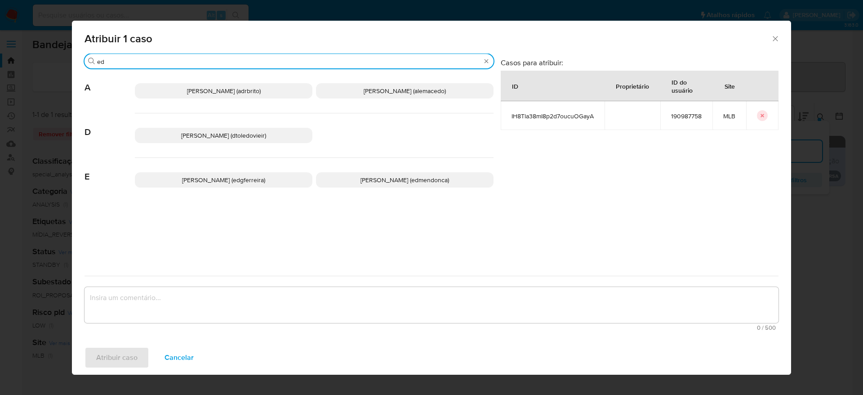
type input "ed"
click at [366, 181] on span "Eduardo Mendonca Dutra (edmendonca)" at bounding box center [405, 179] width 89 height 9
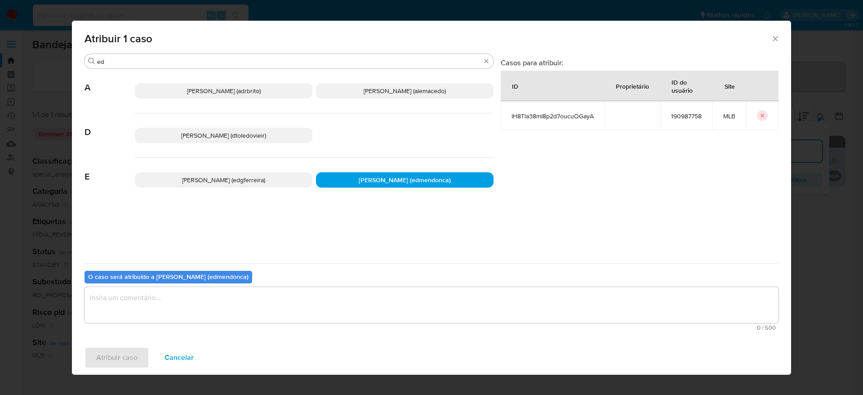
click at [321, 308] on textarea "assign-modal" at bounding box center [432, 305] width 694 height 36
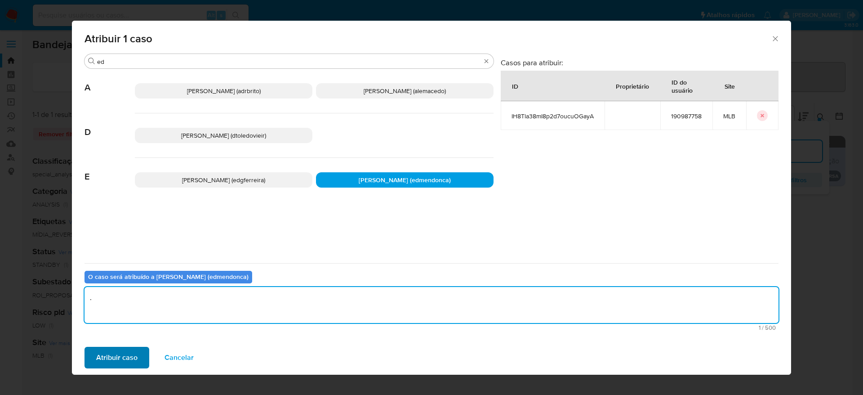
type textarea "."
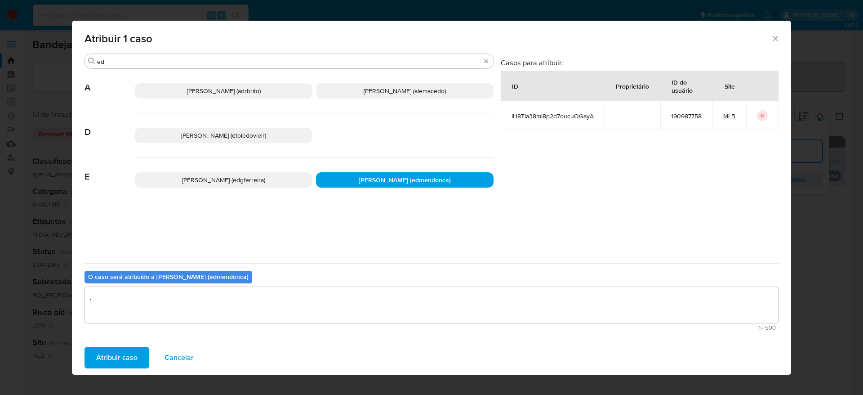
click at [116, 356] on span "Atribuir caso" at bounding box center [116, 358] width 41 height 20
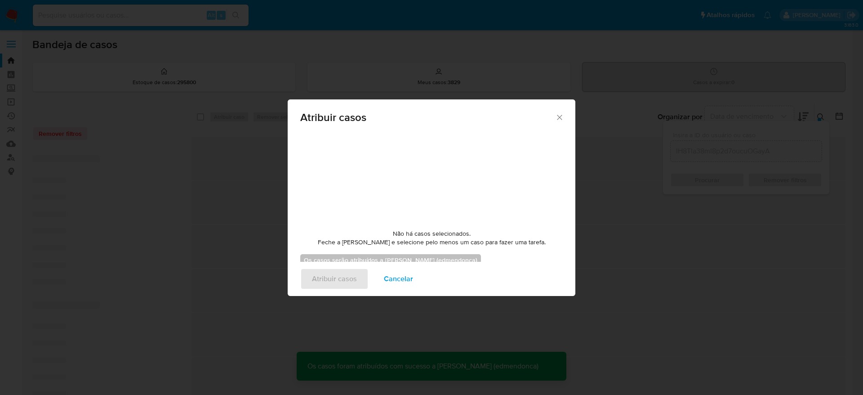
checkbox input "false"
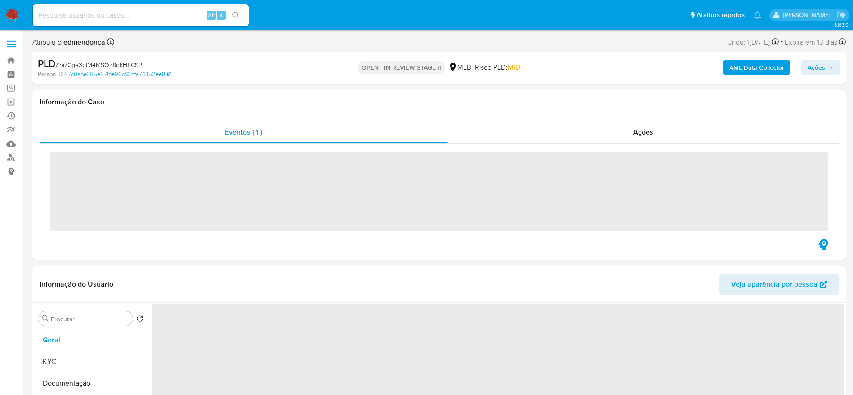
click at [131, 15] on input at bounding box center [141, 15] width 216 height 12
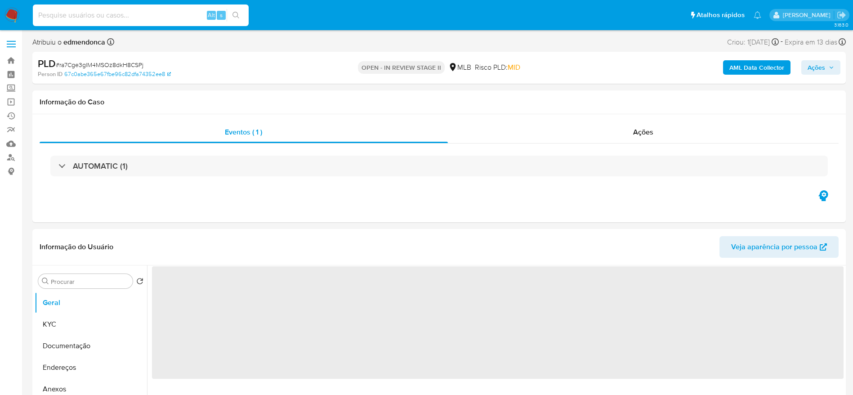
paste input "IH8Tla38mI8p2d7oucuOGayA"
type input "IH8Tla38mI8p2d7oucuOGayA"
select select "10"
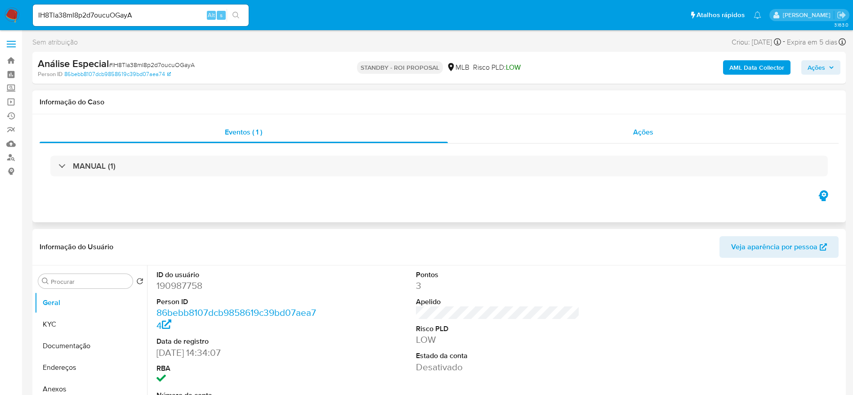
click at [660, 135] on div "Ações" at bounding box center [643, 132] width 391 height 22
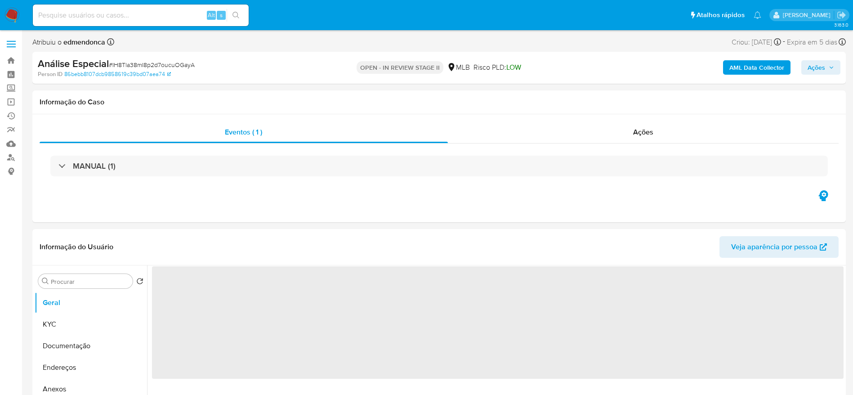
select select "10"
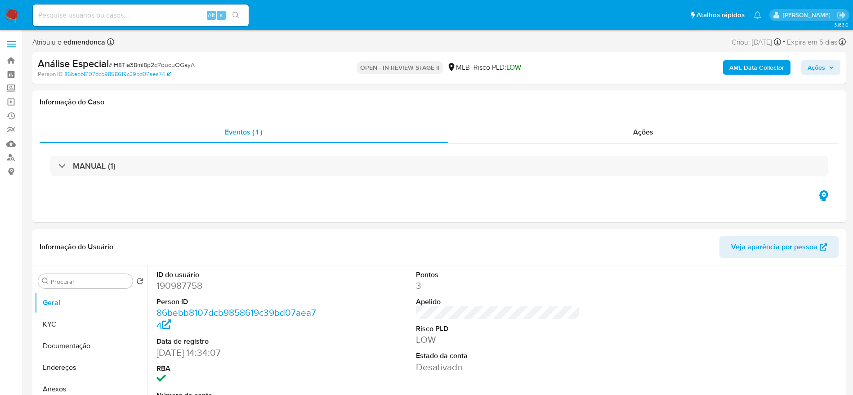
click at [152, 9] on input at bounding box center [141, 15] width 216 height 12
paste input "IH8Tla38mI8p2d7oucuOGayA"
type input "IH8Tla38mI8p2d7oucuOGayA"
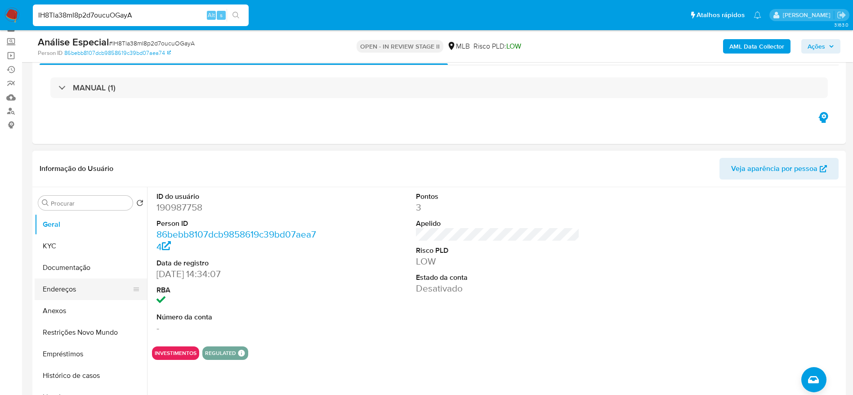
scroll to position [67, 0]
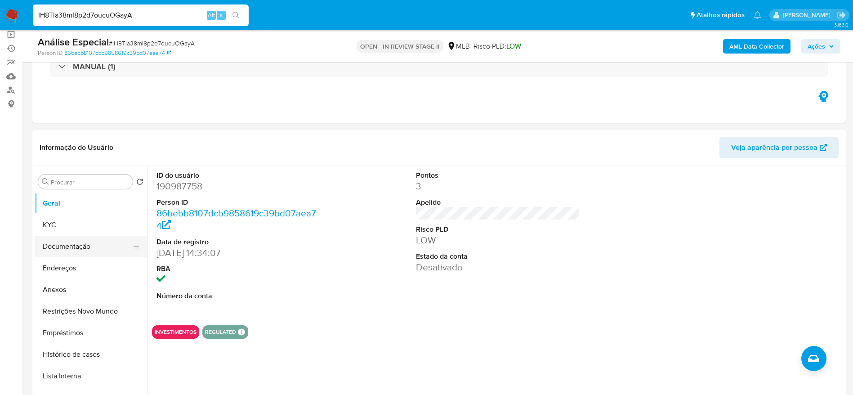
click at [71, 244] on button "Documentação" at bounding box center [87, 247] width 105 height 22
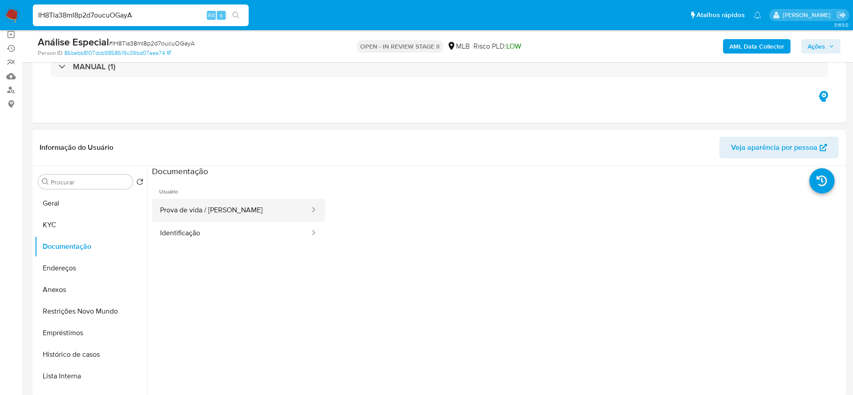
click at [240, 211] on button "Prova de vida / [PERSON_NAME]" at bounding box center [231, 210] width 159 height 23
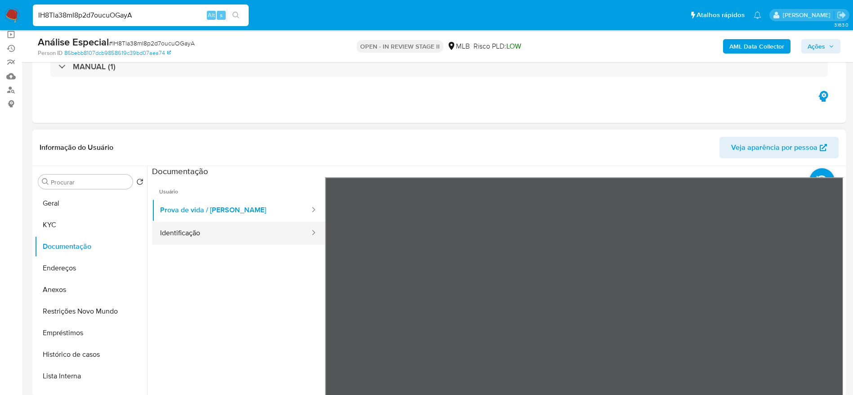
click at [245, 243] on button "Identificação" at bounding box center [231, 233] width 159 height 23
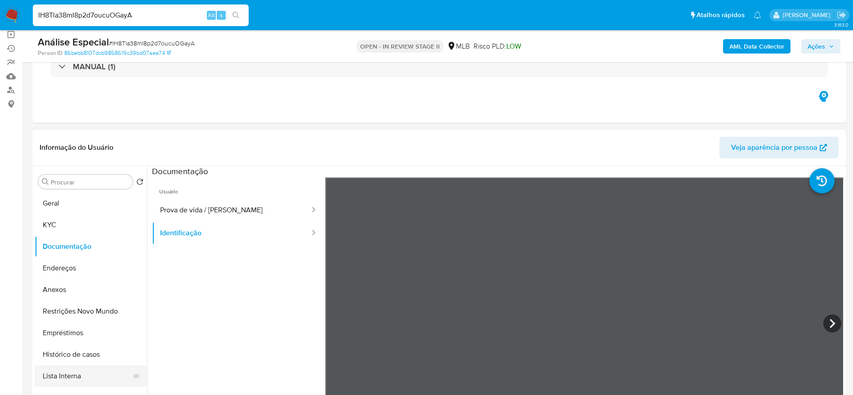
click at [65, 369] on button "Lista Interna" at bounding box center [87, 376] width 105 height 22
